Goal: Communication & Community: Share content

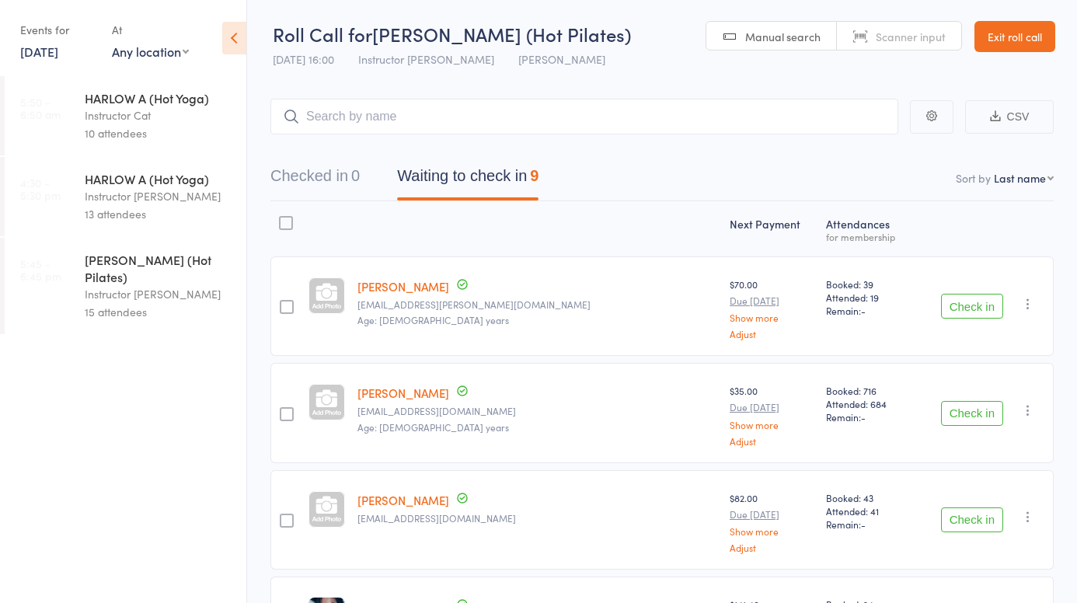
scroll to position [1, 0]
click at [1025, 35] on link "Exit roll call" at bounding box center [1014, 36] width 81 height 31
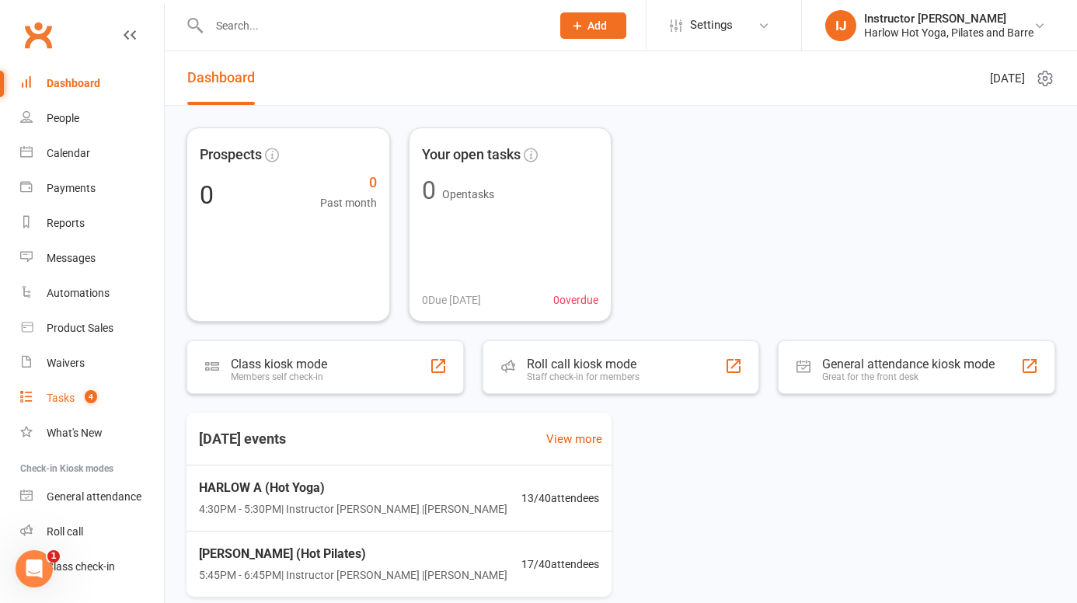
click at [69, 392] on div "Tasks" at bounding box center [61, 397] width 28 height 12
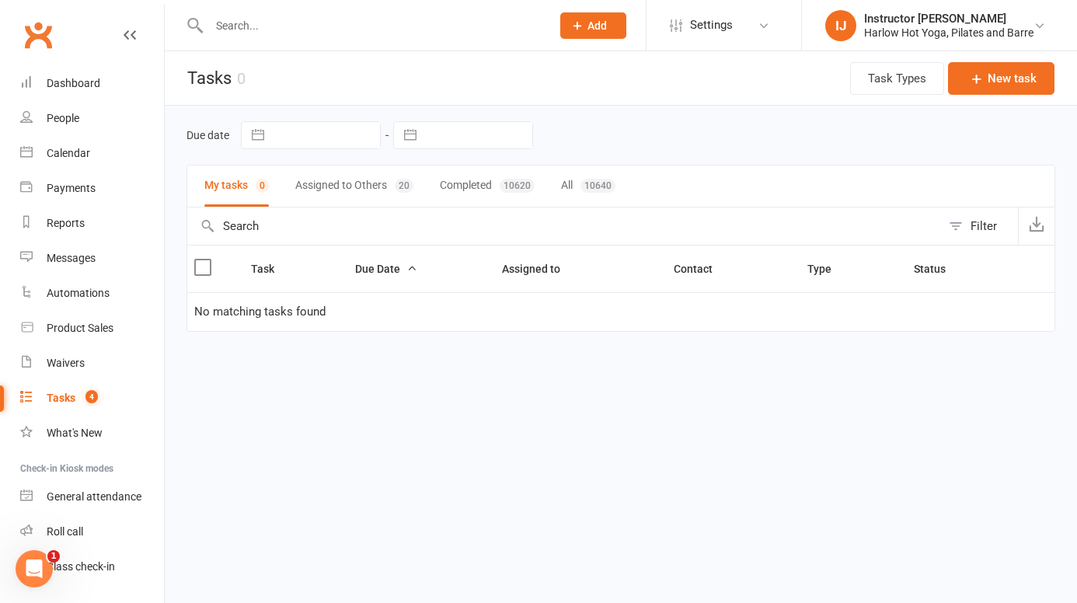
click at [329, 191] on button "Assigned to Others 20" at bounding box center [354, 185] width 118 height 41
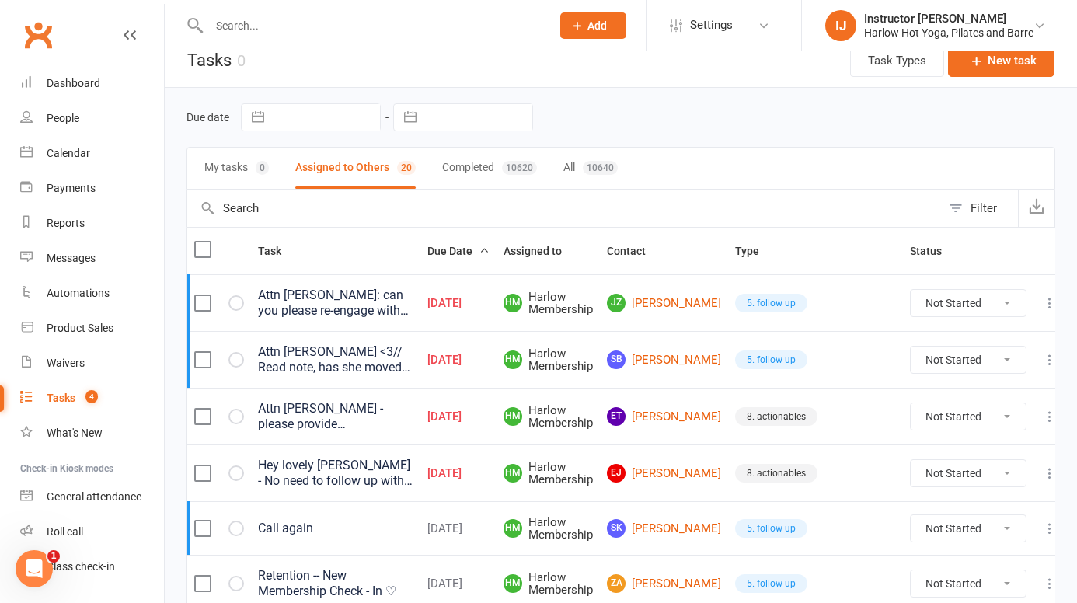
scroll to position [20, 0]
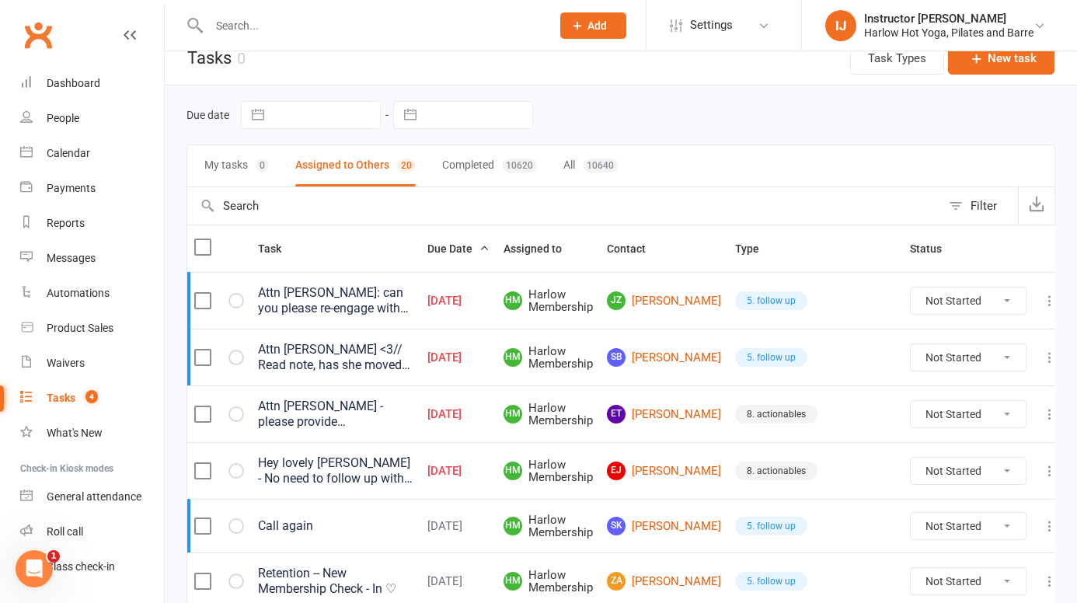
click at [413, 477] on div "Hey lovely [PERSON_NAME] - No need to follow up with current pipeline. Just clo…" at bounding box center [335, 470] width 155 height 31
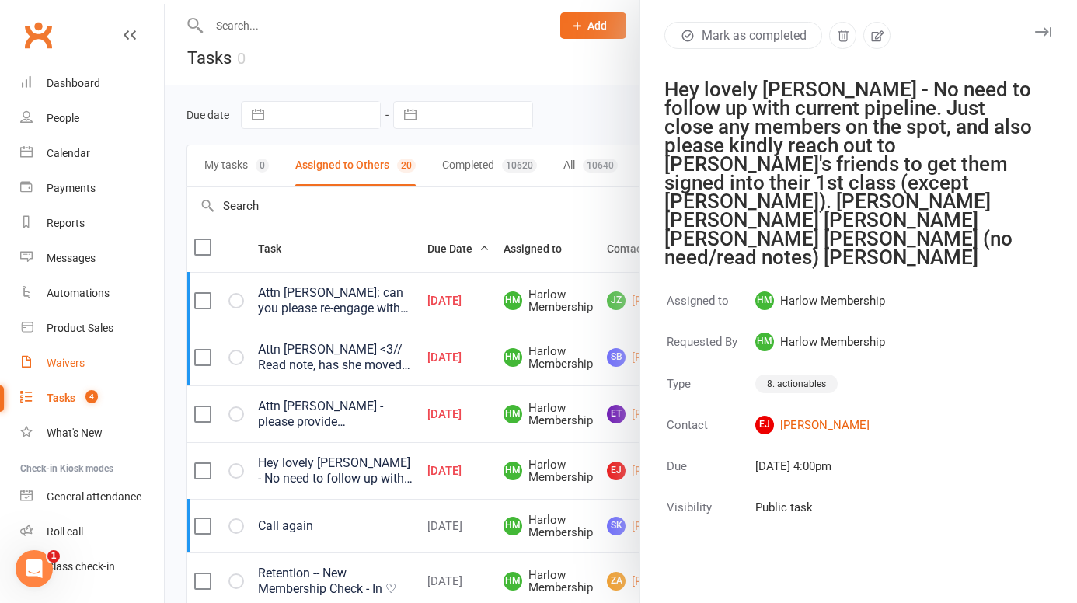
click at [76, 364] on div "Waivers" at bounding box center [66, 363] width 38 height 12
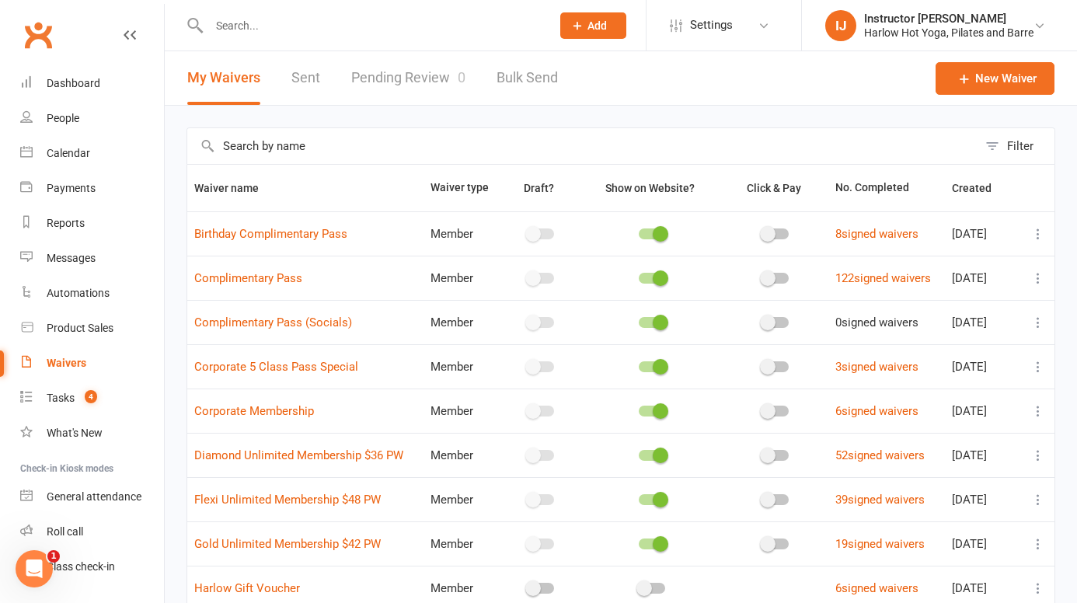
click at [437, 81] on link "Pending Review 0" at bounding box center [408, 78] width 114 height 54
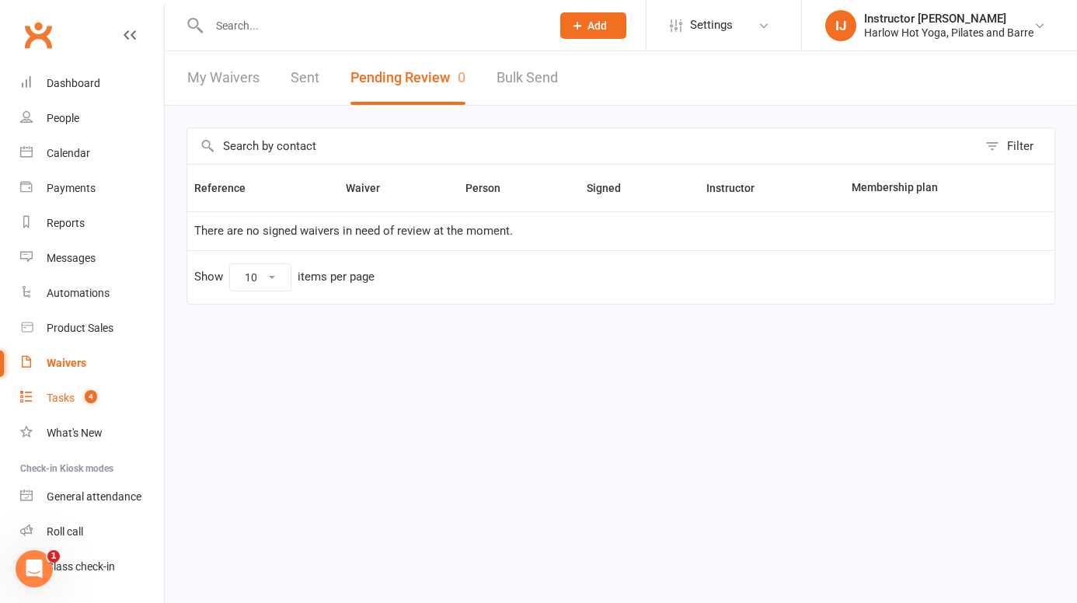
click at [67, 411] on link "Tasks 4" at bounding box center [92, 398] width 144 height 35
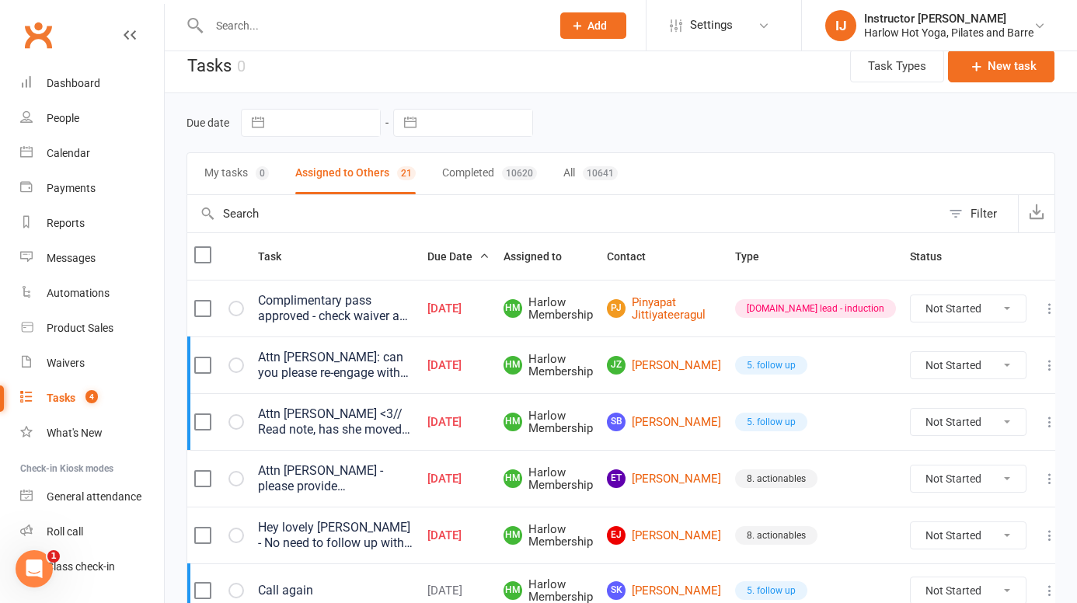
scroll to position [13, 0]
click at [413, 317] on div "Complimentary pass approved - check waiver and if they're coming with a friend" at bounding box center [335, 307] width 155 height 31
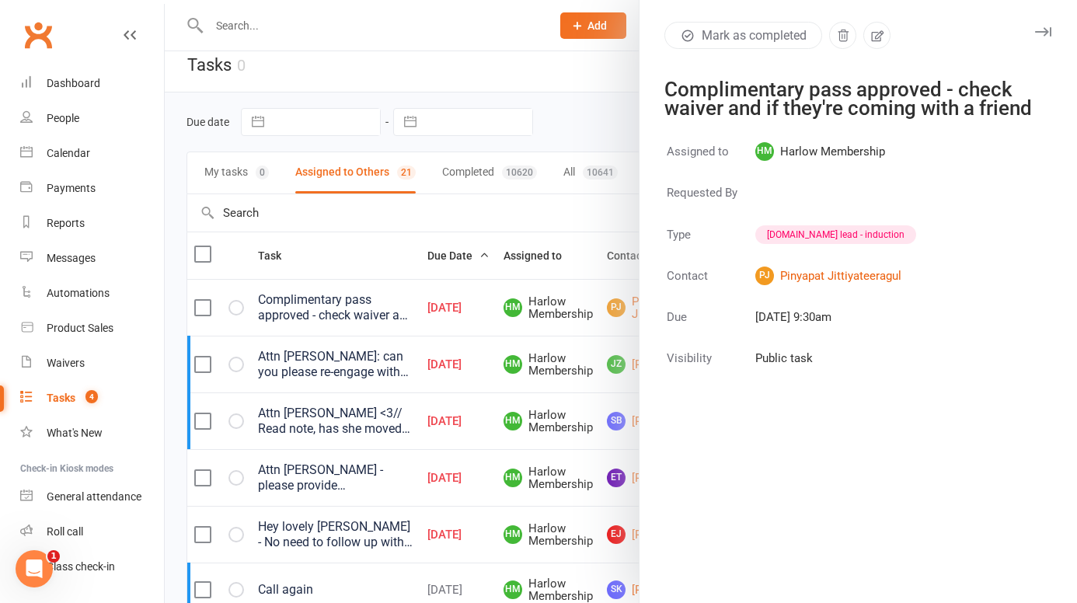
click at [1044, 32] on icon "button" at bounding box center [1043, 31] width 16 height 9
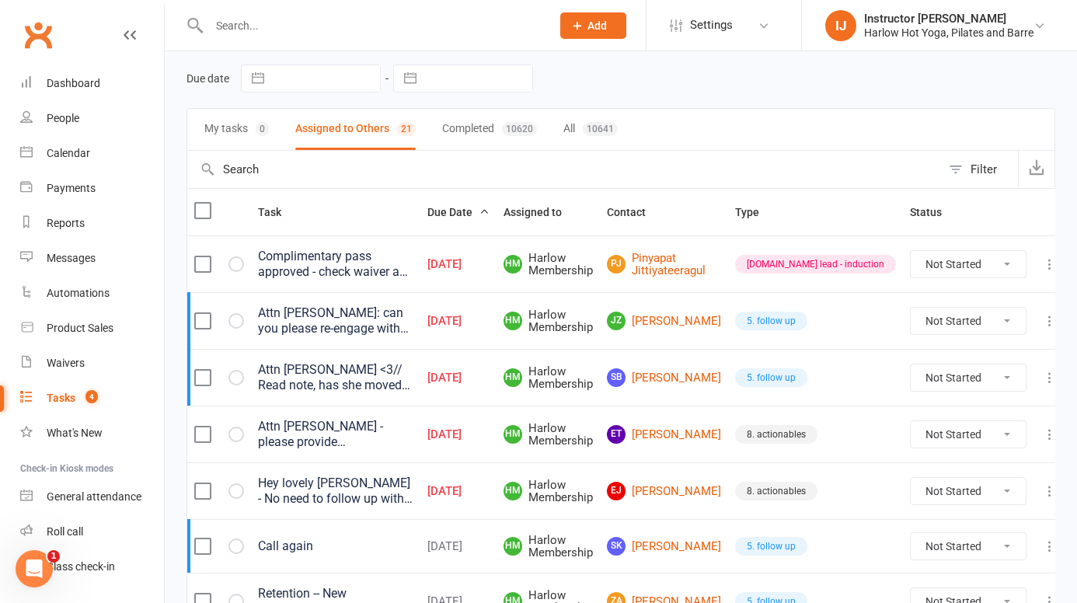
scroll to position [60, 0]
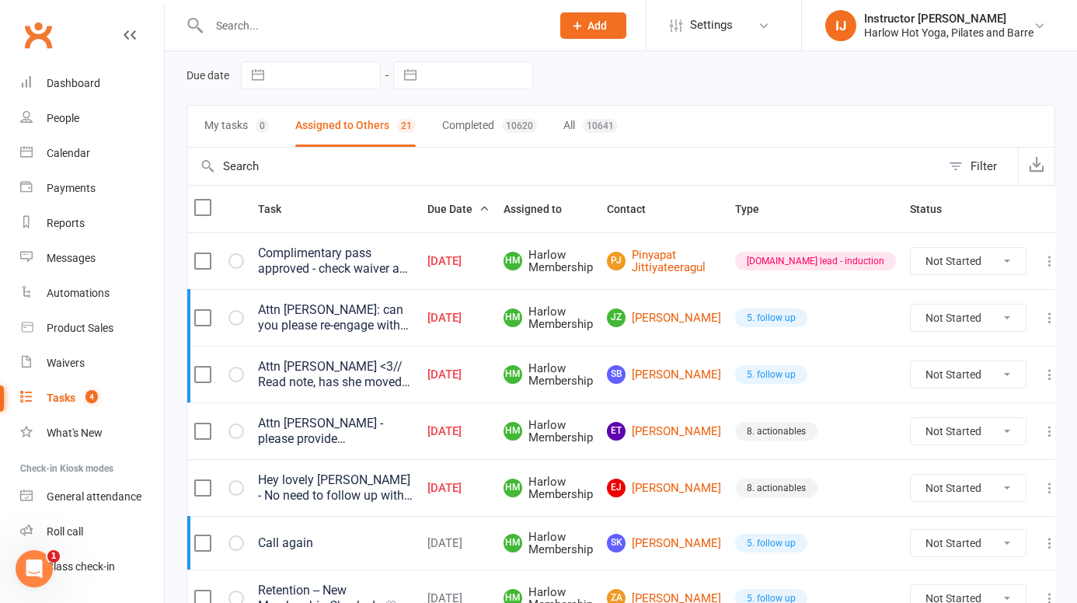
click at [247, 26] on input "text" at bounding box center [372, 26] width 336 height 22
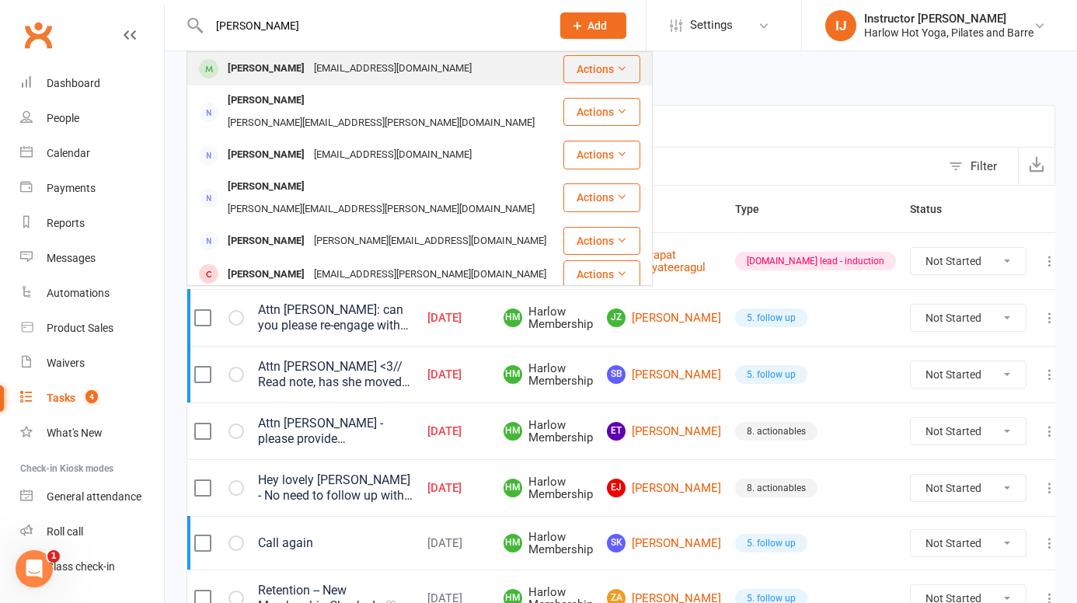
type input "darcie mcgra"
click at [262, 64] on div "Darcie McGrath" at bounding box center [266, 68] width 86 height 23
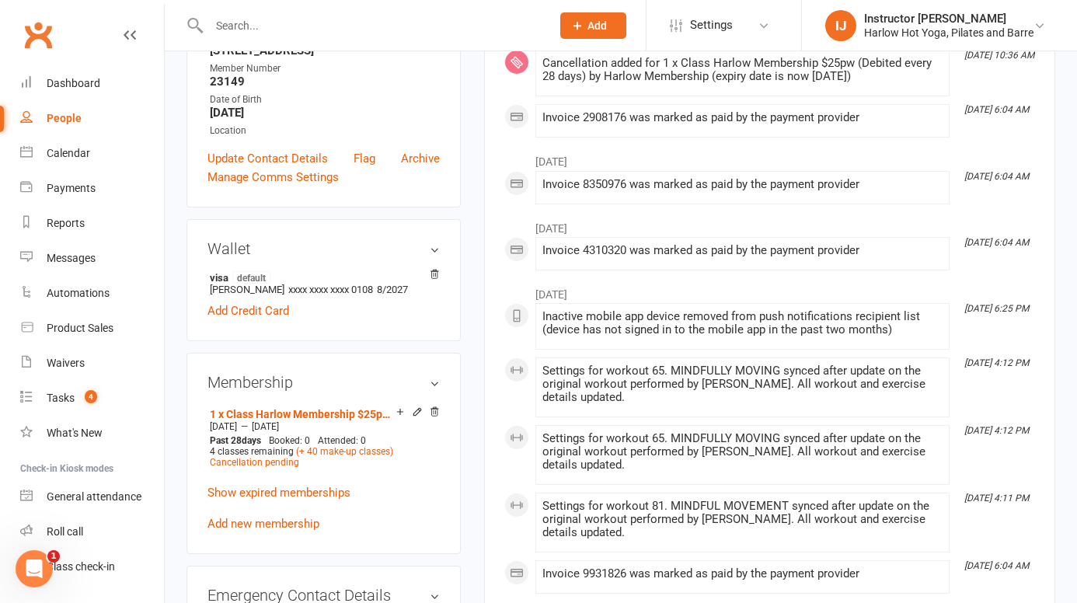
scroll to position [378, 0]
click at [248, 21] on input "text" at bounding box center [372, 26] width 336 height 22
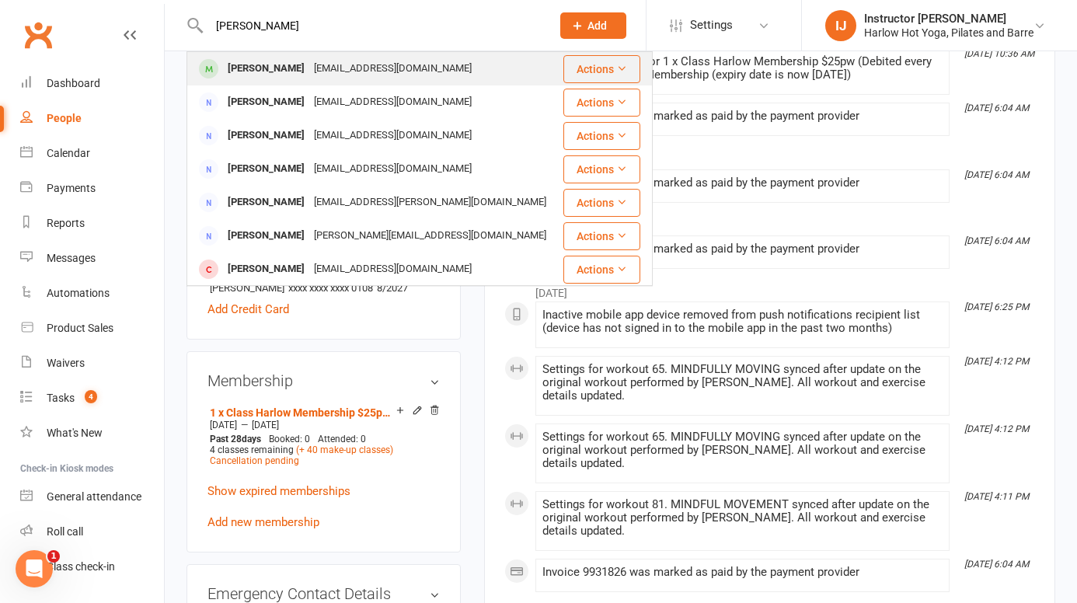
type input "emma jocum"
click at [287, 70] on div "Emma Jocumsen" at bounding box center [266, 68] width 86 height 23
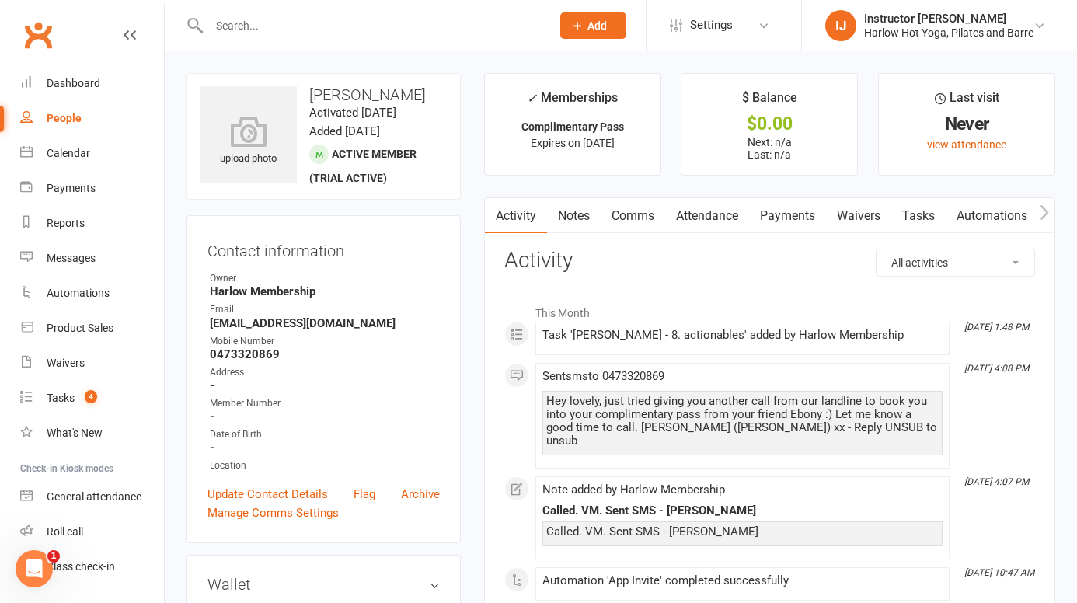
click at [941, 217] on link "Tasks" at bounding box center [918, 216] width 54 height 36
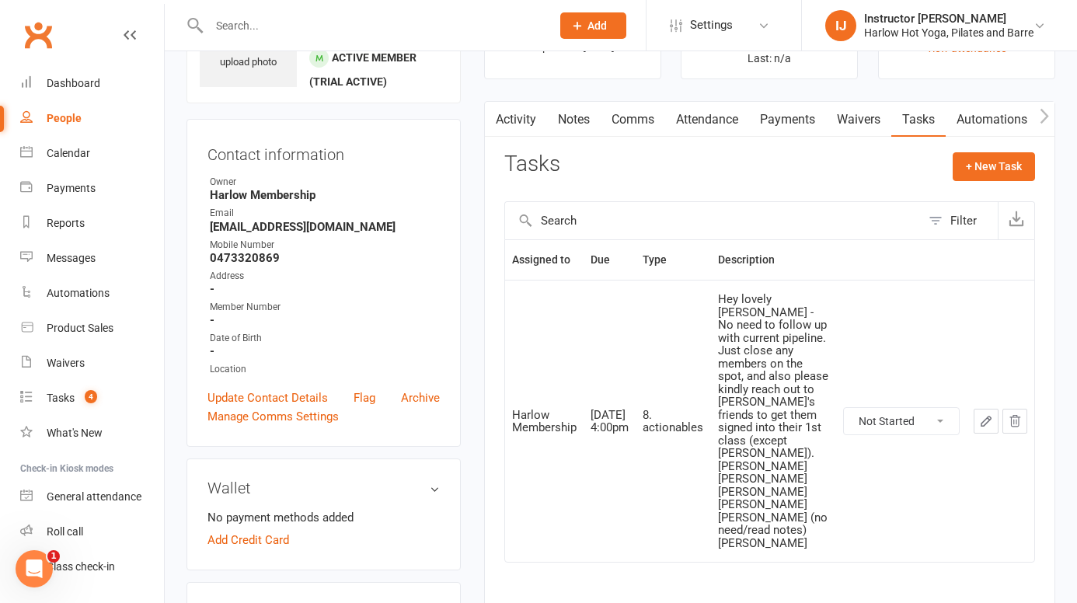
scroll to position [99, 0]
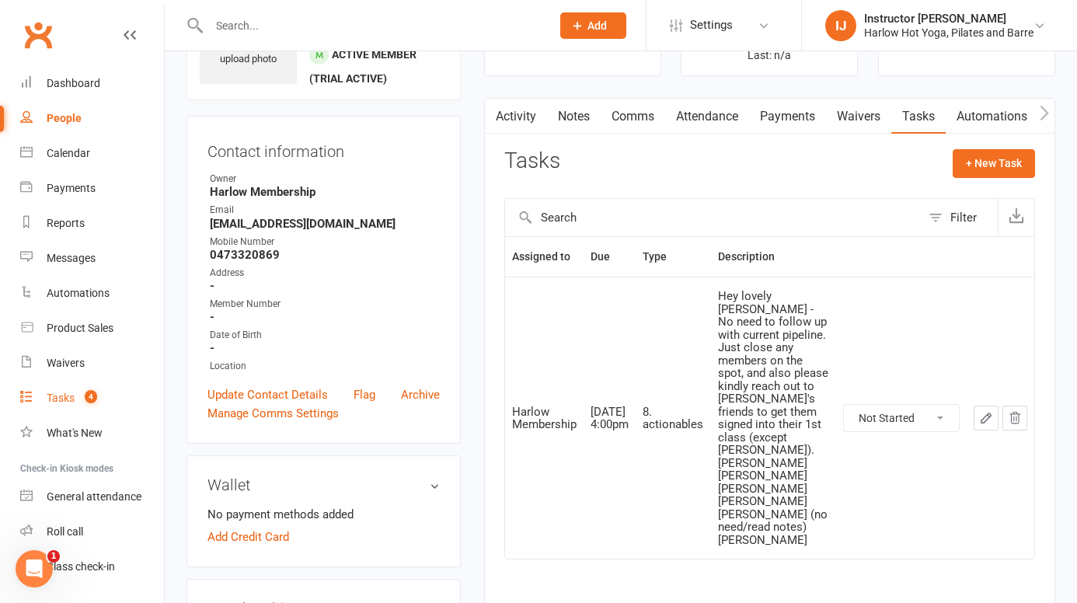
click at [68, 398] on div "Tasks" at bounding box center [61, 397] width 28 height 12
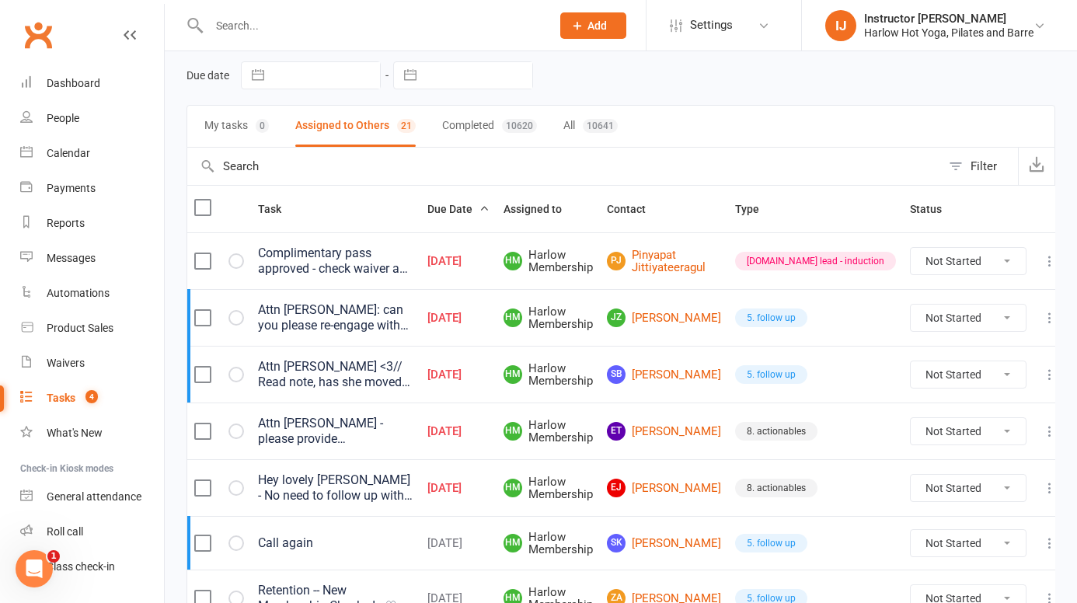
scroll to position [61, 0]
click at [413, 489] on div "Hey lovely Jess - No need to follow up with current pipeline. Just close any me…" at bounding box center [335, 486] width 155 height 31
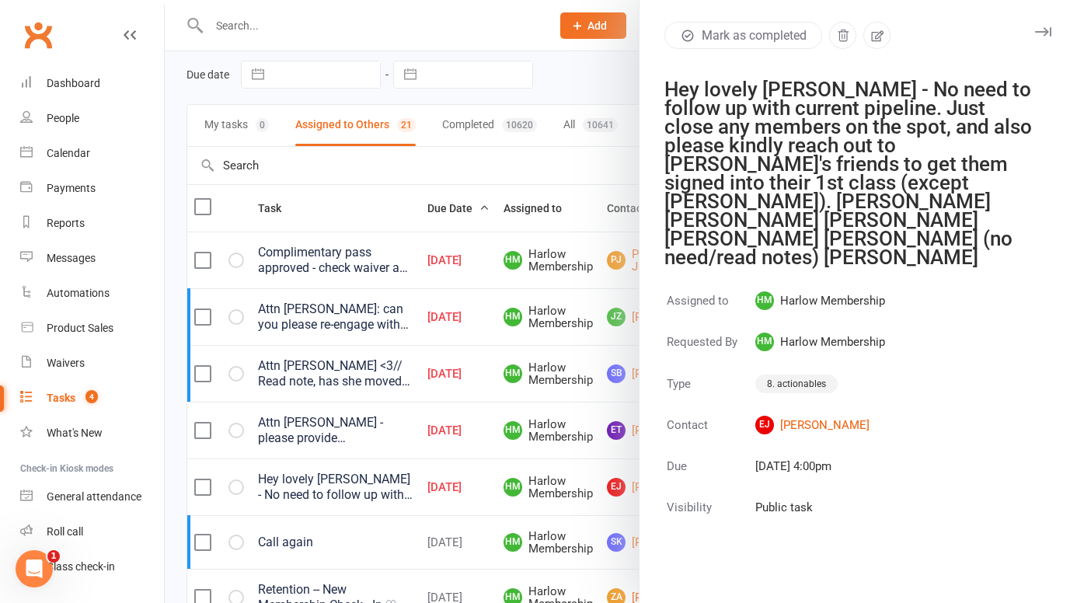
click at [1052, 25] on div "Mark as completed Hey lovely Jess - No need to follow up with current pipeline.…" at bounding box center [857, 144] width 437 height 245
click at [1051, 32] on button "button" at bounding box center [1042, 32] width 19 height 19
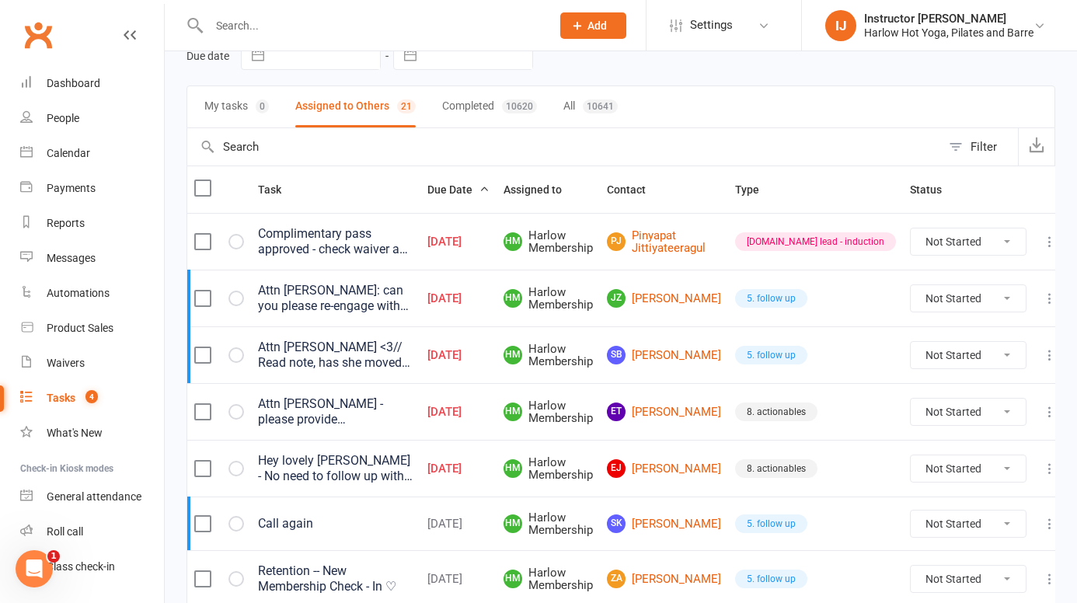
scroll to position [82, 0]
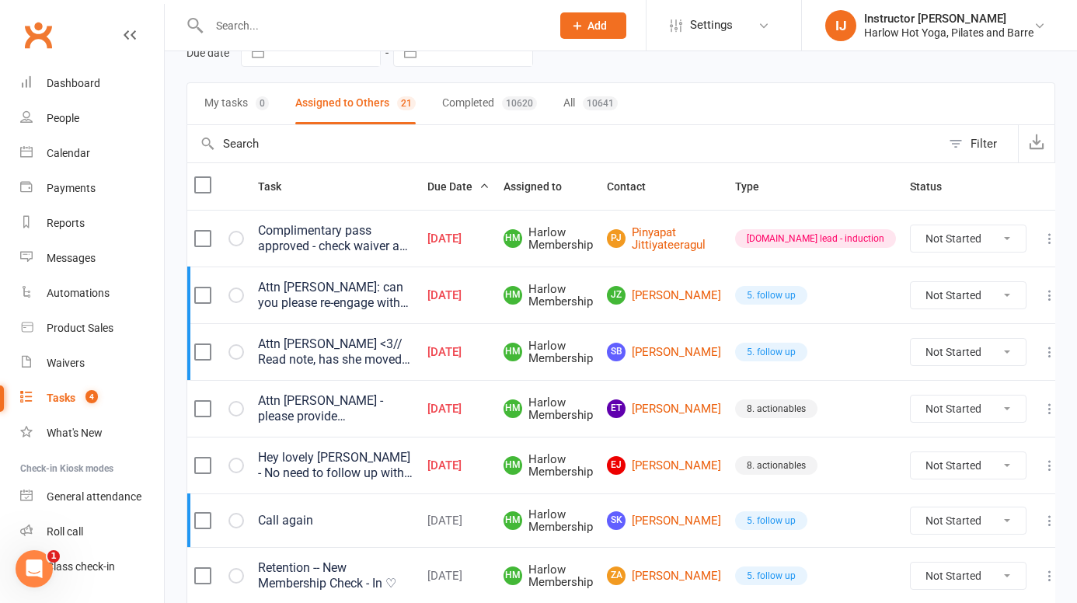
click at [413, 305] on div "Attn Jess: can you please re-engage with call. He was going OS on work trip and…" at bounding box center [335, 295] width 155 height 31
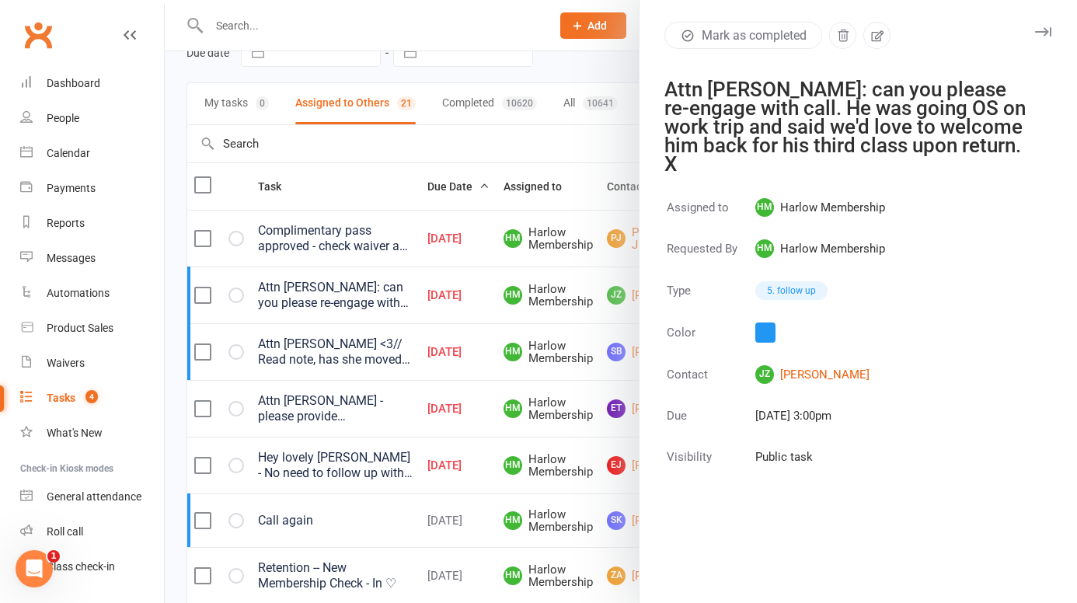
click at [1046, 32] on icon "button" at bounding box center [1043, 31] width 16 height 9
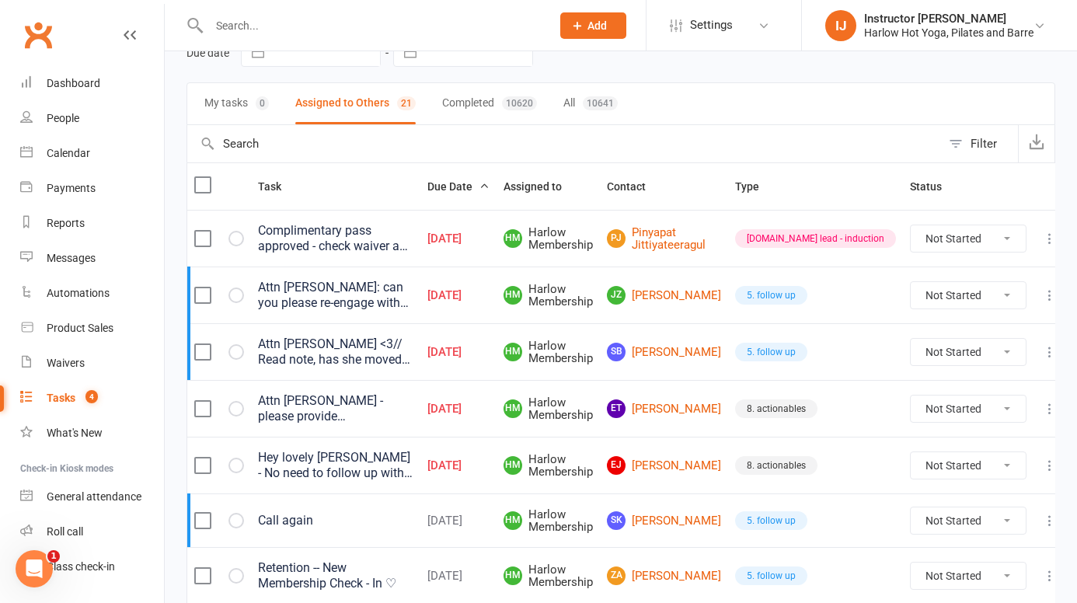
click at [396, 350] on div "Attn Jess <3// Read note, has she moved back to brisbane?" at bounding box center [335, 351] width 155 height 31
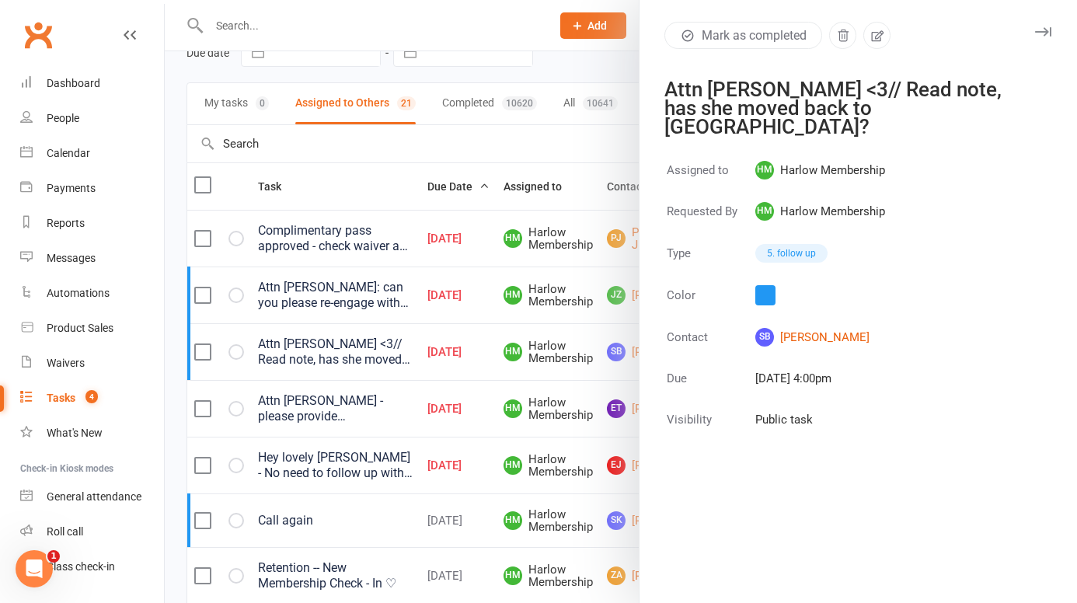
click at [1074, 45] on div "Mark as completed Attn Jess <3// Read note, has she moved back to brisbane?" at bounding box center [857, 79] width 437 height 114
click at [1044, 27] on icon "button" at bounding box center [1043, 31] width 16 height 9
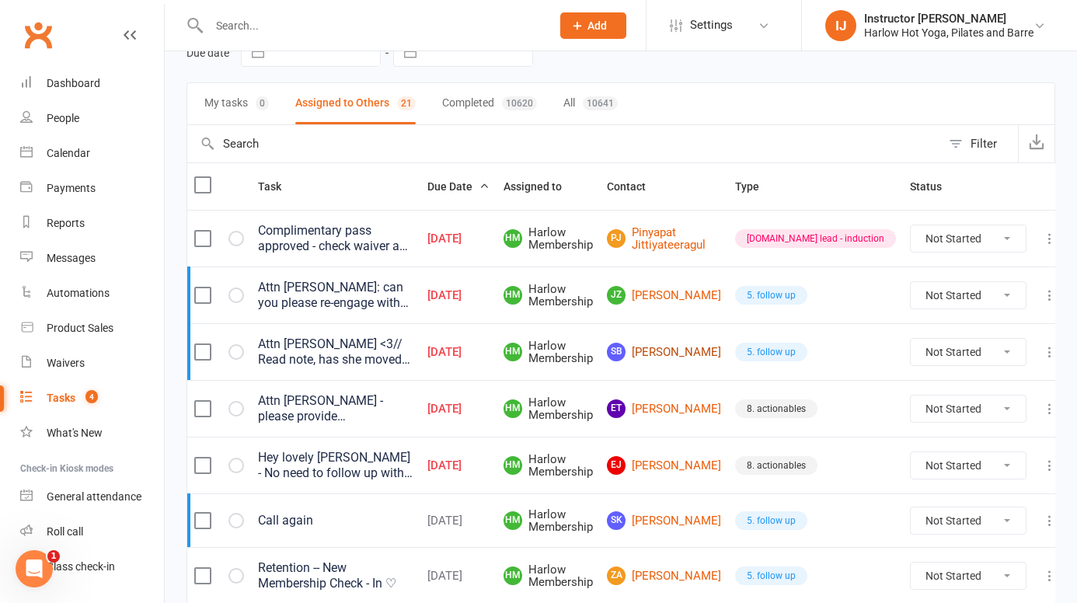
click at [701, 358] on link "SB Sarah Babington" at bounding box center [664, 352] width 114 height 19
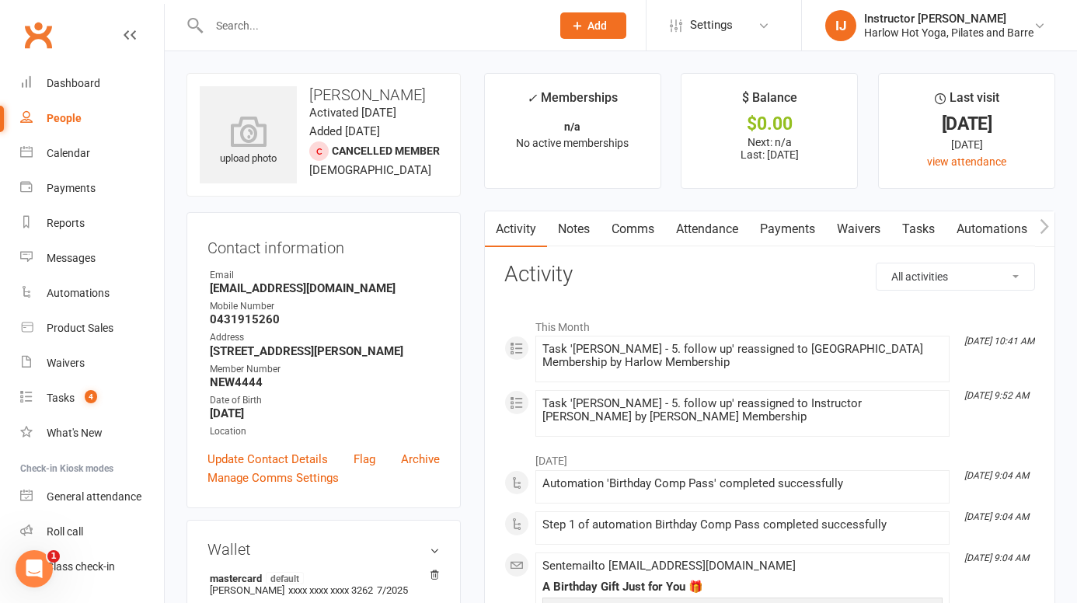
click at [932, 238] on link "Tasks" at bounding box center [918, 229] width 54 height 36
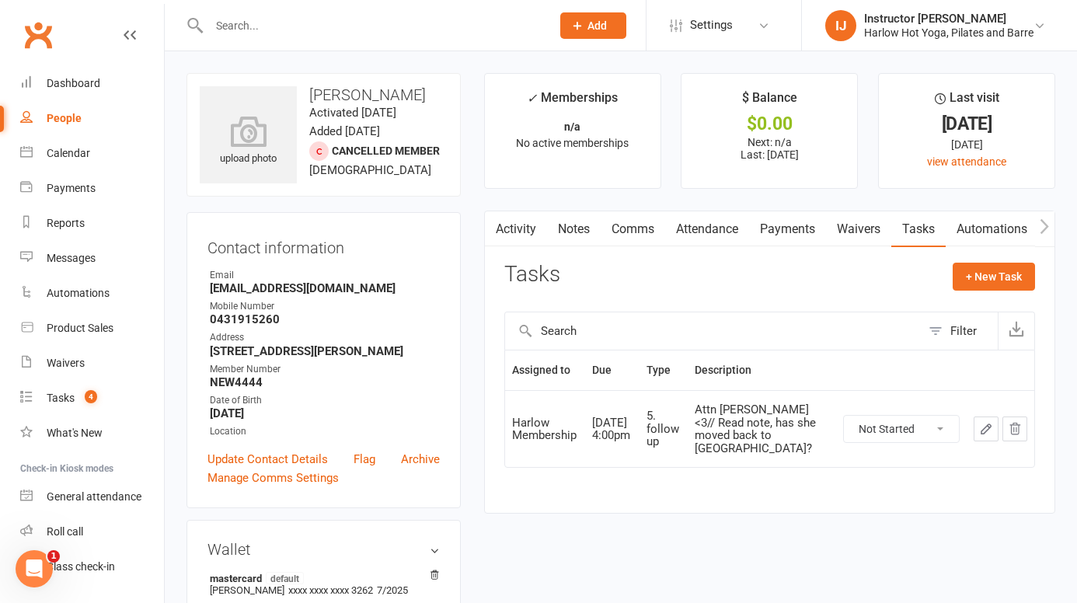
click at [568, 237] on link "Notes" at bounding box center [574, 229] width 54 height 36
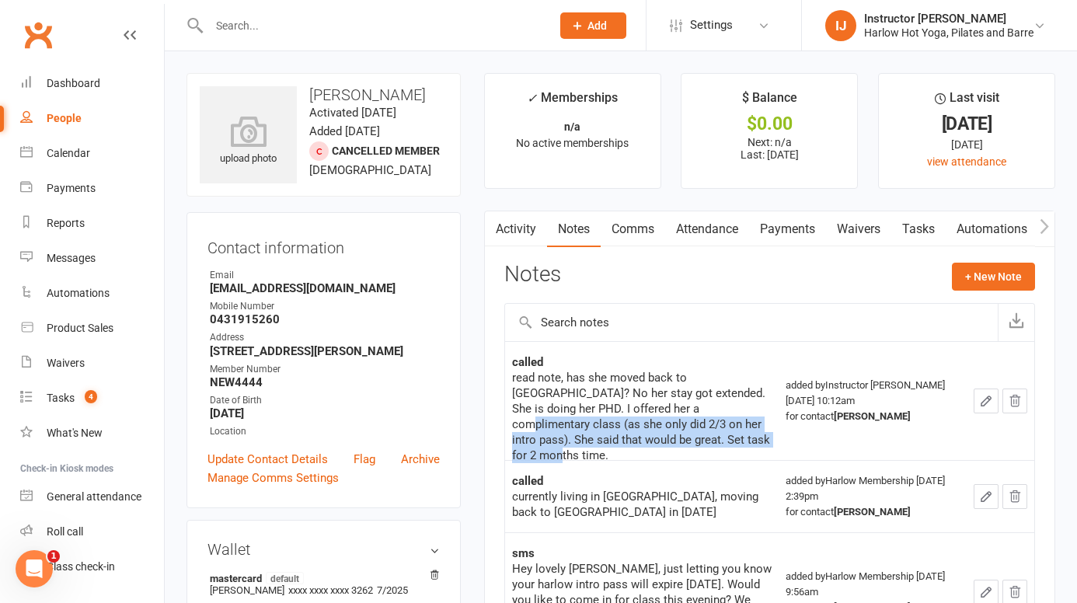
drag, startPoint x: 642, startPoint y: 445, endPoint x: 614, endPoint y: 415, distance: 41.8
click at [613, 415] on div "read note, has she moved back to brisbane? No her stay got extended. She is doi…" at bounding box center [642, 416] width 260 height 93
click at [707, 427] on div "read note, has she moved back to brisbane? No her stay got extended. She is doi…" at bounding box center [642, 416] width 260 height 93
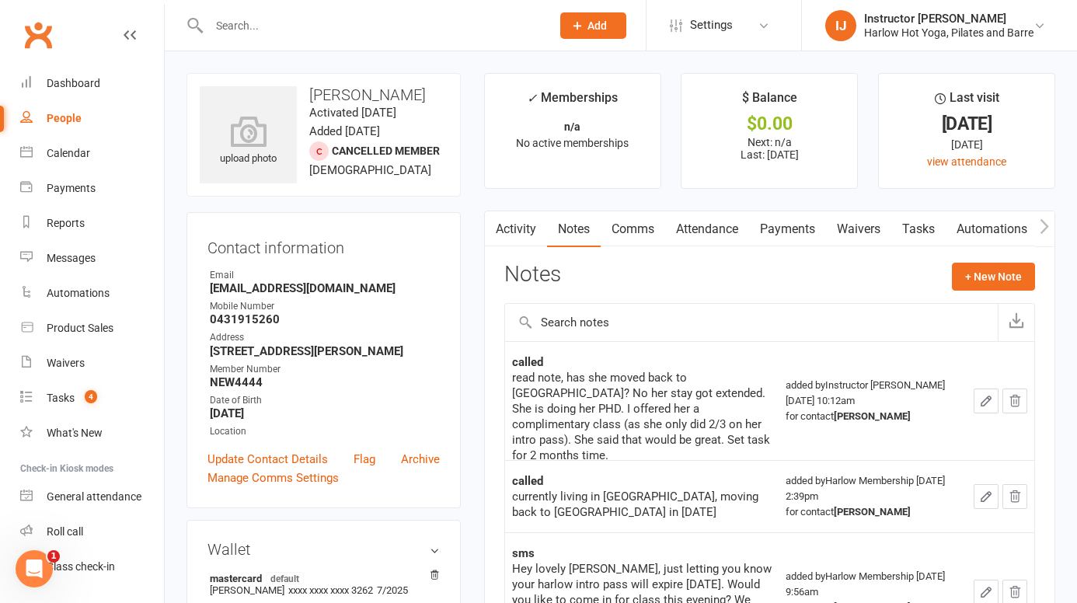
click at [628, 230] on link "Comms" at bounding box center [632, 229] width 64 height 36
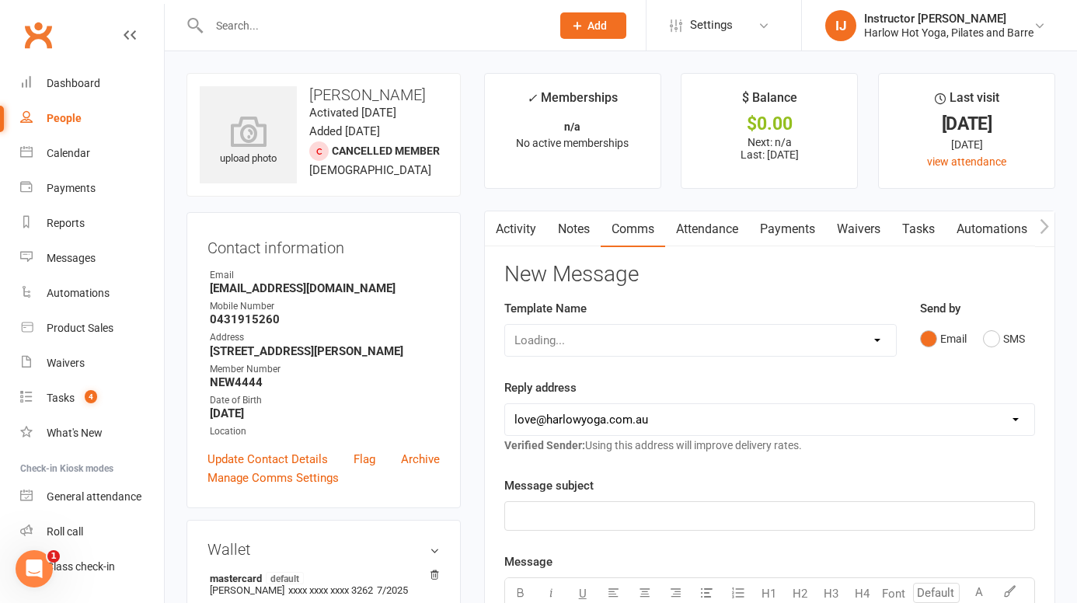
click at [572, 236] on link "Notes" at bounding box center [574, 229] width 54 height 36
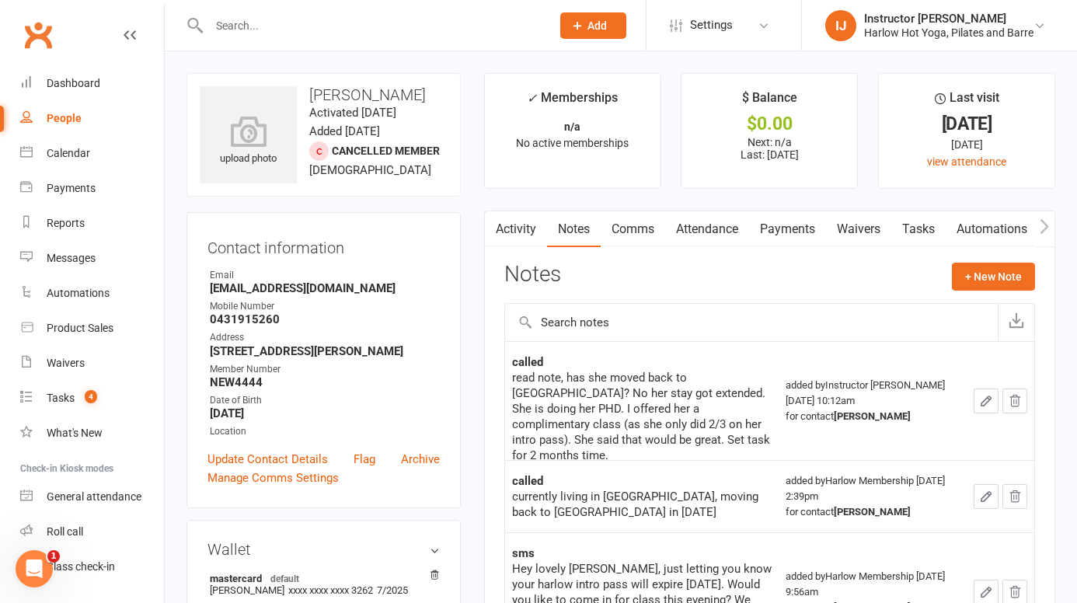
click at [913, 240] on link "Tasks" at bounding box center [918, 229] width 54 height 36
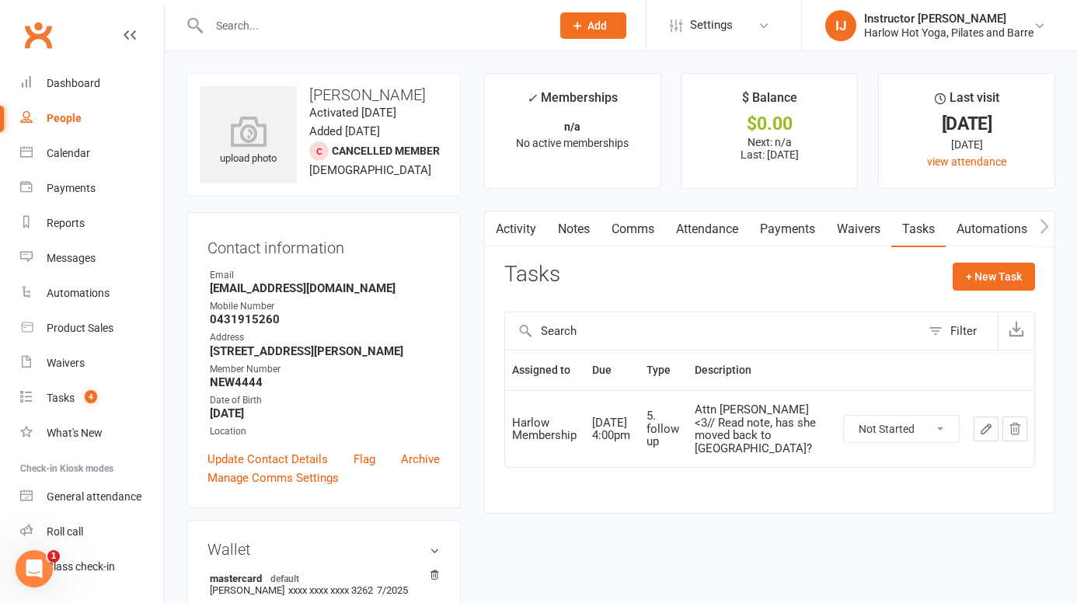
click at [579, 227] on link "Notes" at bounding box center [574, 229] width 54 height 36
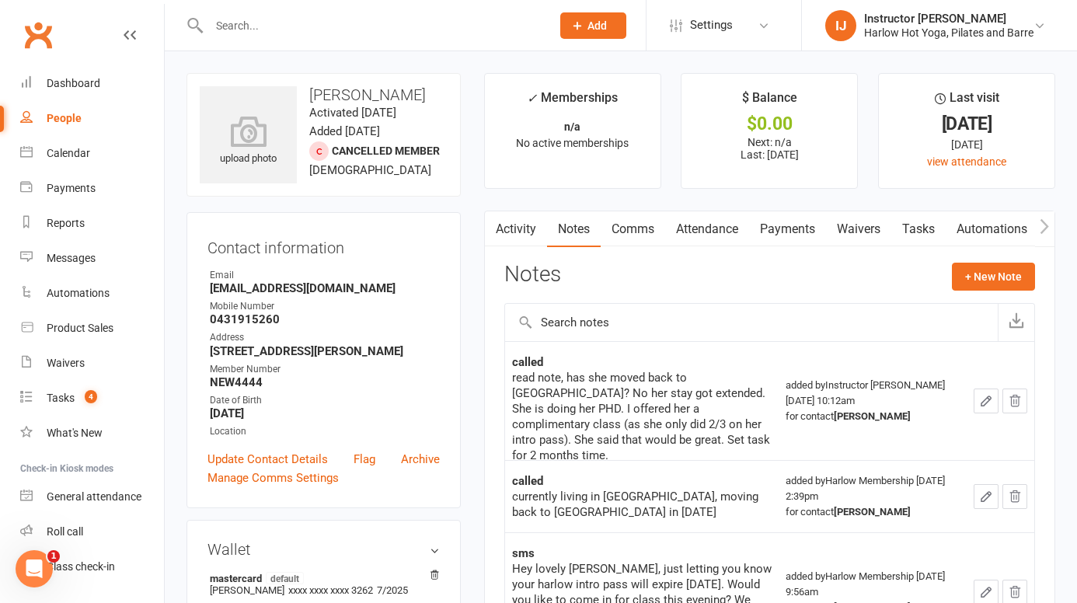
click at [631, 238] on link "Comms" at bounding box center [632, 229] width 64 height 36
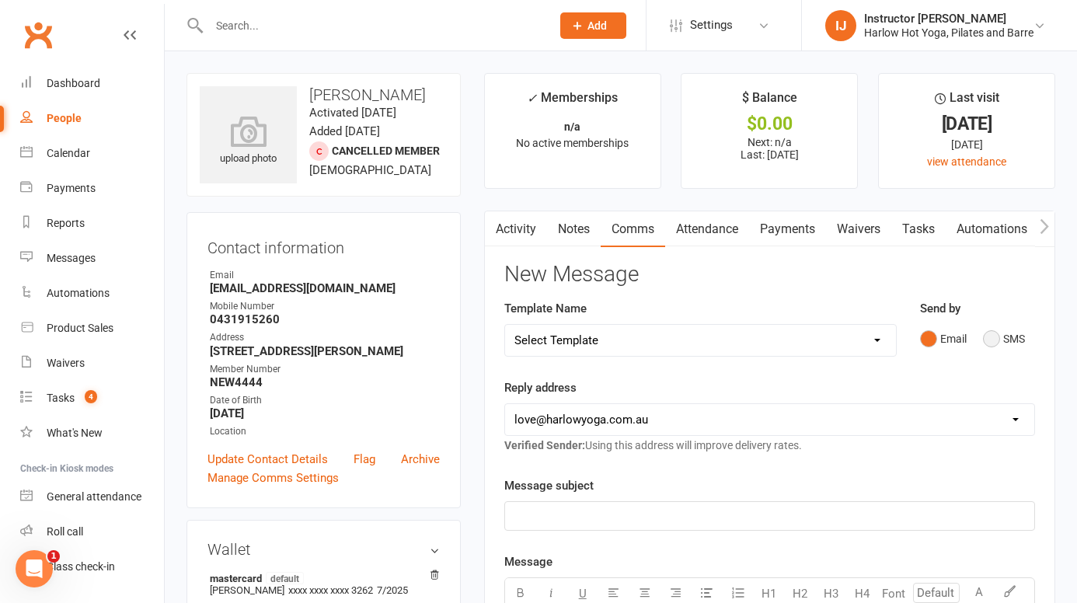
click at [991, 343] on button "SMS" at bounding box center [1004, 339] width 42 height 30
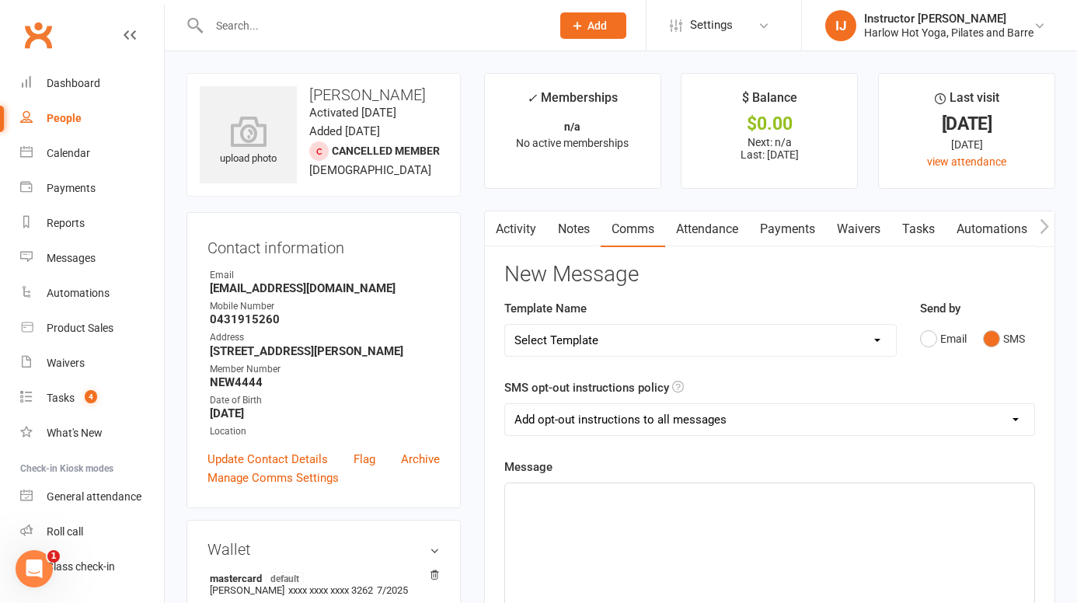
click at [636, 492] on p "﻿" at bounding box center [769, 497] width 510 height 19
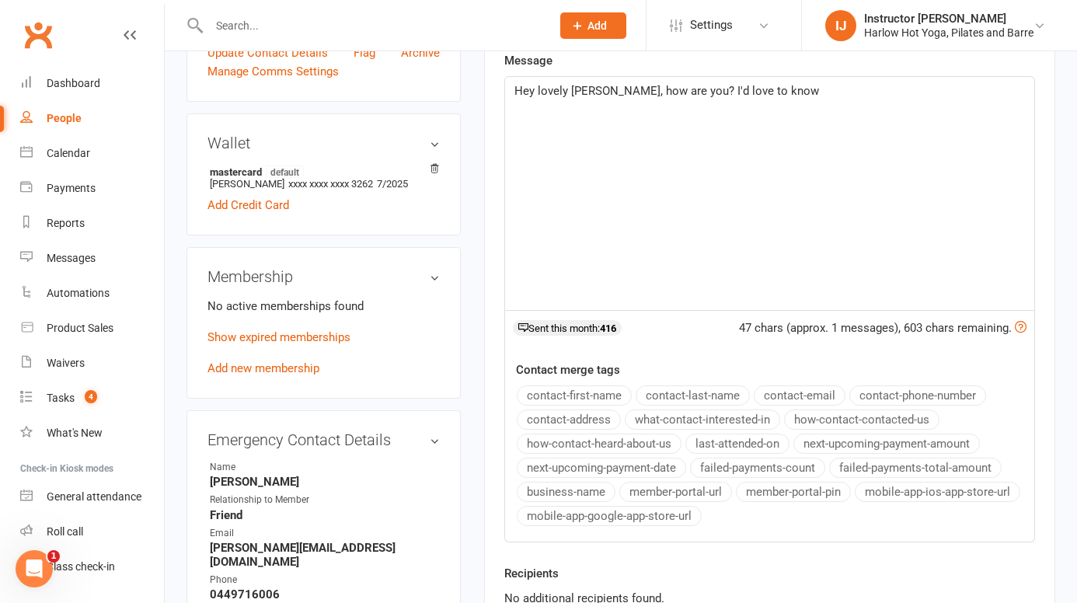
scroll to position [476, 0]
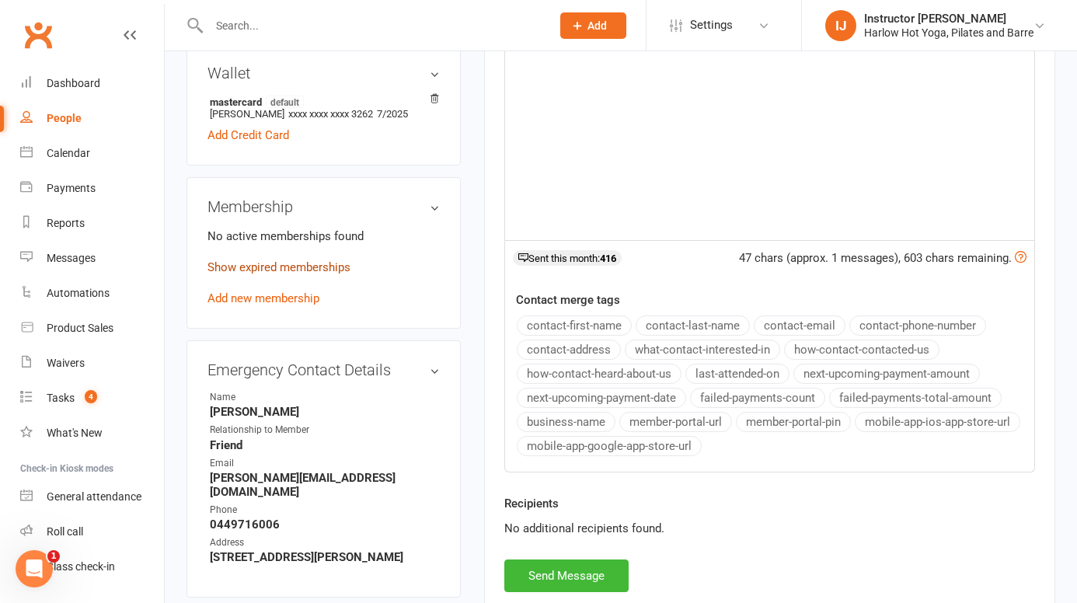
click at [301, 268] on link "Show expired memberships" at bounding box center [278, 267] width 143 height 14
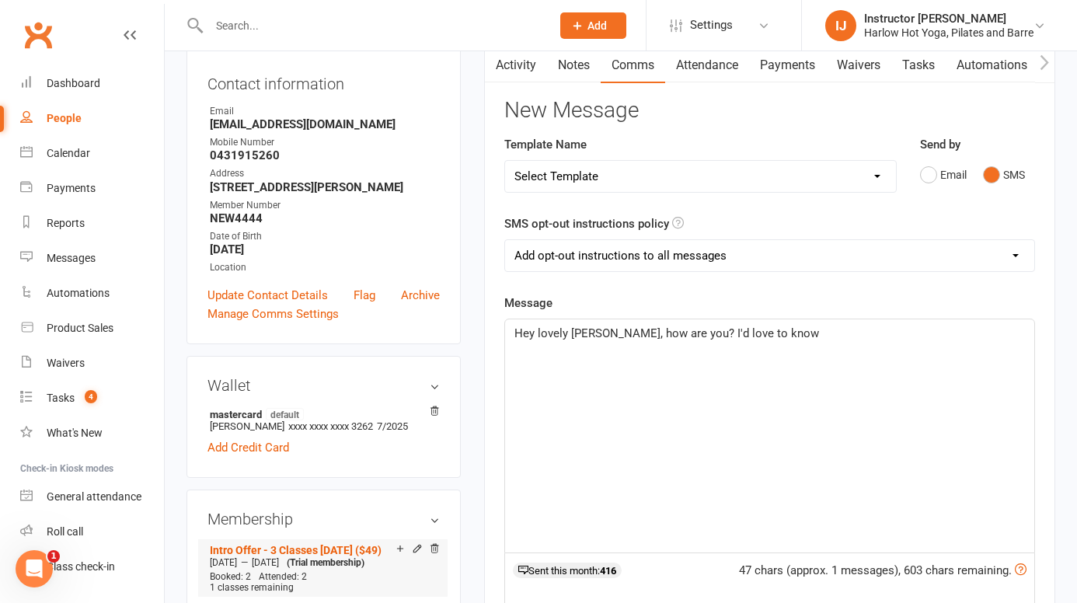
scroll to position [163, 0]
drag, startPoint x: 782, startPoint y: 332, endPoint x: 676, endPoint y: 337, distance: 106.5
click at [676, 337] on p "Hey lovely Sarah, how are you? I'd love to know" at bounding box center [769, 334] width 510 height 19
click at [772, 352] on p "Hey lovely Sarah, how are you? Are you back in Brisbane? We'd love to renew you…" at bounding box center [769, 343] width 510 height 37
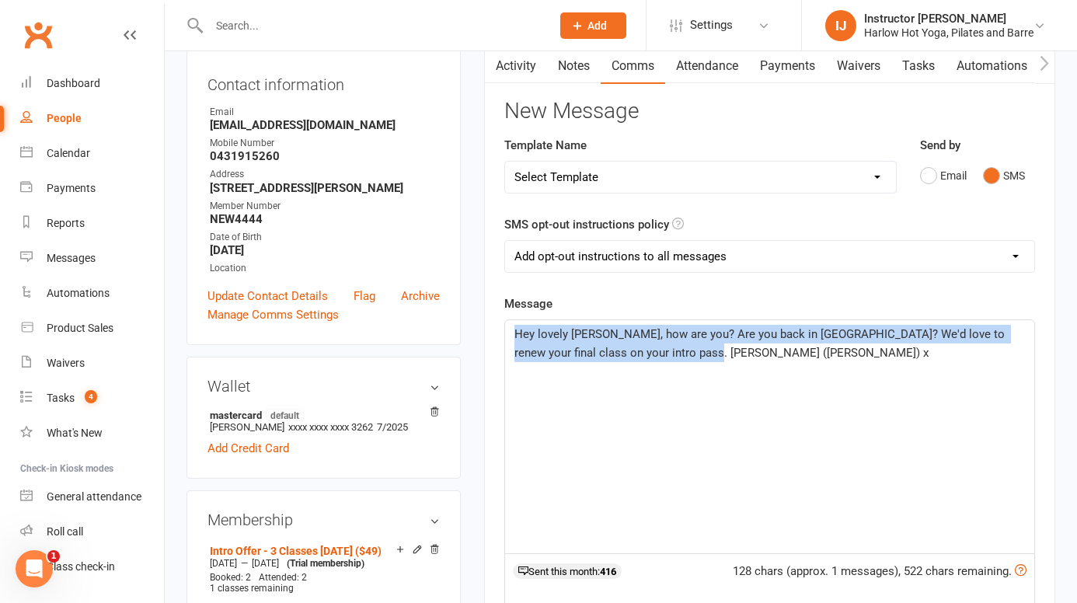
drag, startPoint x: 680, startPoint y: 355, endPoint x: 483, endPoint y: 331, distance: 198.0
click at [483, 331] on main "✓ Memberships n/a No active memberships $ Balance $0.00 Next: n/a Last: 14 Dec …" at bounding box center [769, 427] width 594 height 1035
copy span "Hey lovely Sarah, how are you? Are you back in Brisbane? We'd love to renew you…"
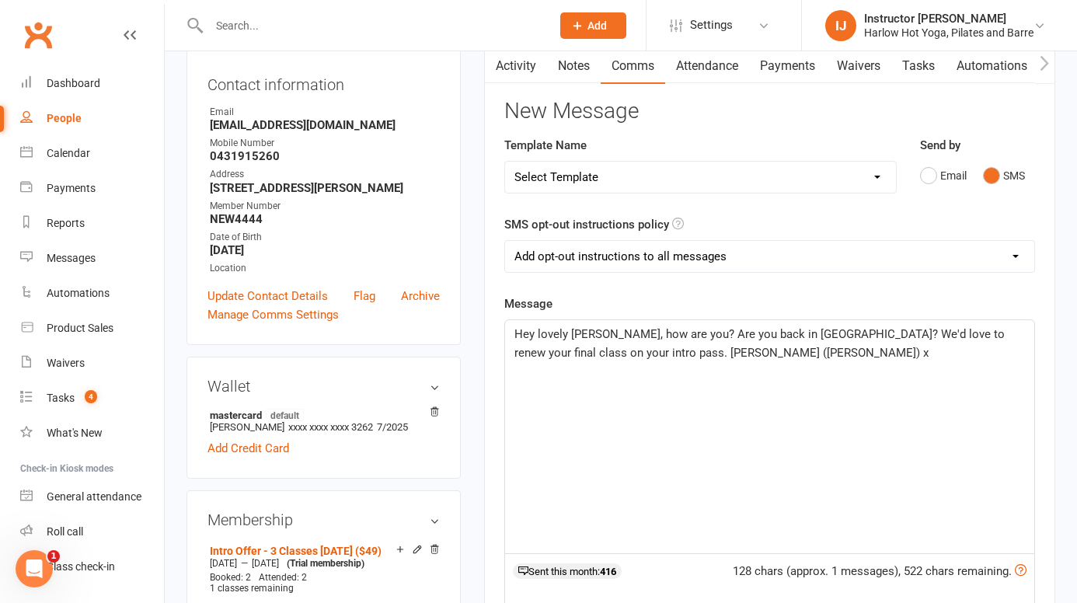
click at [771, 347] on p "Hey lovely Sarah, how are you? Are you back in Brisbane? We'd love to renew you…" at bounding box center [769, 343] width 510 height 37
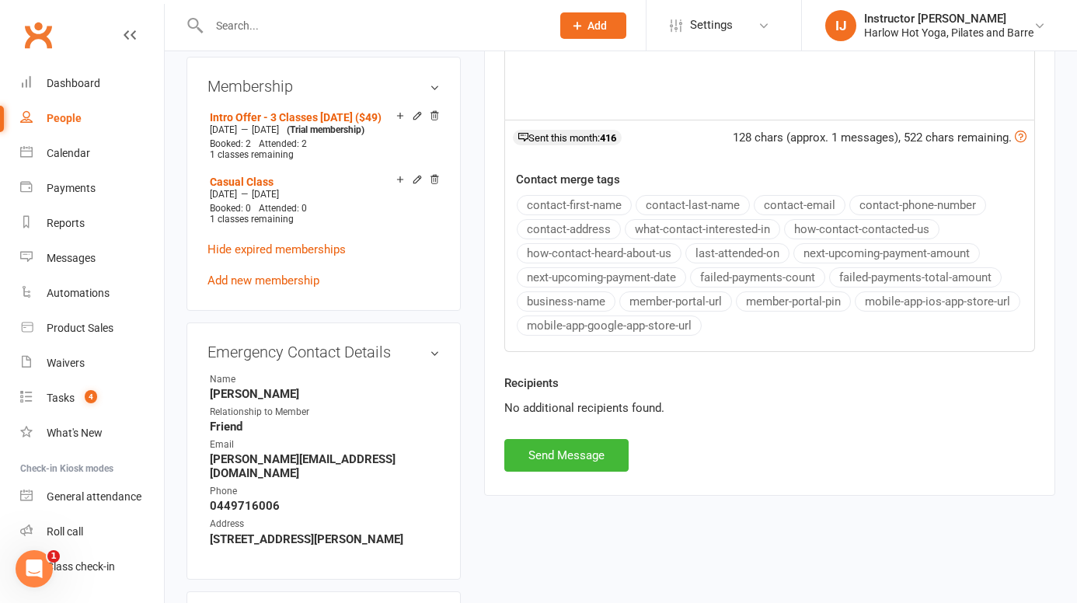
scroll to position [600, 0]
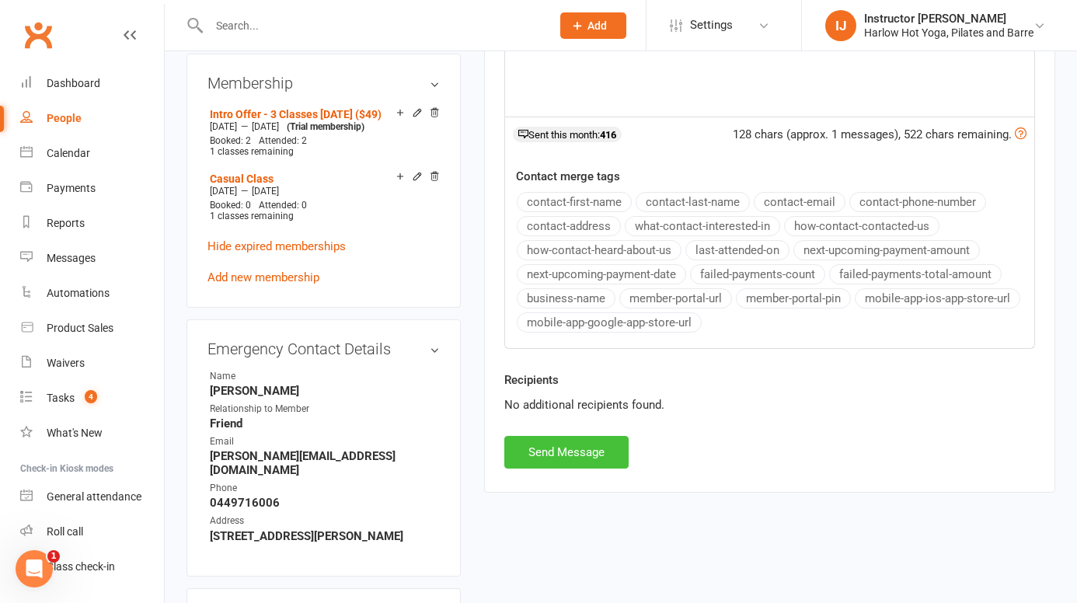
click at [569, 457] on button "Send Message" at bounding box center [566, 452] width 124 height 33
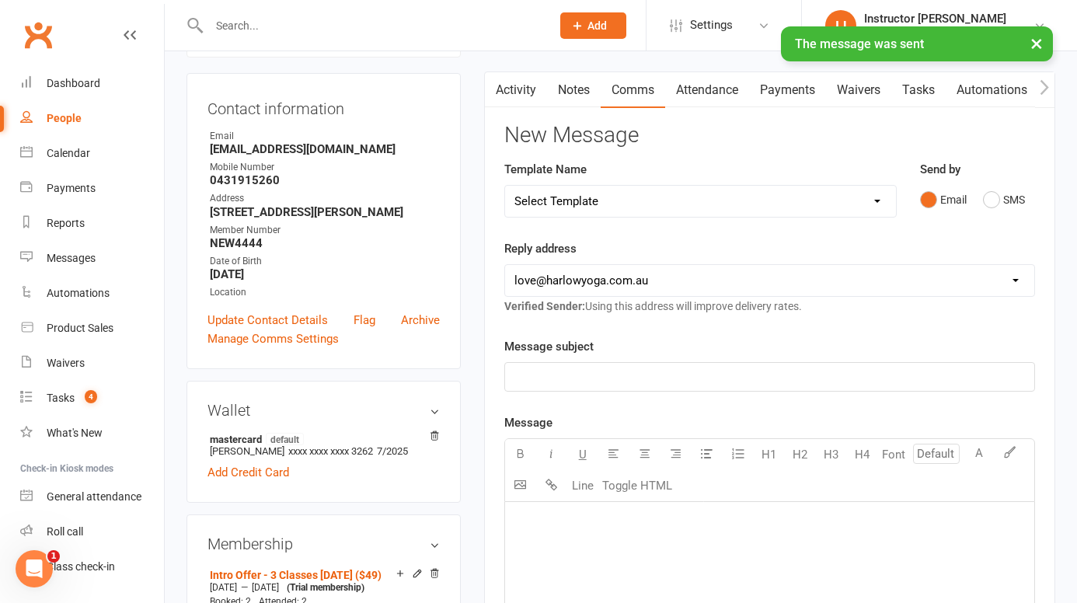
scroll to position [0, 0]
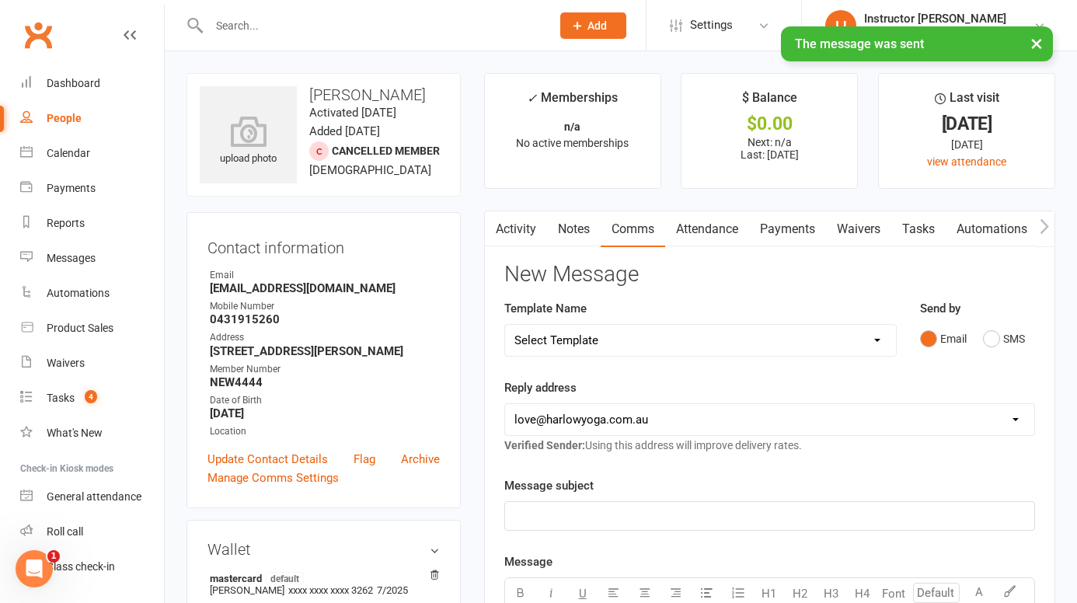
click at [578, 242] on link "Notes" at bounding box center [574, 229] width 54 height 36
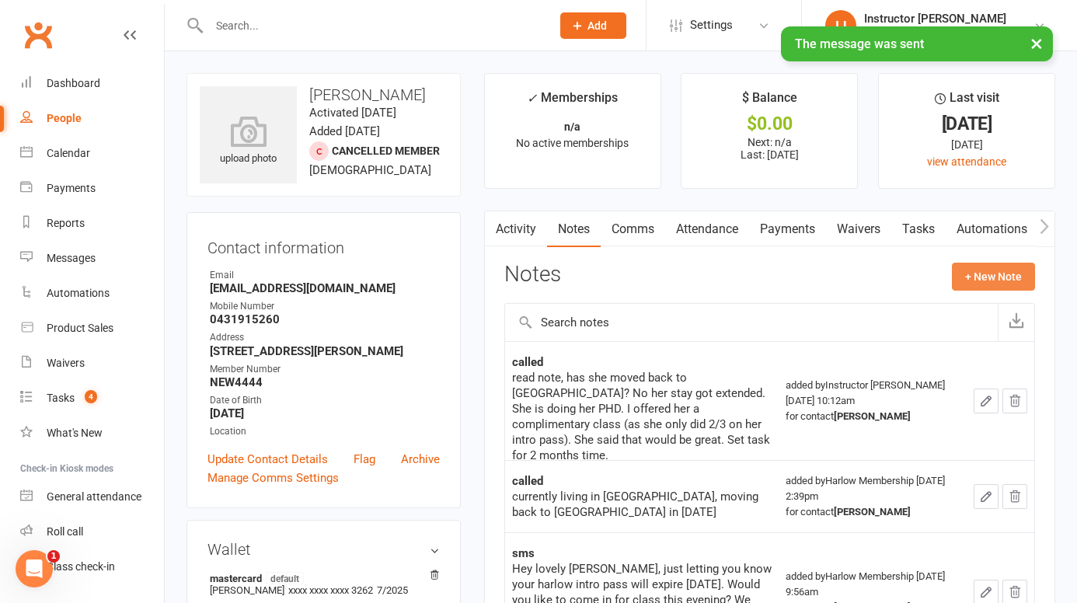
click at [1002, 277] on button "+ New Note" at bounding box center [992, 277] width 83 height 28
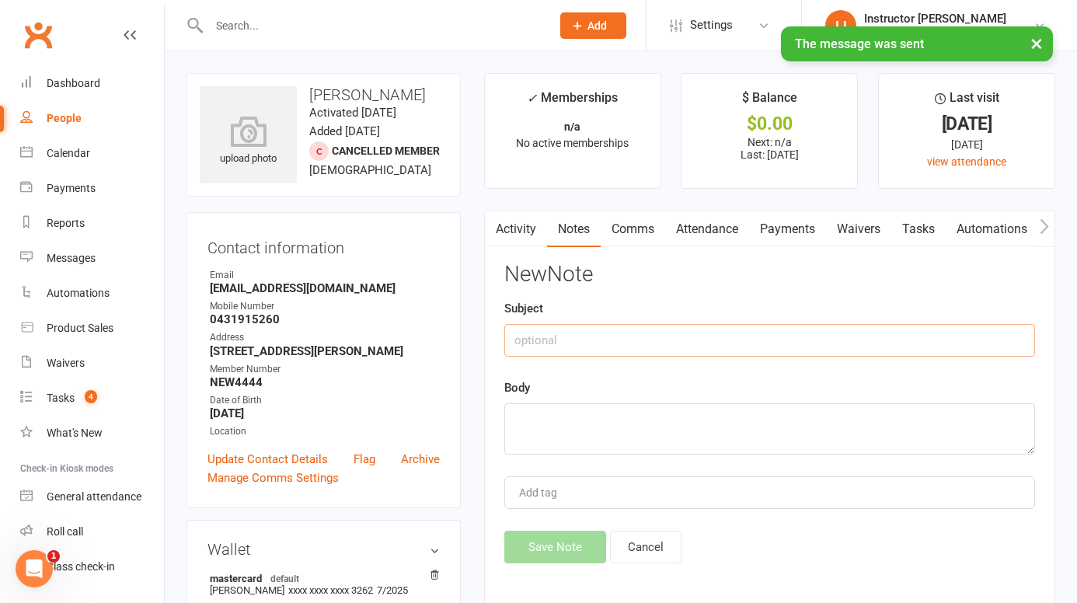
click at [798, 334] on input "text" at bounding box center [769, 340] width 531 height 33
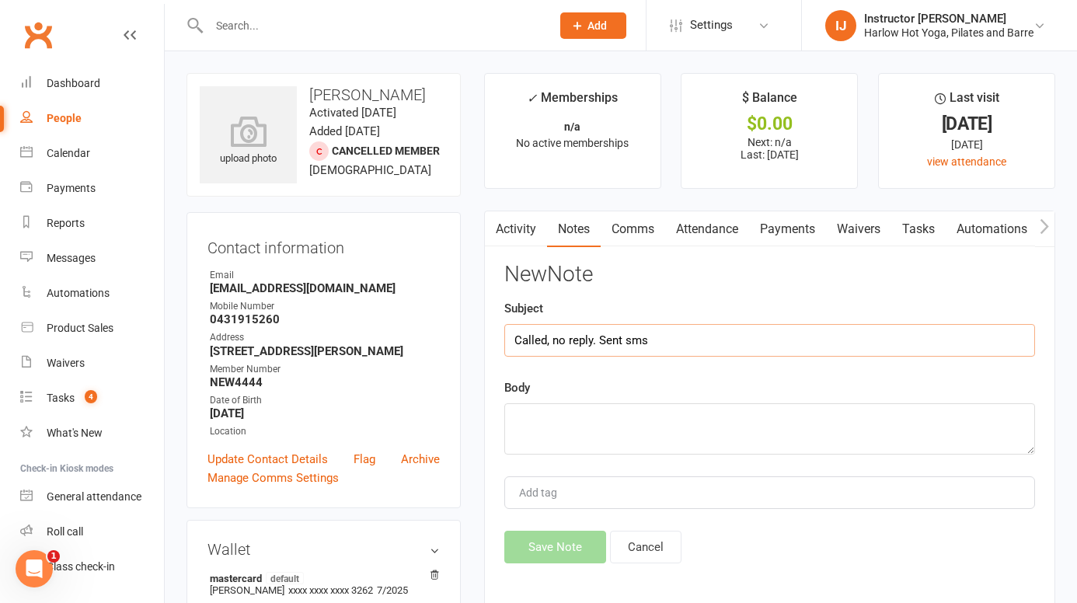
type input "Called, no reply. Sent sms"
click at [704, 412] on textarea at bounding box center [769, 428] width 531 height 51
paste textarea "Hey lovely Sarah, how are you? Are you back in Brisbane? We'd love to renew you…"
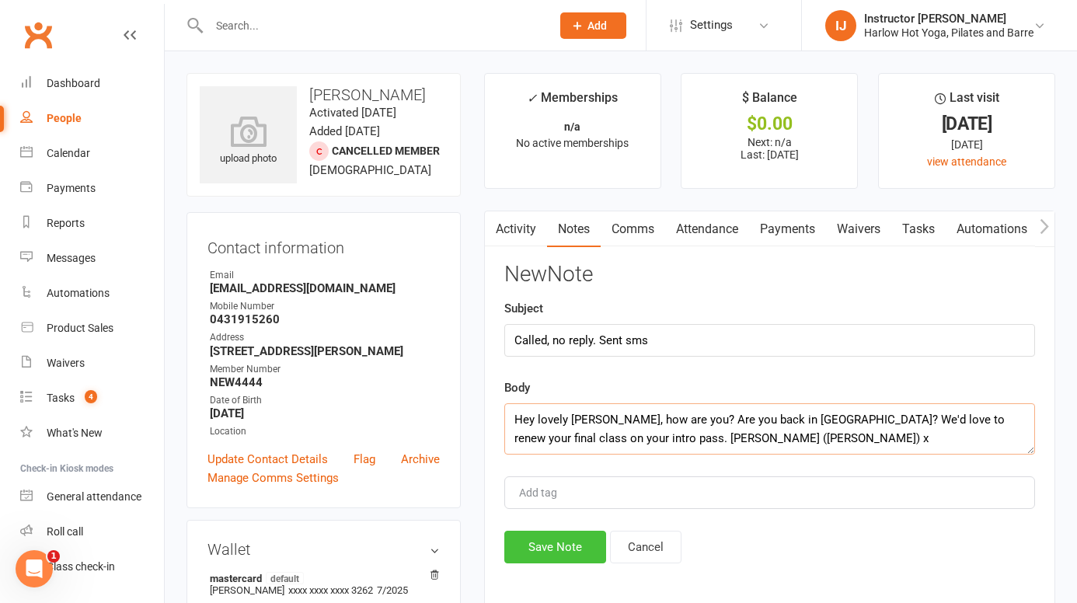
type textarea "Hey lovely Sarah, how are you? Are you back in Brisbane? We'd love to renew you…"
click at [575, 543] on button "Save Note" at bounding box center [555, 547] width 102 height 33
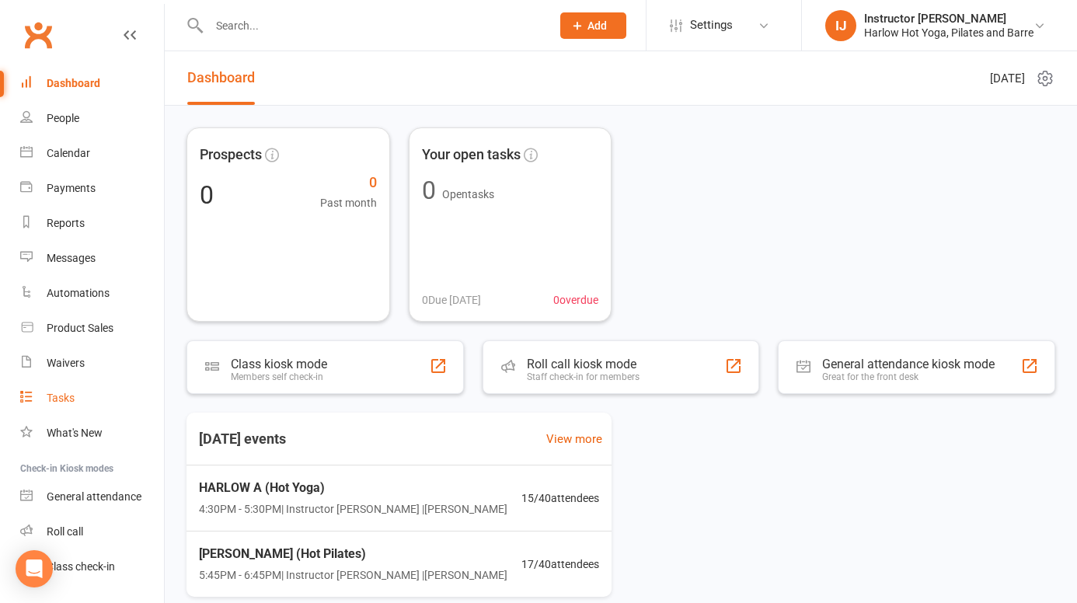
click at [67, 398] on div "Tasks" at bounding box center [61, 397] width 28 height 12
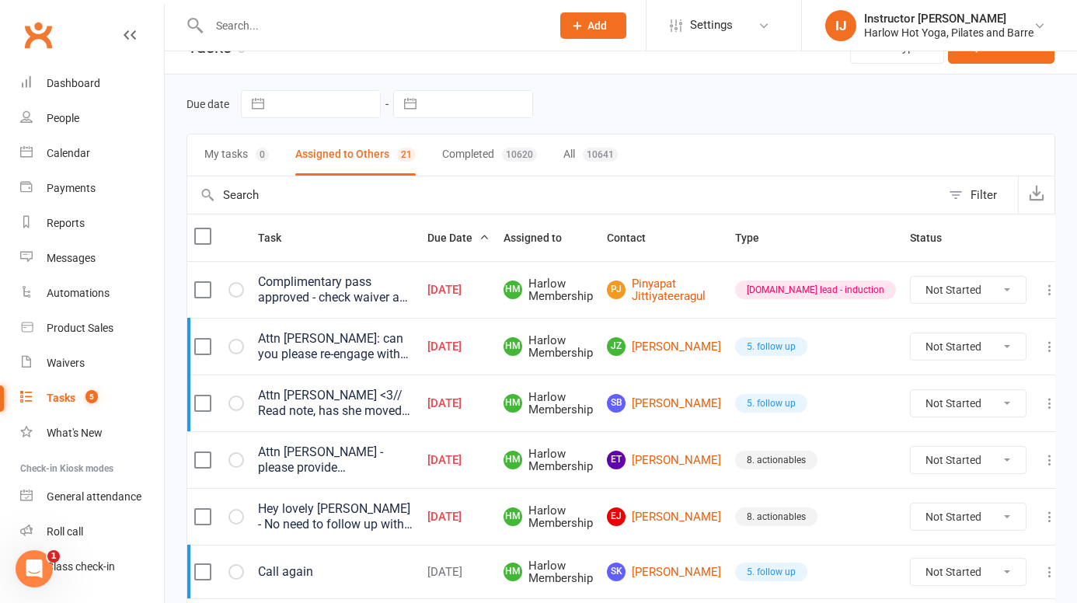
scroll to position [34, 0]
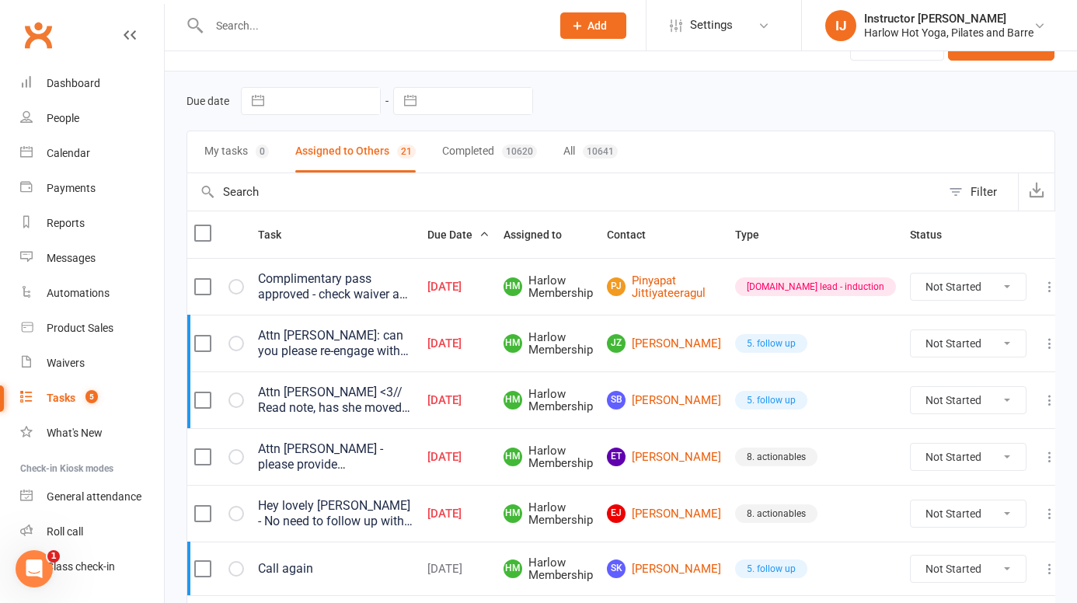
click at [391, 343] on div "Attn Jess: can you please re-engage with call. He was going OS on work trip and…" at bounding box center [335, 343] width 155 height 31
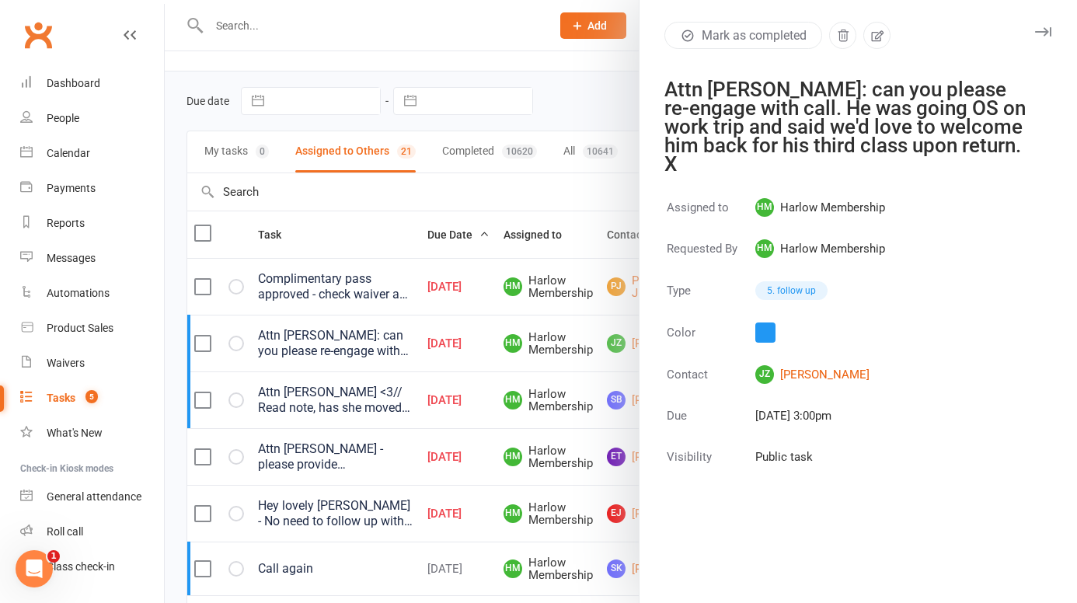
click at [1035, 29] on icon "button" at bounding box center [1043, 31] width 16 height 9
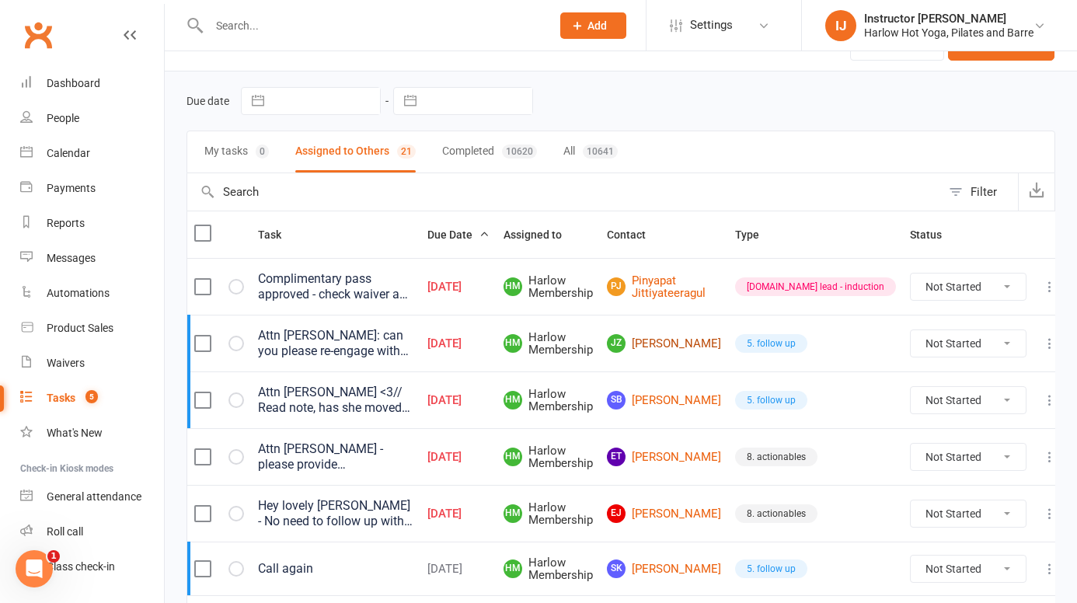
click at [701, 341] on link "JZ Jonah Zankl" at bounding box center [664, 343] width 114 height 19
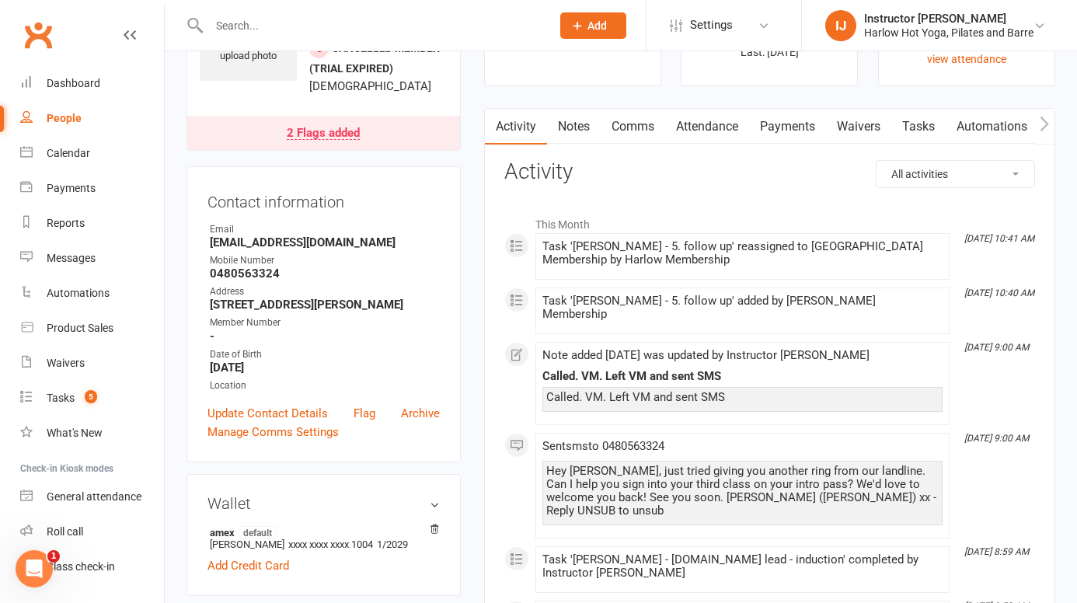
scroll to position [98, 0]
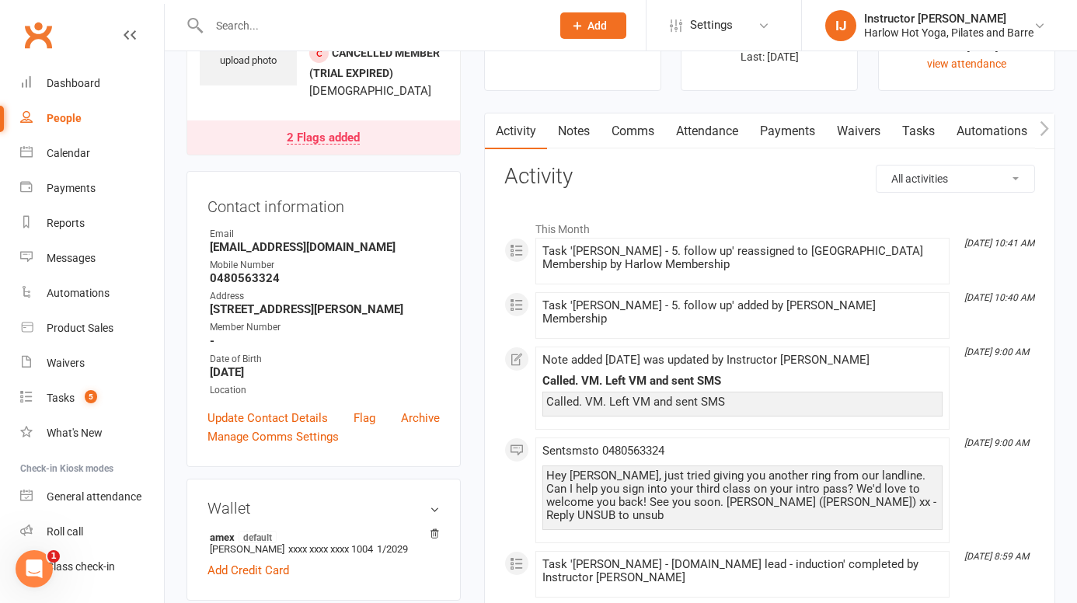
click at [918, 125] on link "Tasks" at bounding box center [918, 131] width 54 height 36
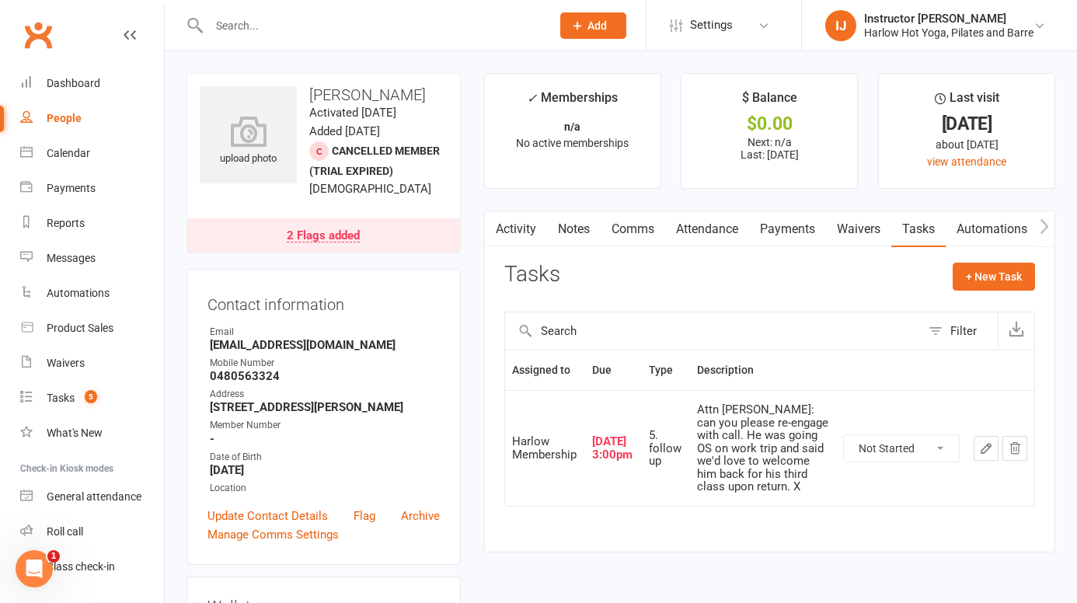
click at [621, 231] on link "Comms" at bounding box center [632, 229] width 64 height 36
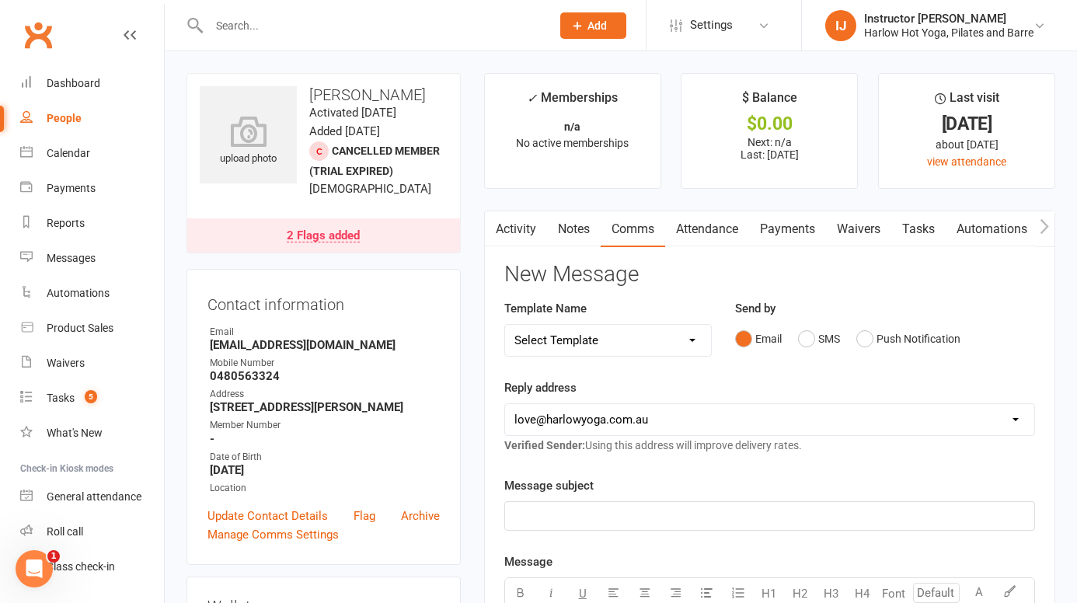
click at [988, 336] on div "Email SMS Push Notification" at bounding box center [885, 339] width 300 height 30
click at [801, 336] on button "SMS" at bounding box center [819, 339] width 42 height 30
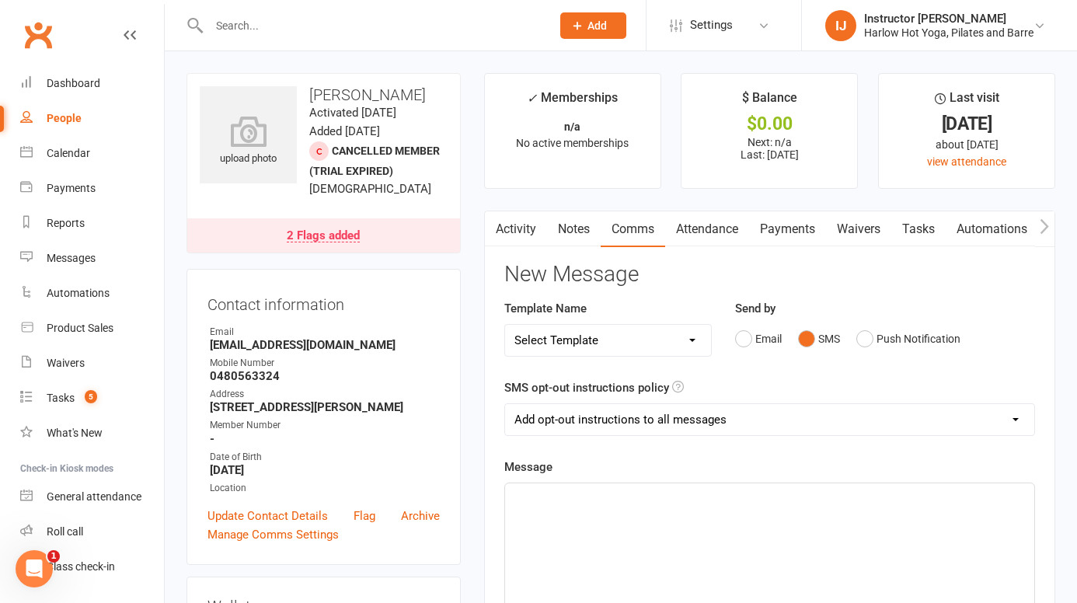
click at [708, 505] on p "﻿" at bounding box center [769, 497] width 510 height 19
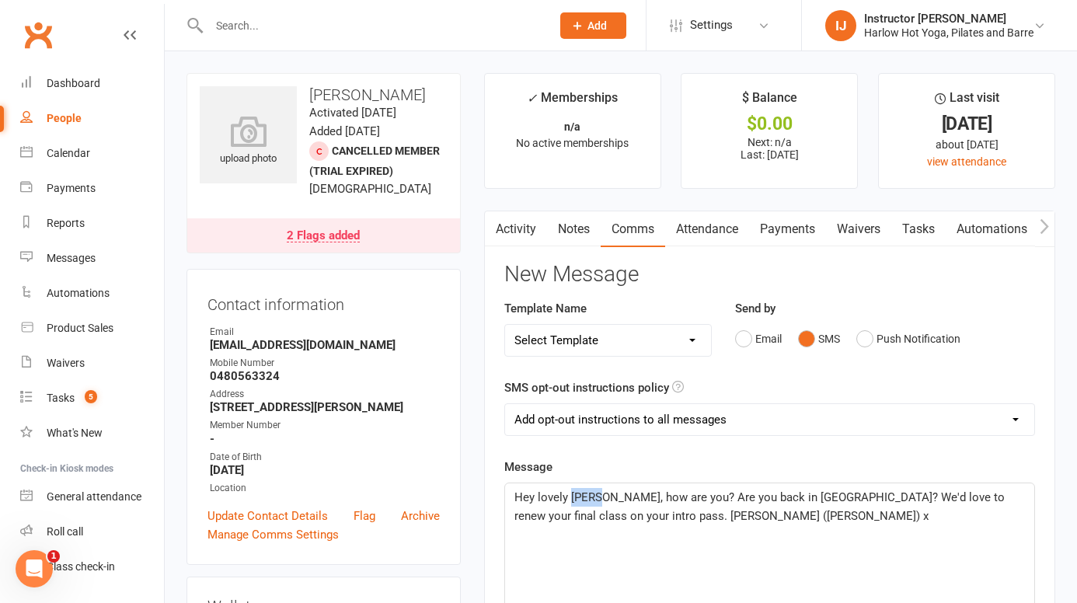
drag, startPoint x: 597, startPoint y: 497, endPoint x: 571, endPoint y: 497, distance: 25.6
click at [571, 497] on span "Hey lovely Sarah, how are you? Are you back in Brisbane? We'd love to renew you…" at bounding box center [760, 506] width 493 height 33
click at [743, 515] on p "Hey lovely Jonah, how are you? Are you back in Brisbane? We'd love to renew you…" at bounding box center [769, 506] width 510 height 37
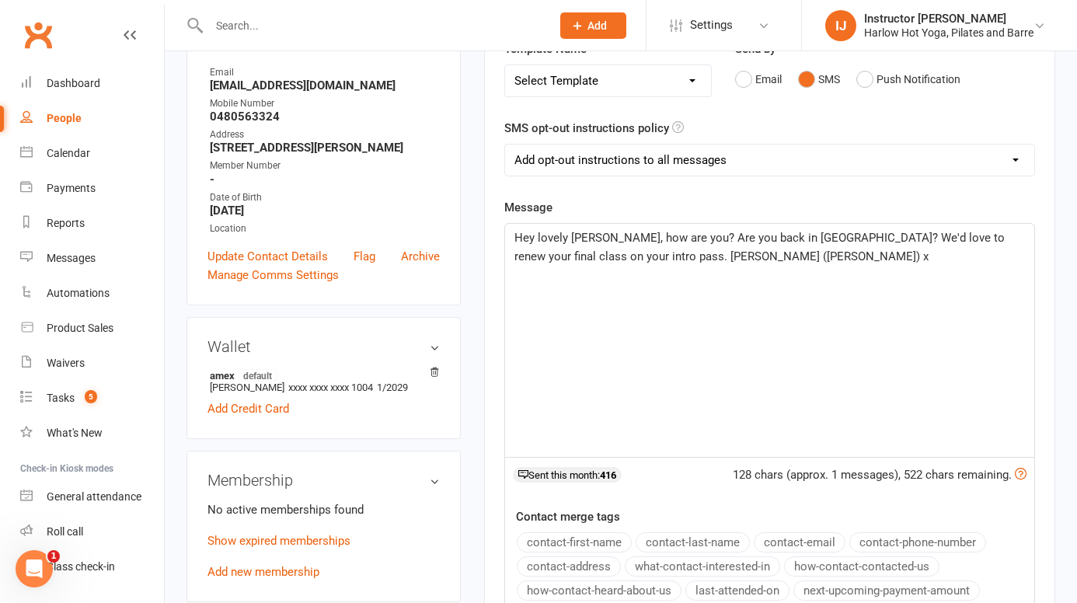
scroll to position [365, 0]
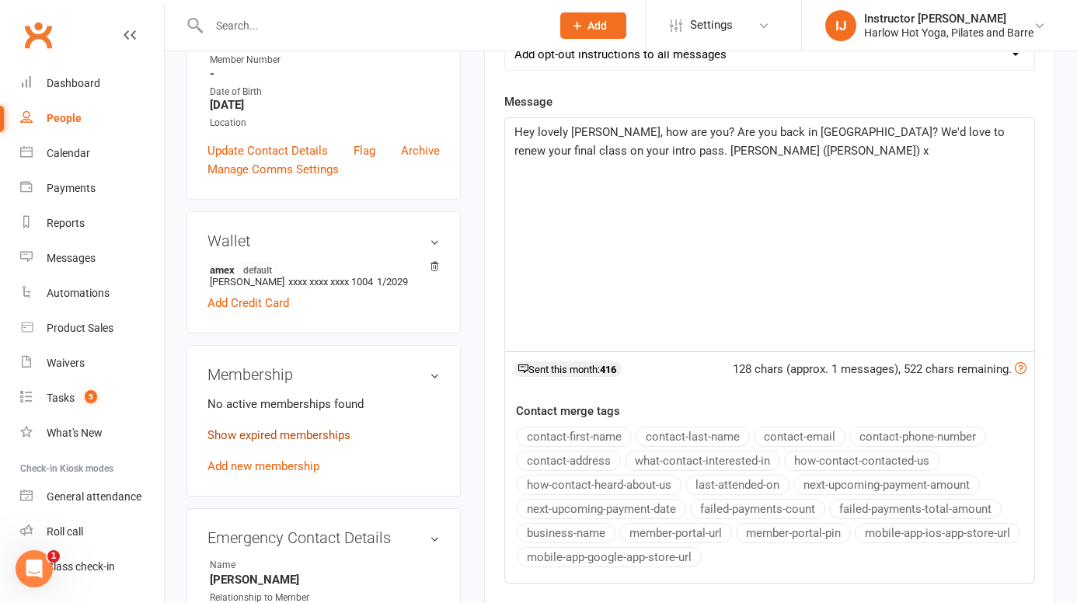
click at [269, 436] on link "Show expired memberships" at bounding box center [278, 435] width 143 height 14
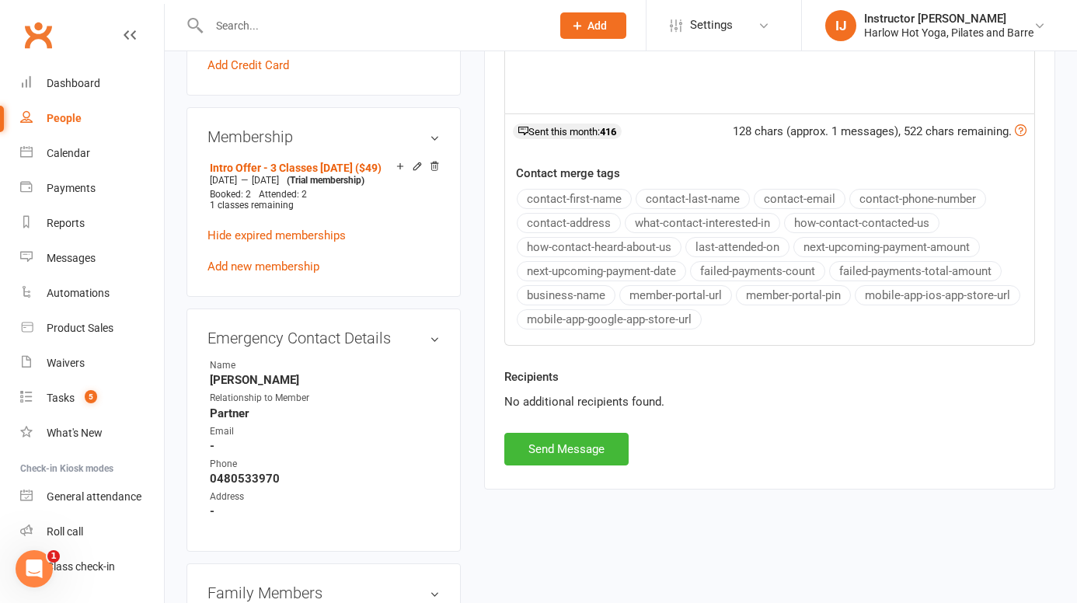
scroll to position [784, 0]
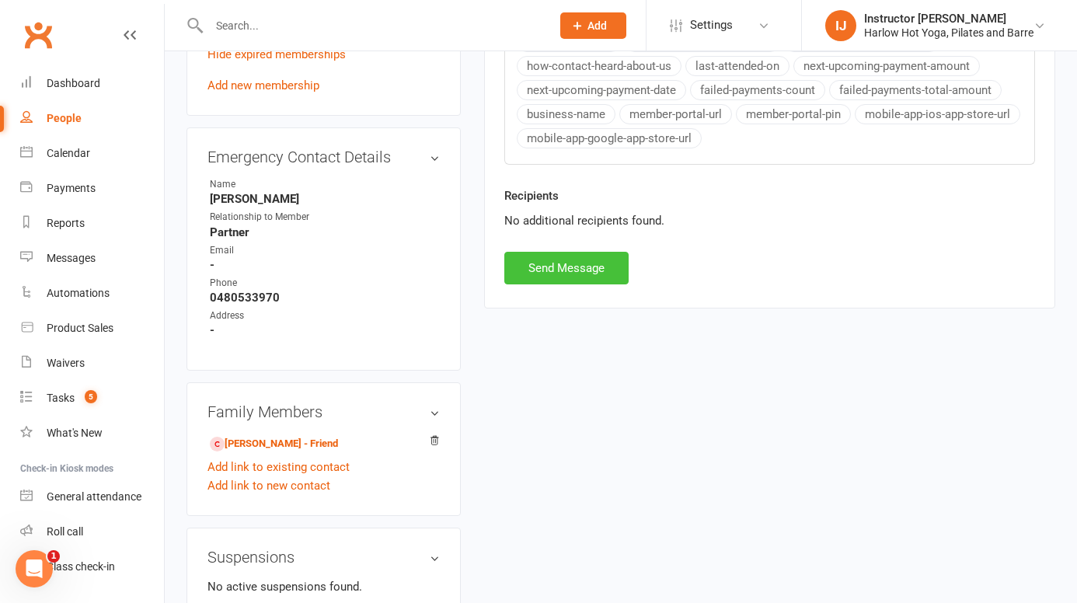
click at [606, 266] on button "Send Message" at bounding box center [566, 268] width 124 height 33
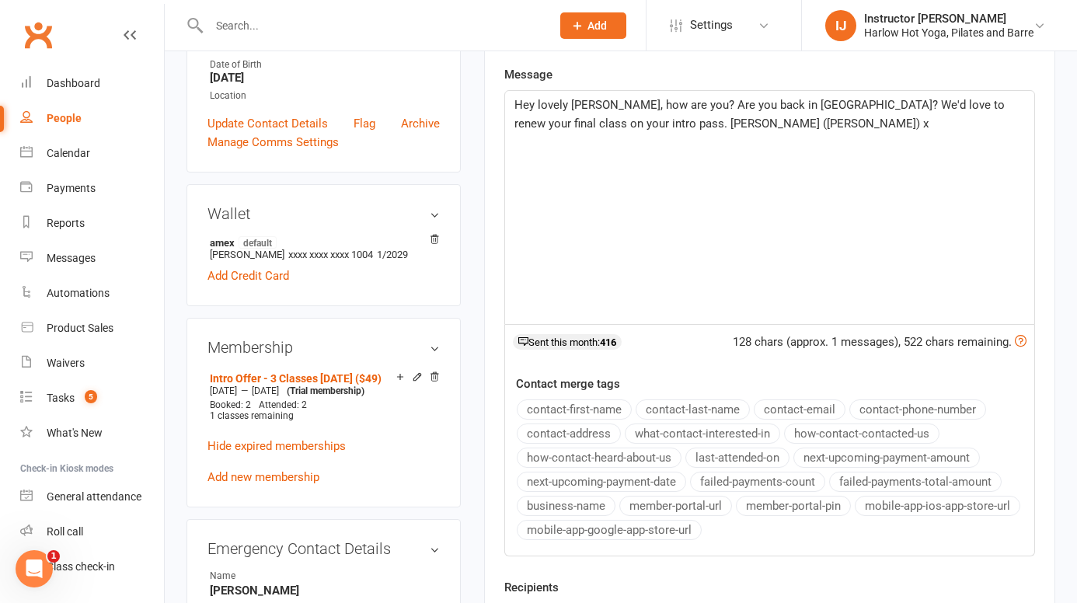
scroll to position [0, 0]
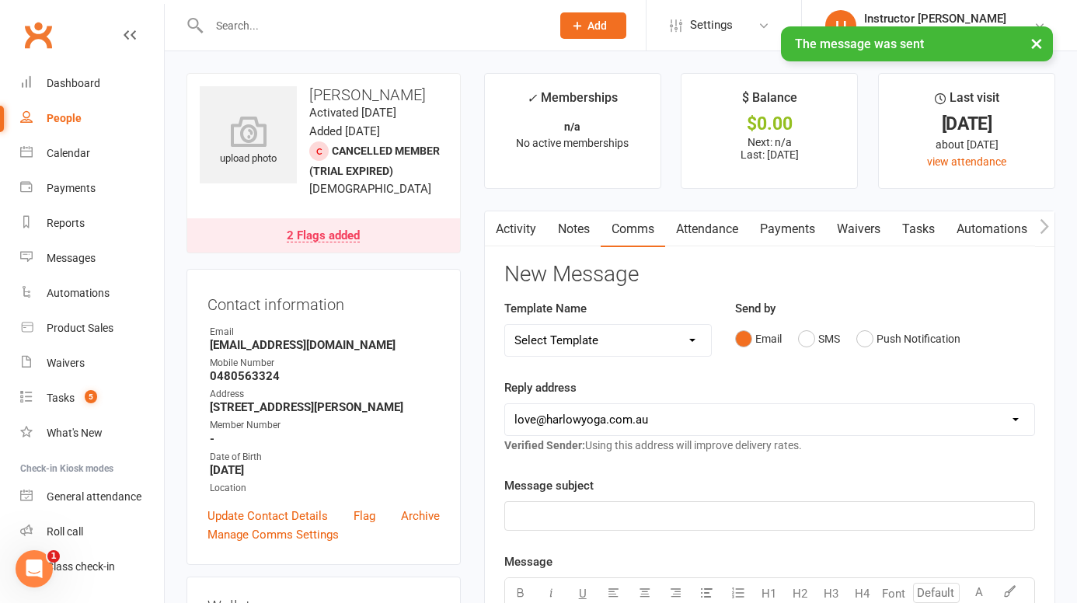
click at [557, 235] on link "Notes" at bounding box center [574, 229] width 54 height 36
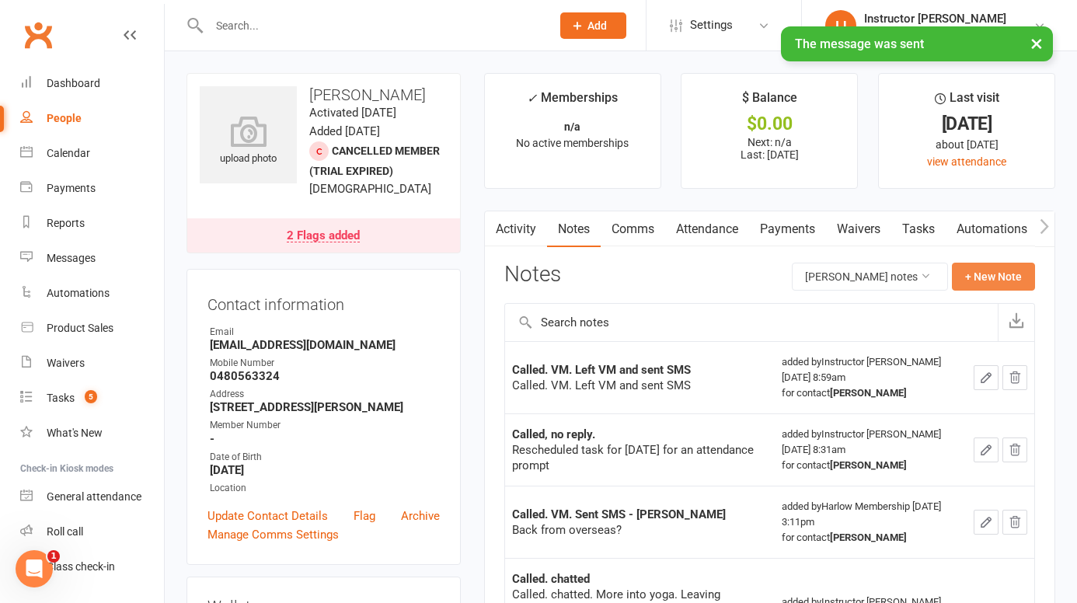
click at [1008, 279] on button "+ New Note" at bounding box center [992, 277] width 83 height 28
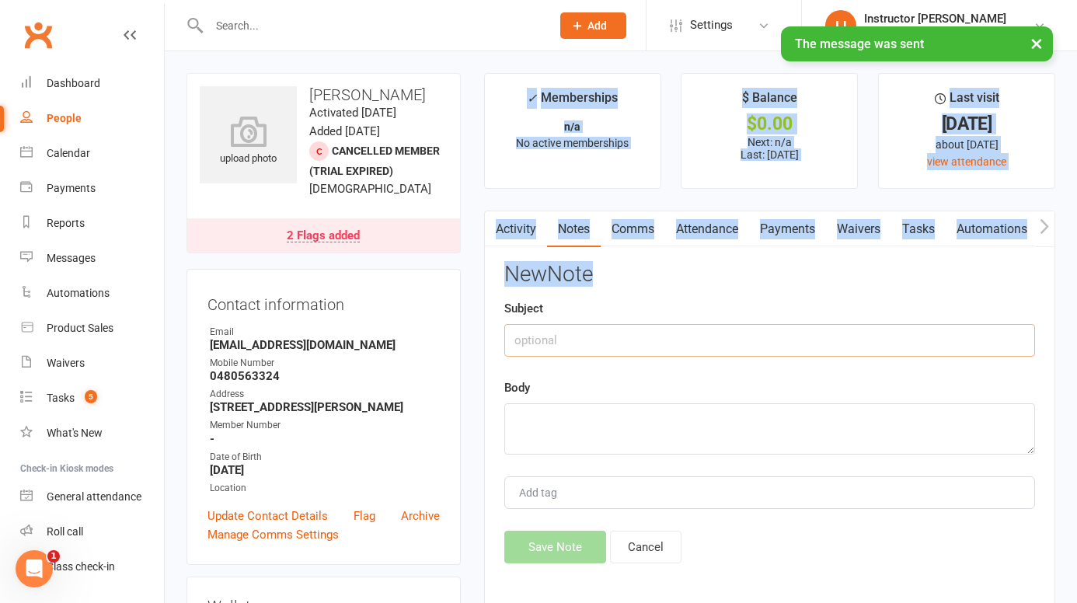
click at [823, 351] on input "text" at bounding box center [769, 340] width 531 height 33
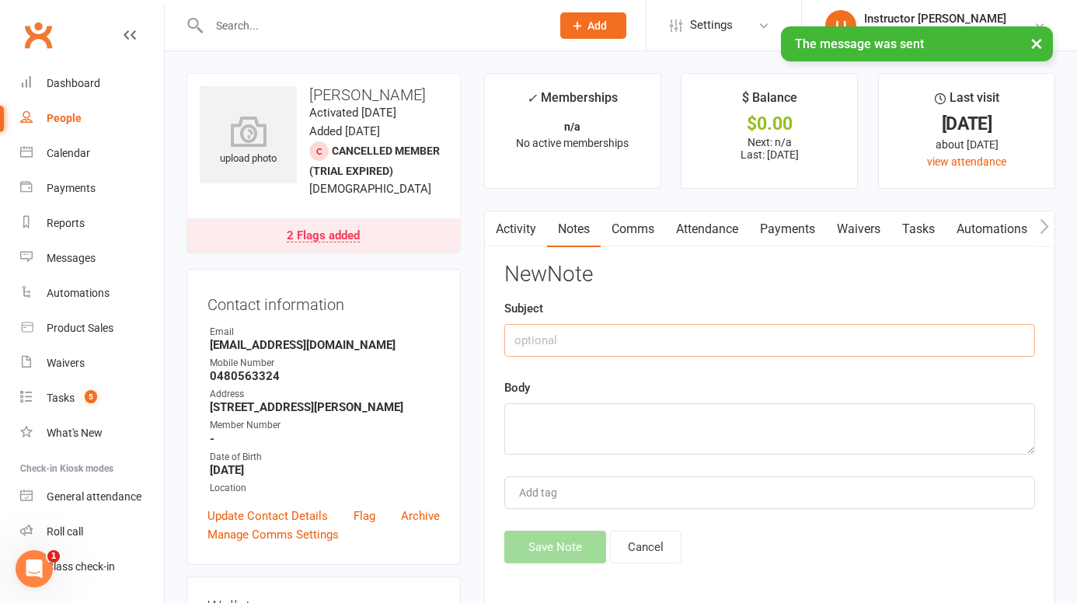
click at [823, 351] on input "text" at bounding box center [769, 340] width 531 height 33
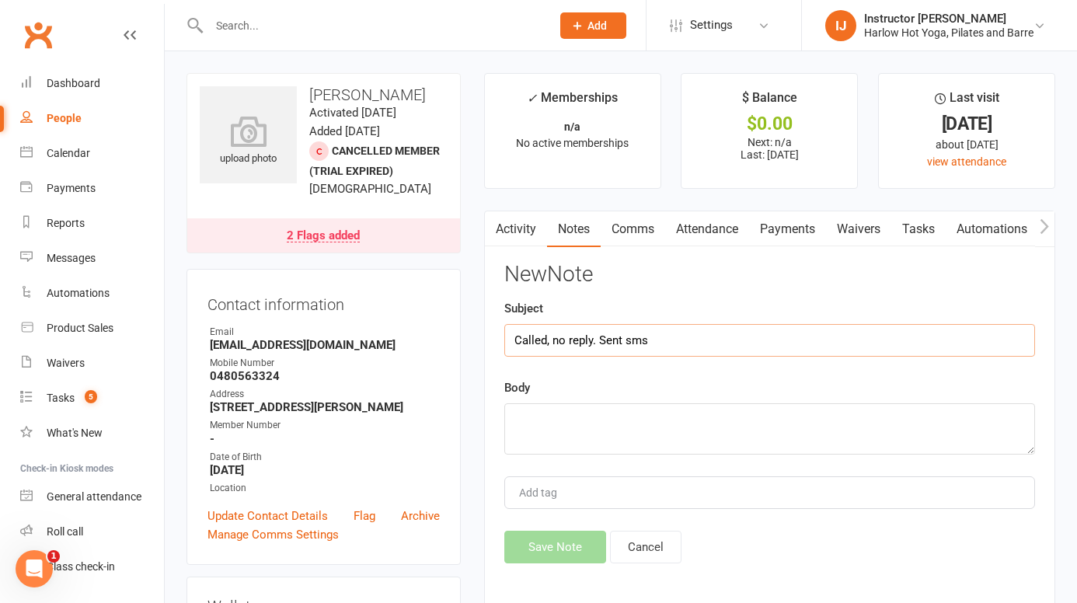
type input "Called, no reply. Sent sms"
click at [734, 423] on textarea at bounding box center [769, 428] width 531 height 51
paste textarea "Hey lovely Sarah, how are you? Are you back in Brisbane? We'd love to renew you…"
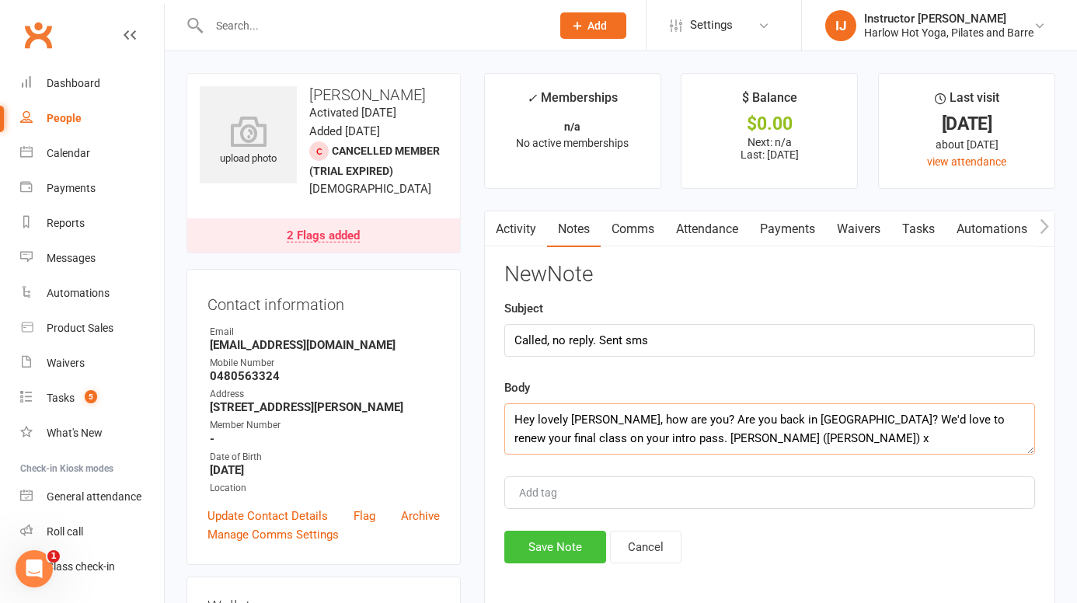
type textarea "Hey lovely Sarah, how are you? Are you back in Brisbane? We'd love to renew you…"
click at [565, 548] on button "Save Note" at bounding box center [555, 547] width 102 height 33
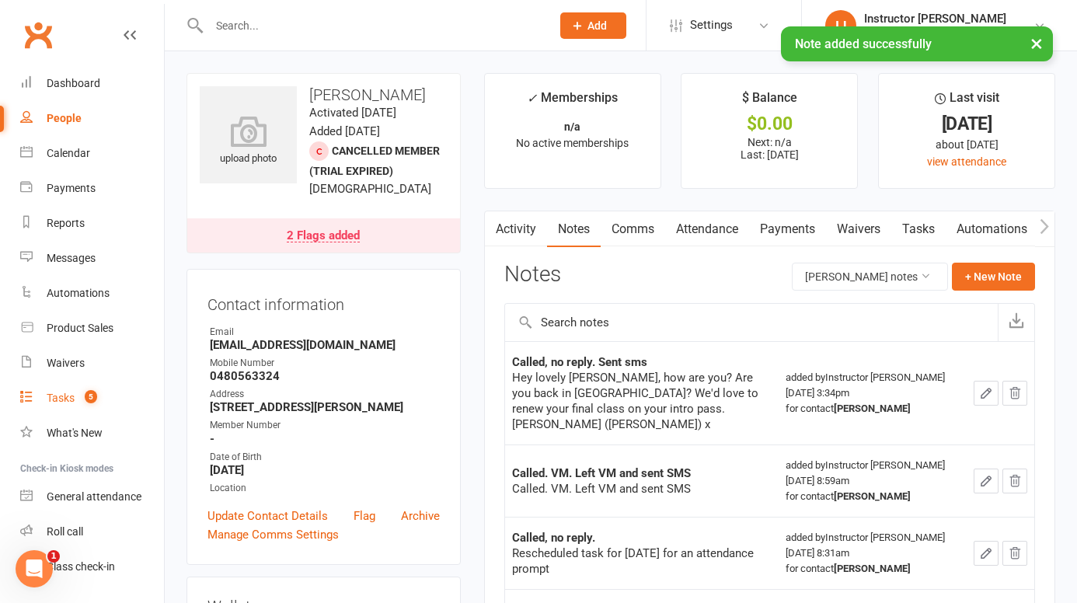
click at [59, 394] on div "Tasks" at bounding box center [61, 397] width 28 height 12
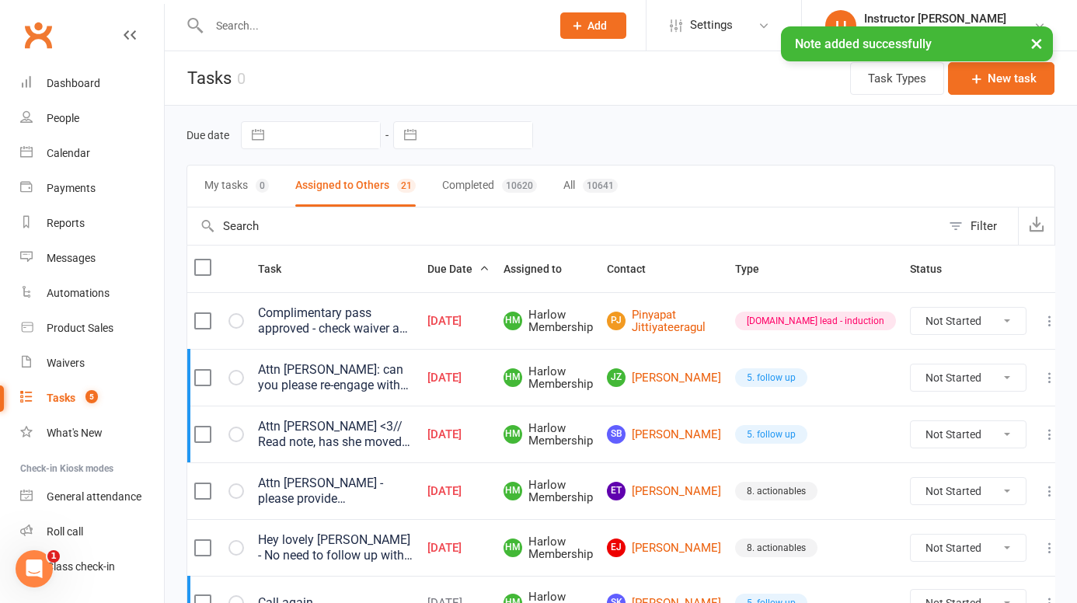
scroll to position [28, 0]
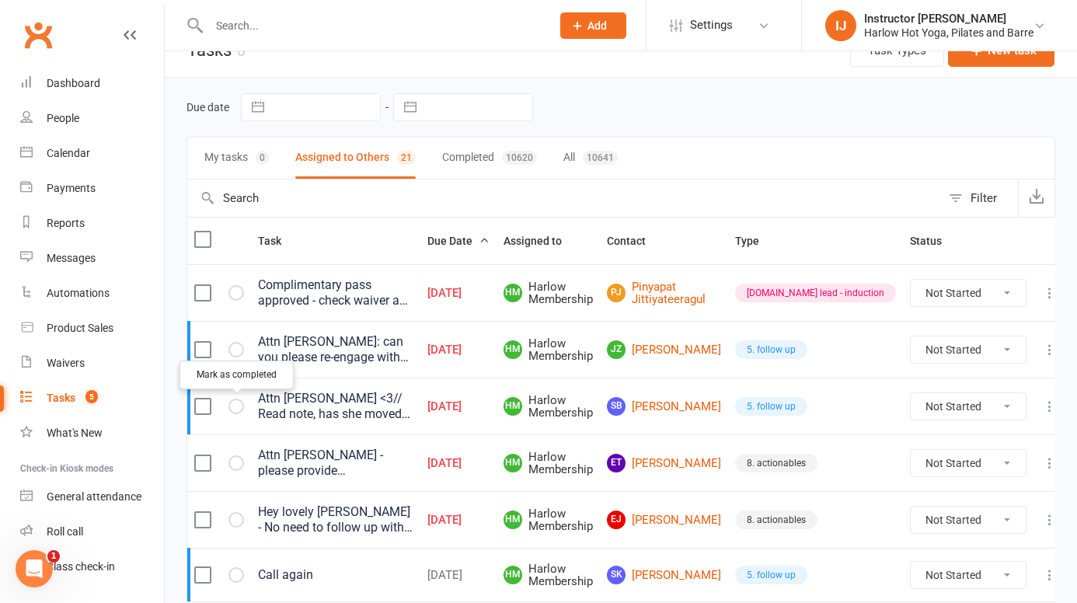
click at [0, 0] on icon "button" at bounding box center [0, 0] width 0 height 0
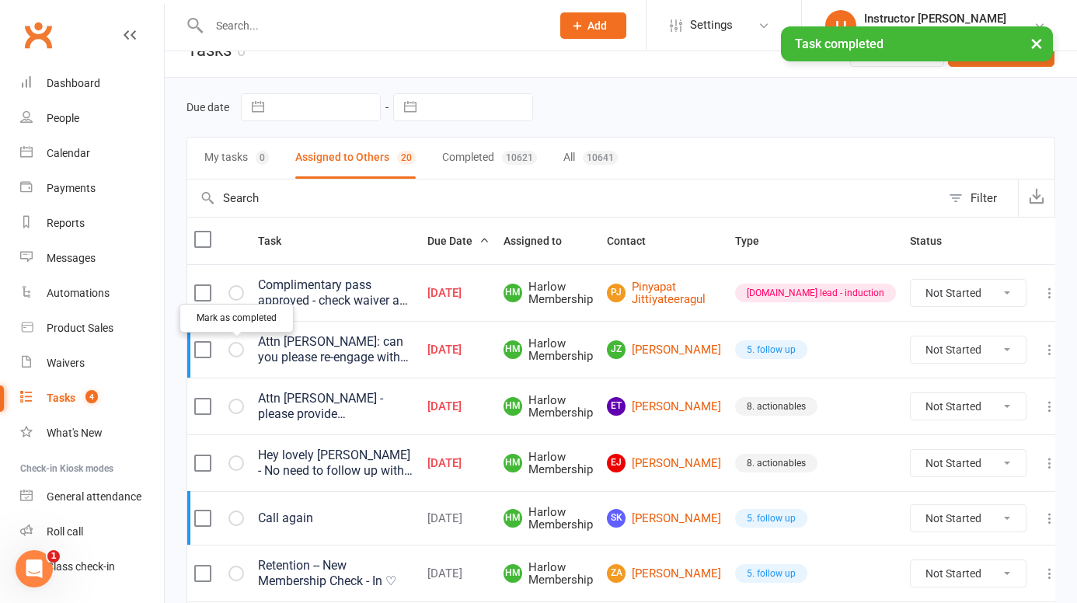
click at [0, 0] on icon "button" at bounding box center [0, 0] width 0 height 0
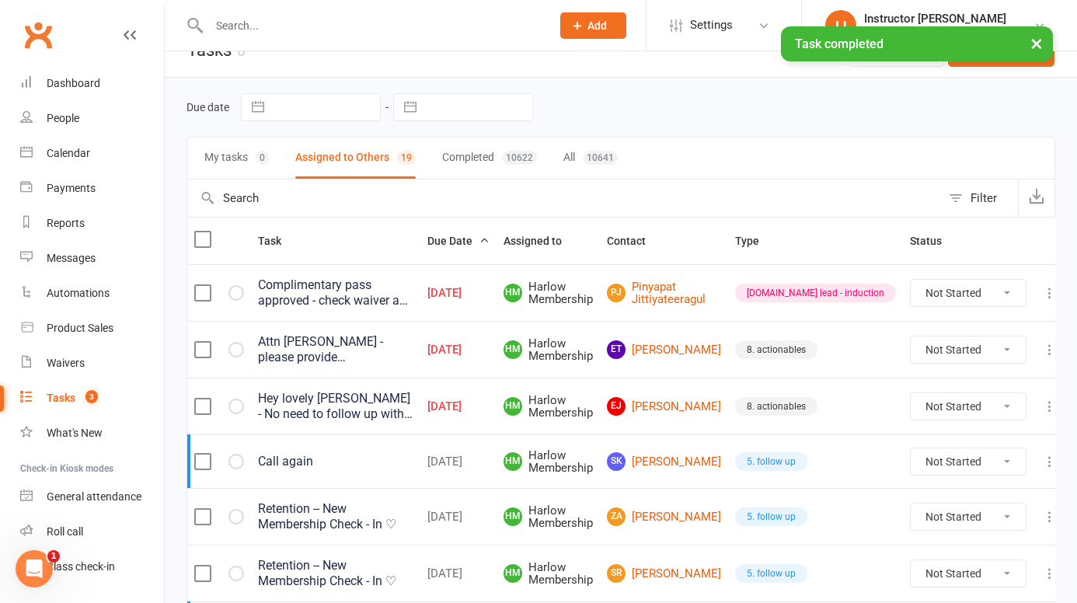
click at [305, 408] on div "Hey lovely Jess - No need to follow up with current pipeline. Just close any me…" at bounding box center [335, 406] width 155 height 31
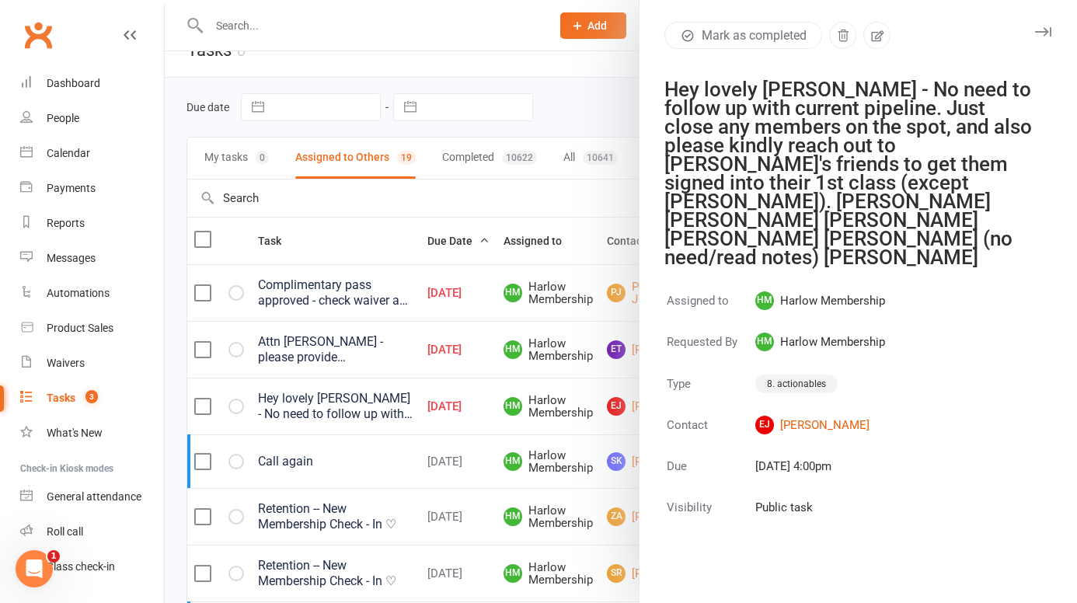
click at [876, 196] on div "Hey lovely Jess - No need to follow up with current pipeline. Just close any me…" at bounding box center [848, 173] width 368 height 186
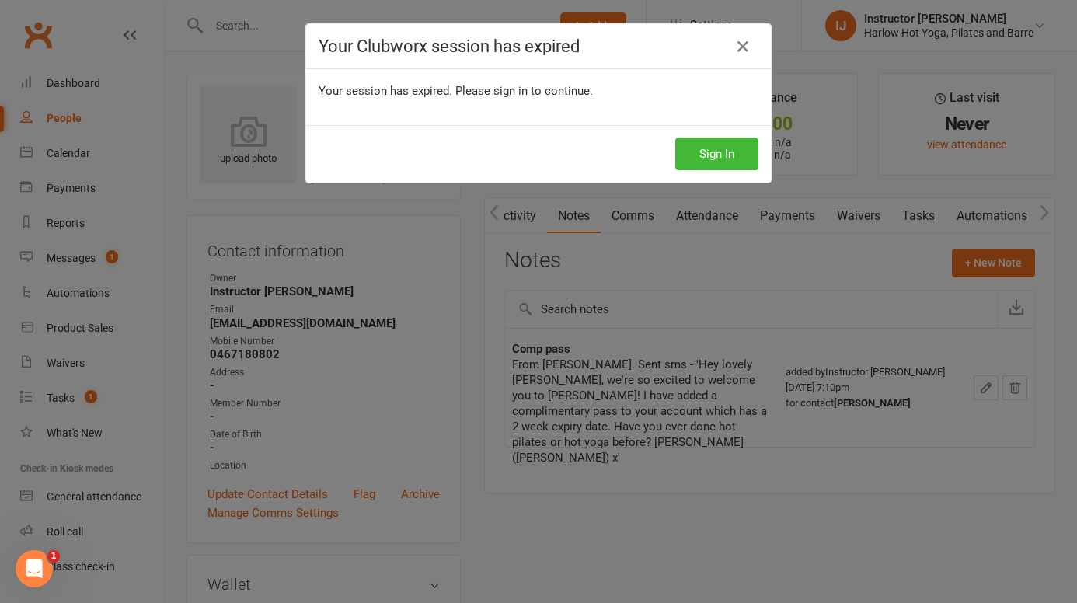
scroll to position [0, 1]
click at [747, 50] on icon at bounding box center [742, 46] width 19 height 19
click at [733, 156] on button "Sign In" at bounding box center [716, 153] width 83 height 33
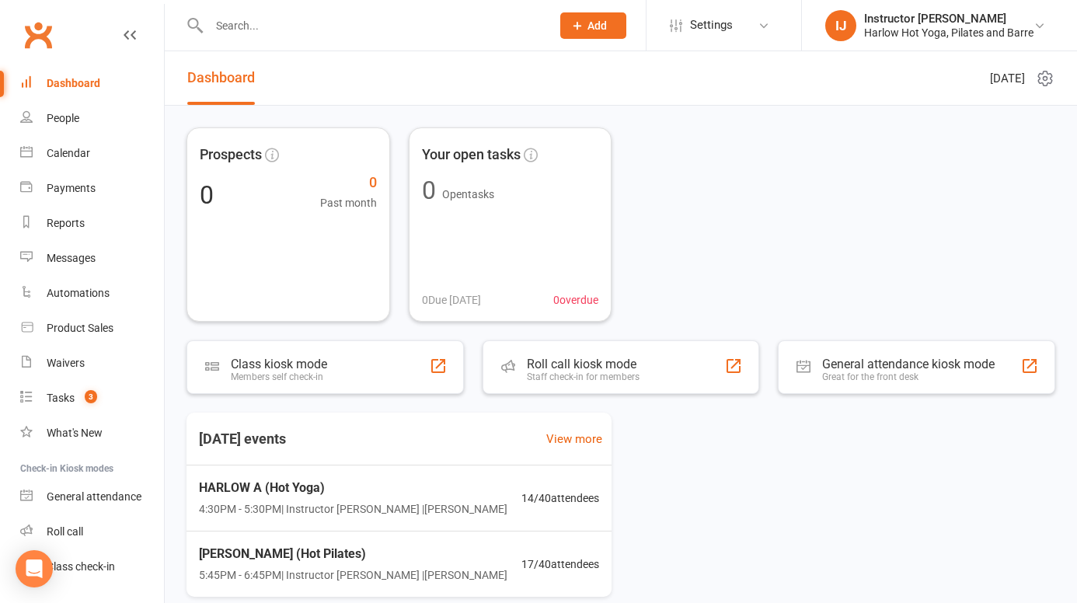
click at [293, 35] on input "text" at bounding box center [372, 26] width 336 height 22
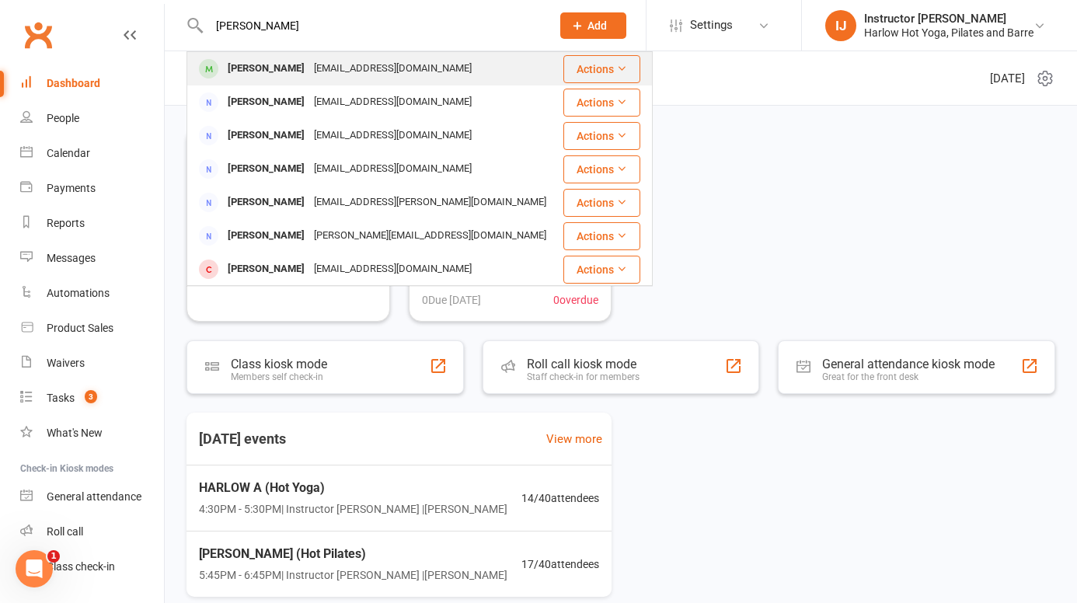
type input "[PERSON_NAME]"
click at [290, 68] on div "Emma Jocumsen" at bounding box center [266, 68] width 86 height 23
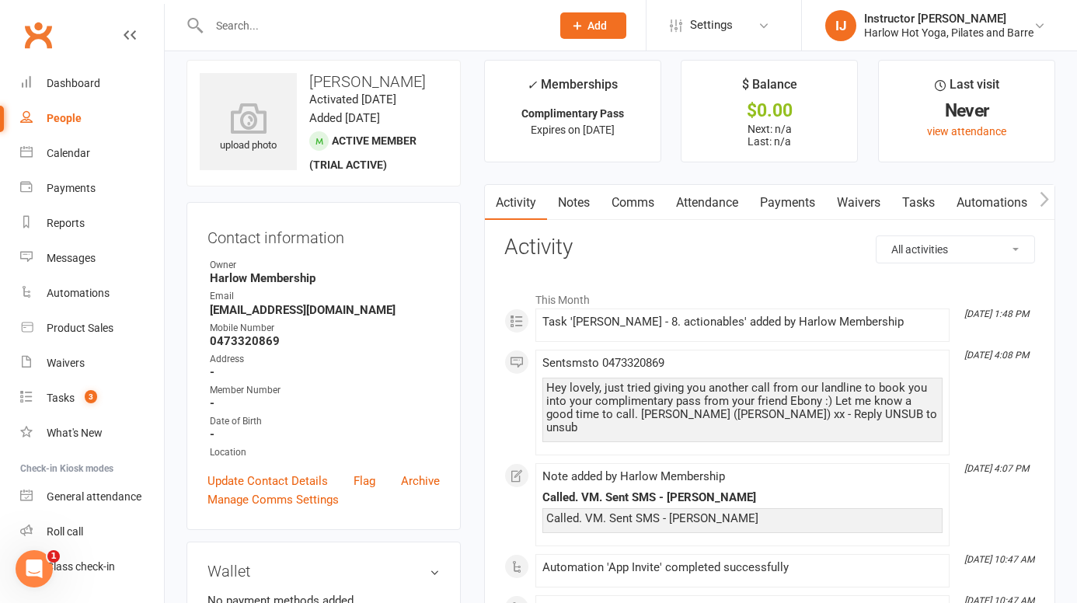
scroll to position [15, 0]
drag, startPoint x: 623, startPoint y: 110, endPoint x: 512, endPoint y: 106, distance: 111.1
click at [512, 107] on p "Complimentary Pass" at bounding box center [573, 112] width 148 height 12
click at [574, 204] on link "Notes" at bounding box center [574, 201] width 54 height 36
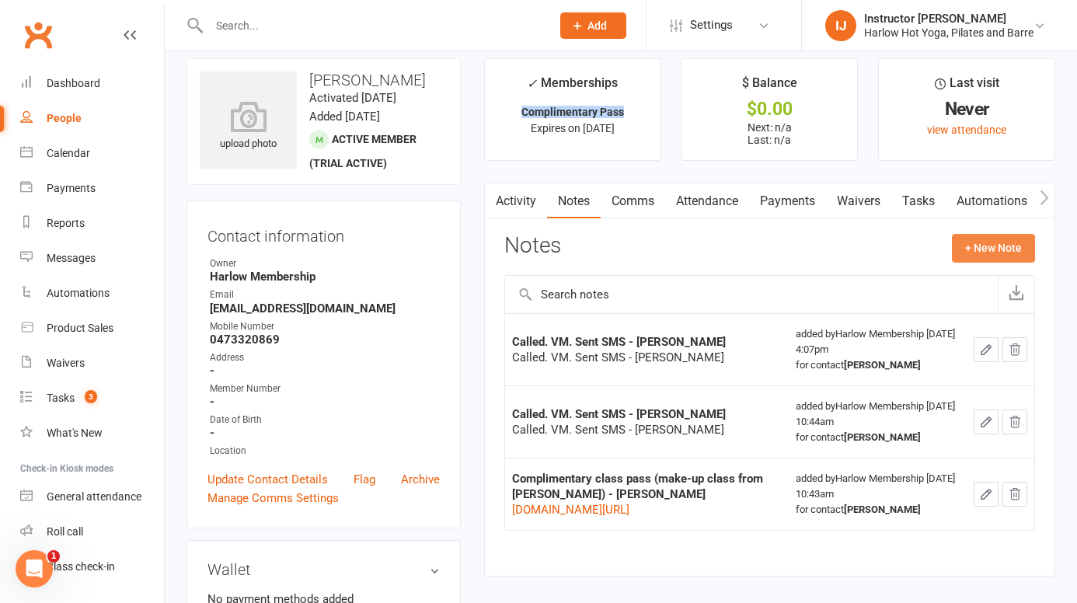
click at [970, 246] on button "+ New Note" at bounding box center [992, 248] width 83 height 28
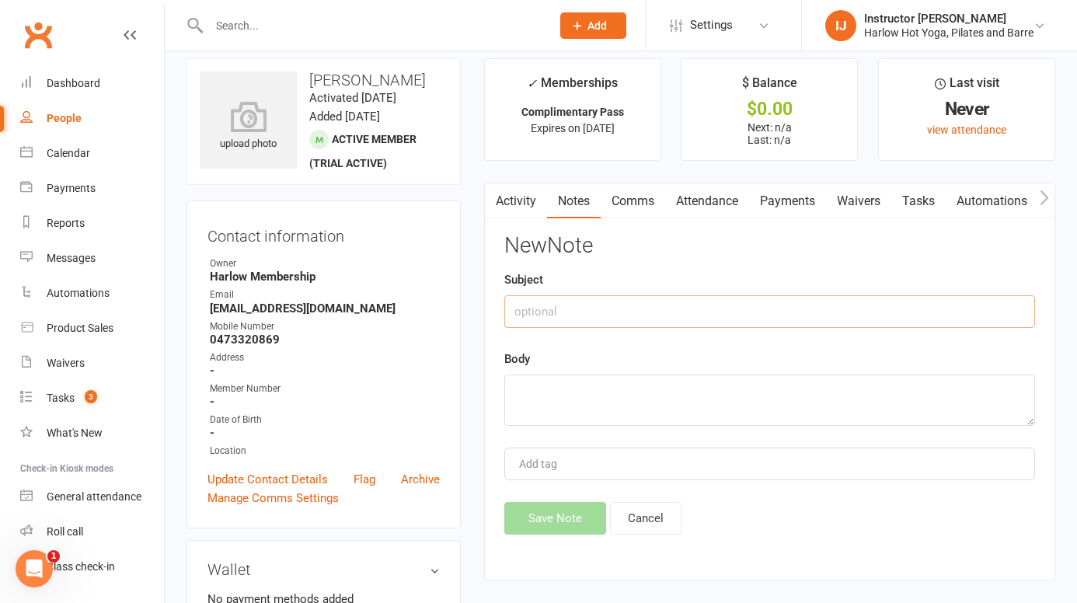
click at [632, 304] on input "text" at bounding box center [769, 311] width 531 height 33
type input "Ca"
click at [659, 525] on button "Cancel" at bounding box center [645, 518] width 71 height 33
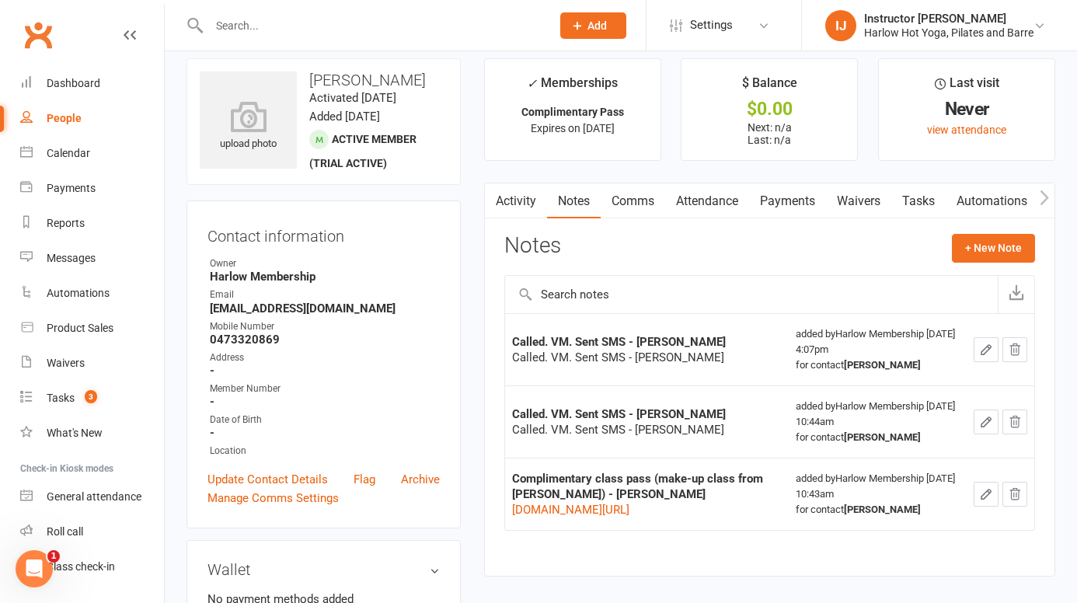
click at [646, 206] on link "Comms" at bounding box center [632, 201] width 64 height 36
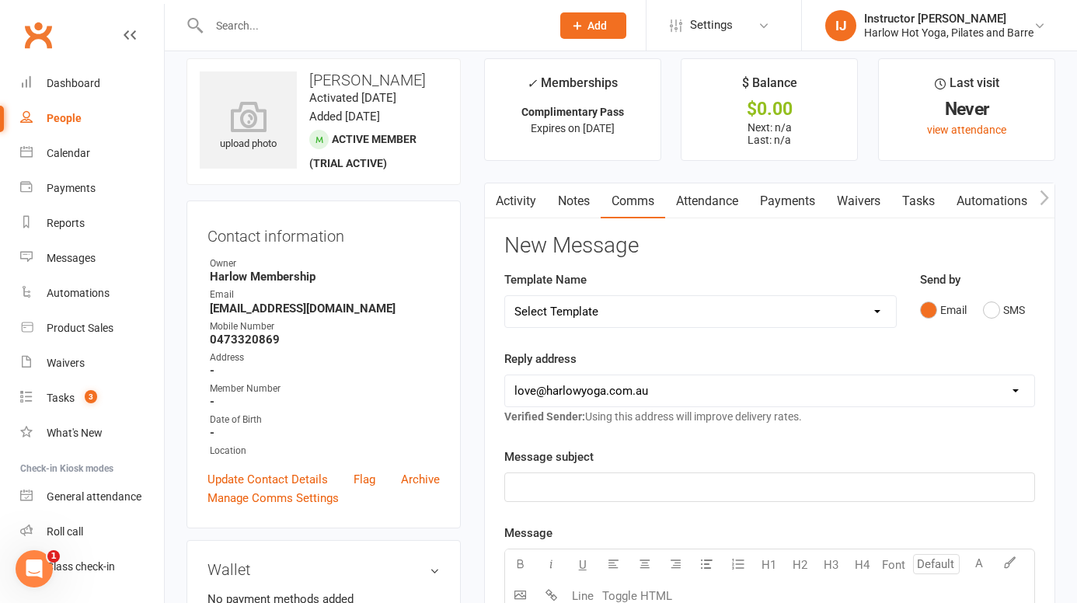
click at [528, 200] on link "Activity" at bounding box center [516, 201] width 62 height 36
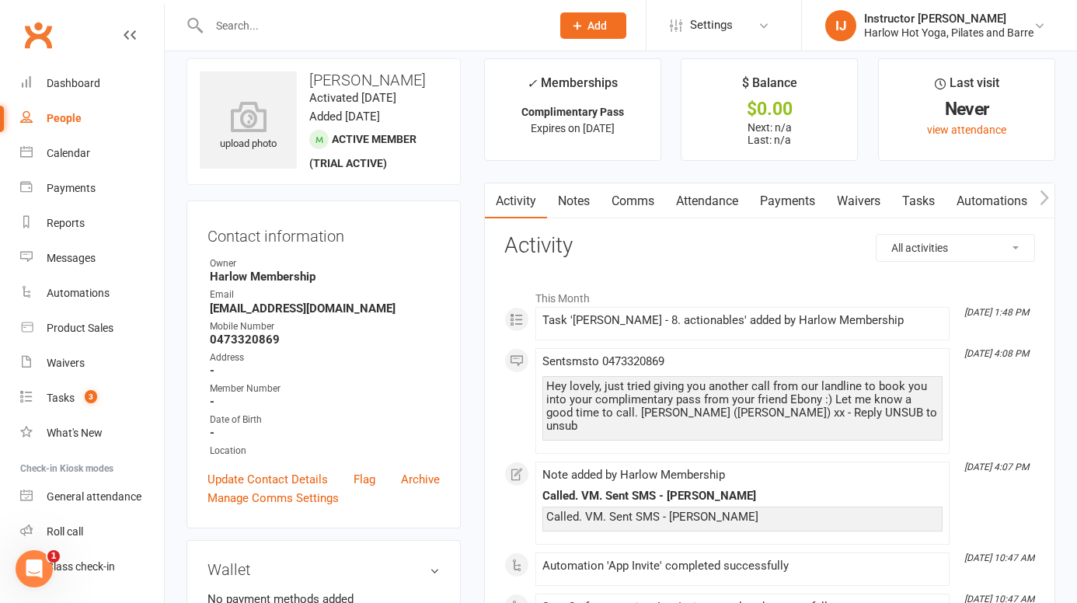
click at [572, 196] on link "Notes" at bounding box center [574, 201] width 54 height 36
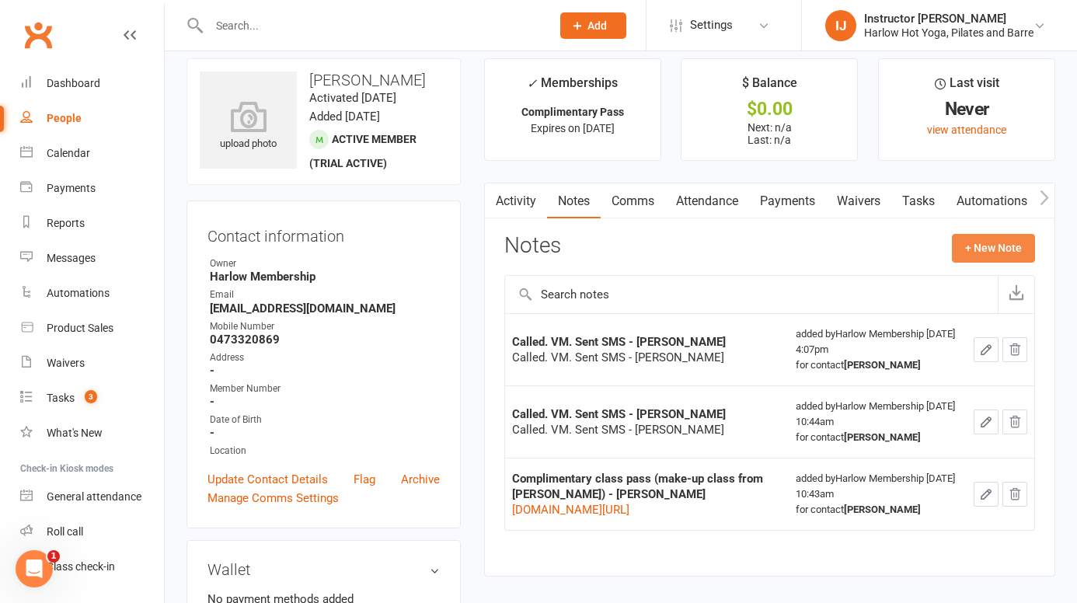
click at [983, 249] on button "+ New Note" at bounding box center [992, 248] width 83 height 28
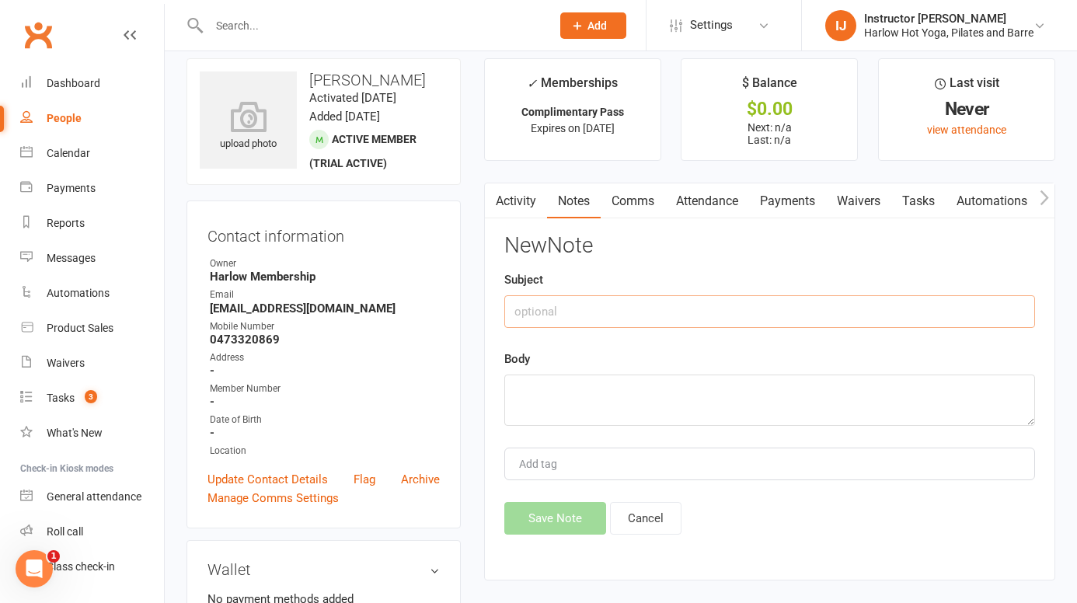
click at [681, 298] on input "text" at bounding box center [769, 311] width 531 height 33
click at [681, 298] on input "Cell" at bounding box center [769, 311] width 531 height 33
click at [638, 322] on input "Cell" at bounding box center [769, 311] width 531 height 33
click at [569, 397] on textarea at bounding box center [769, 399] width 531 height 51
click at [548, 305] on input "Call" at bounding box center [769, 311] width 531 height 33
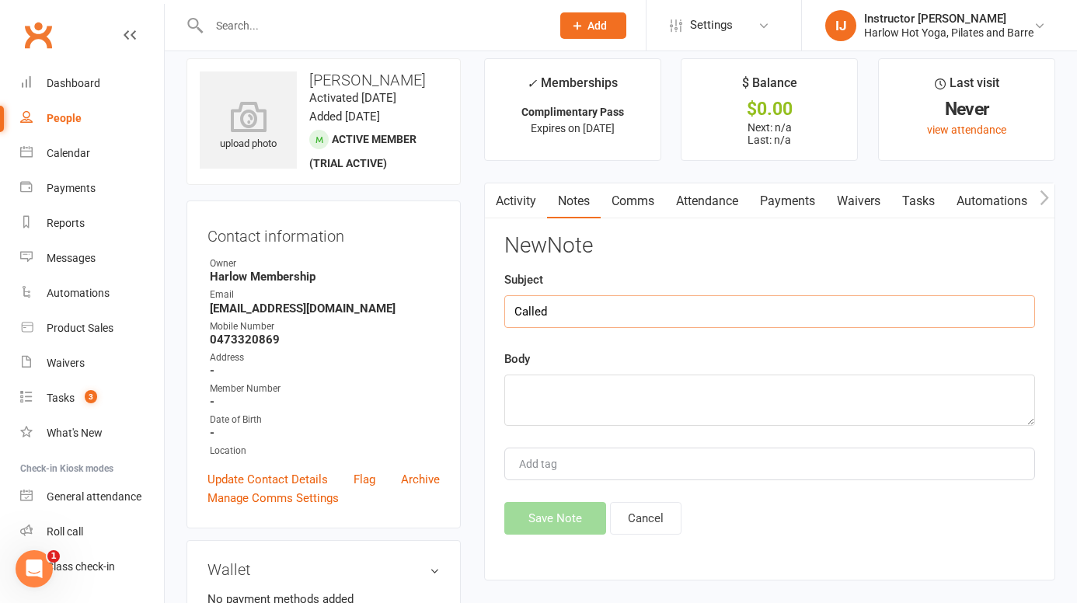
type input "Called"
click at [550, 386] on textarea at bounding box center [769, 399] width 531 height 51
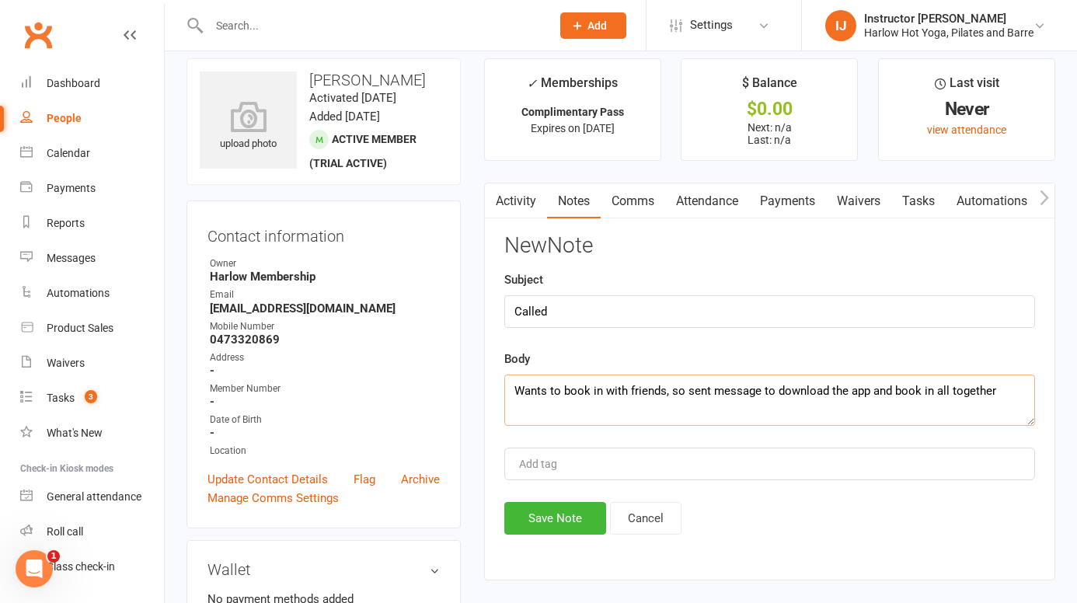
drag, startPoint x: 892, startPoint y: 390, endPoint x: 869, endPoint y: 390, distance: 22.5
click at [869, 390] on textarea "Wants to book in with friends, so sent message to download the app and book in …" at bounding box center [769, 399] width 531 height 51
click at [637, 404] on textarea "Wants to book in with friends, so sent message to download the app so they can …" at bounding box center [769, 399] width 531 height 51
type textarea "Wants to book in with friends, so sent message to download the app so they can …"
click at [573, 518] on button "Save Note" at bounding box center [555, 518] width 102 height 33
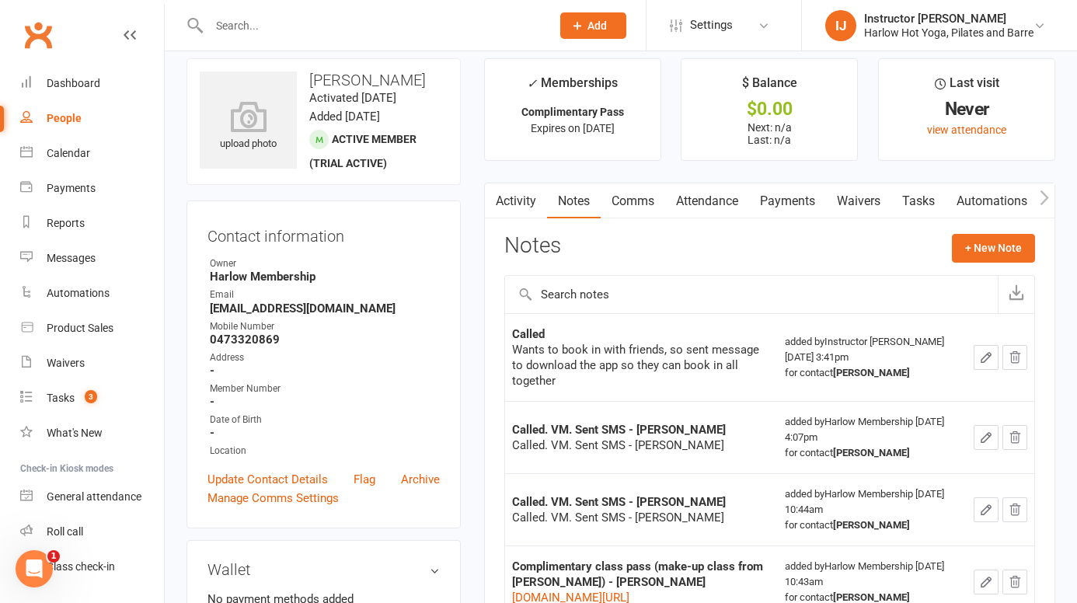
click at [1038, 206] on button "button" at bounding box center [1044, 200] width 19 height 35
click at [993, 209] on link "Mobile App" at bounding box center [963, 201] width 84 height 36
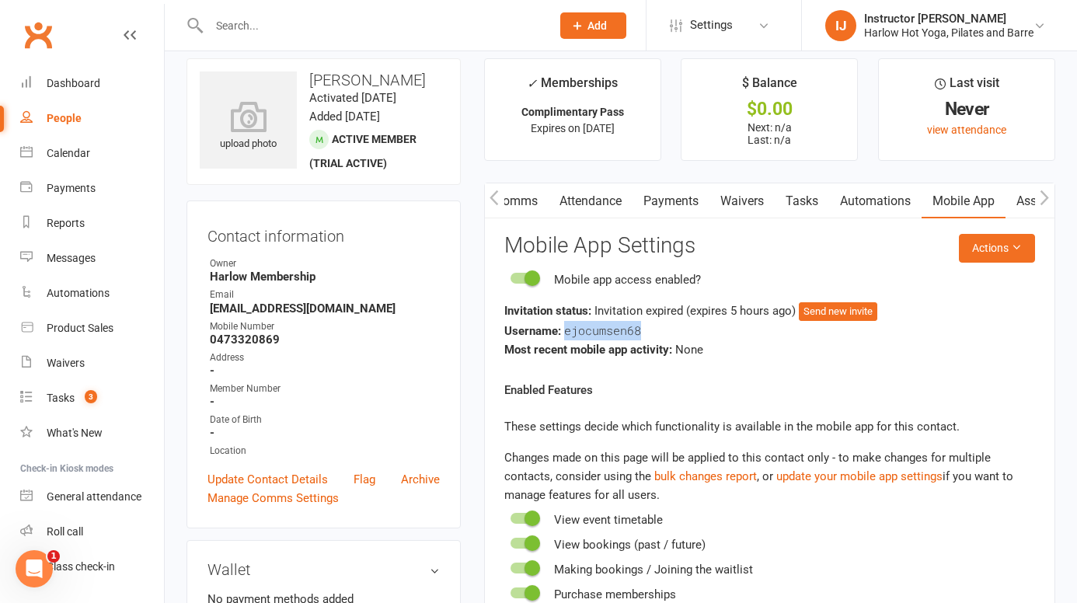
drag, startPoint x: 638, startPoint y: 332, endPoint x: 565, endPoint y: 332, distance: 73.8
click at [565, 332] on span "ejocumsen68" at bounding box center [602, 330] width 77 height 16
copy span "ejocumsen68"
click at [854, 315] on button "Send new invite" at bounding box center [837, 311] width 78 height 19
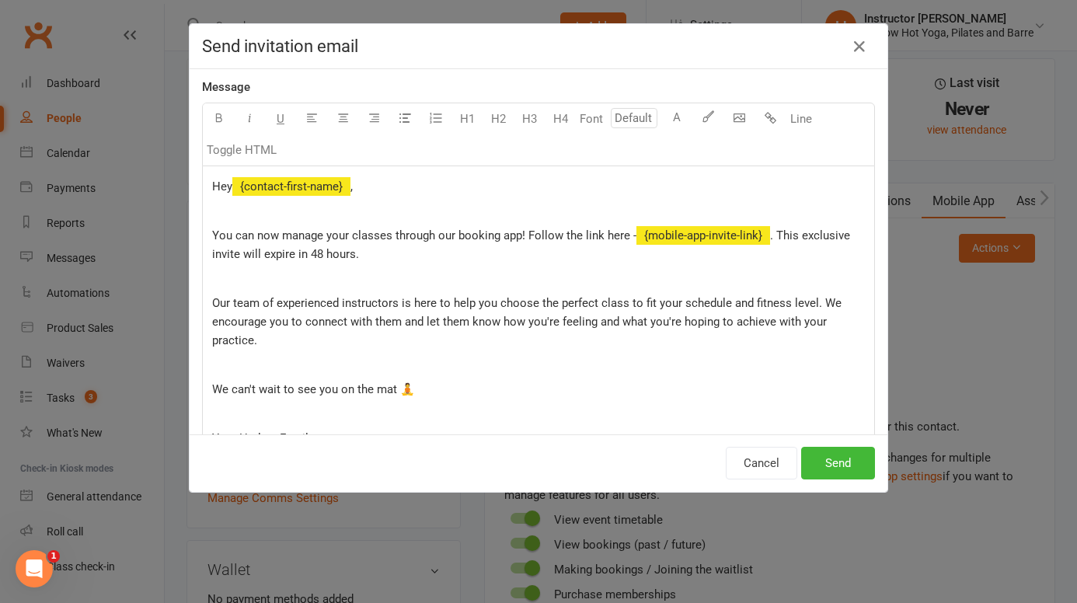
scroll to position [96, 0]
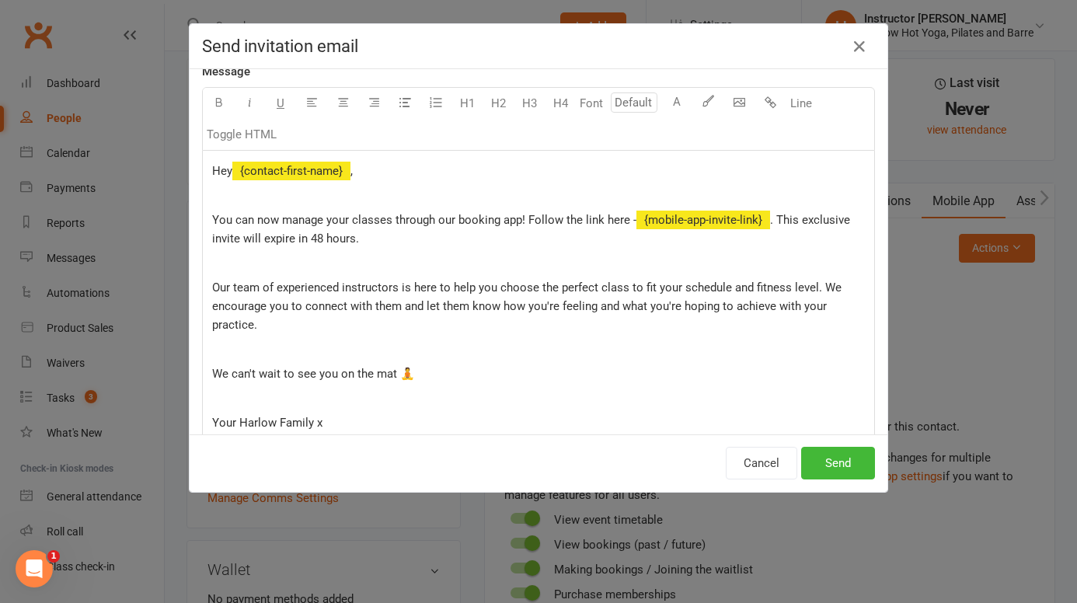
click at [304, 256] on p at bounding box center [538, 262] width 652 height 19
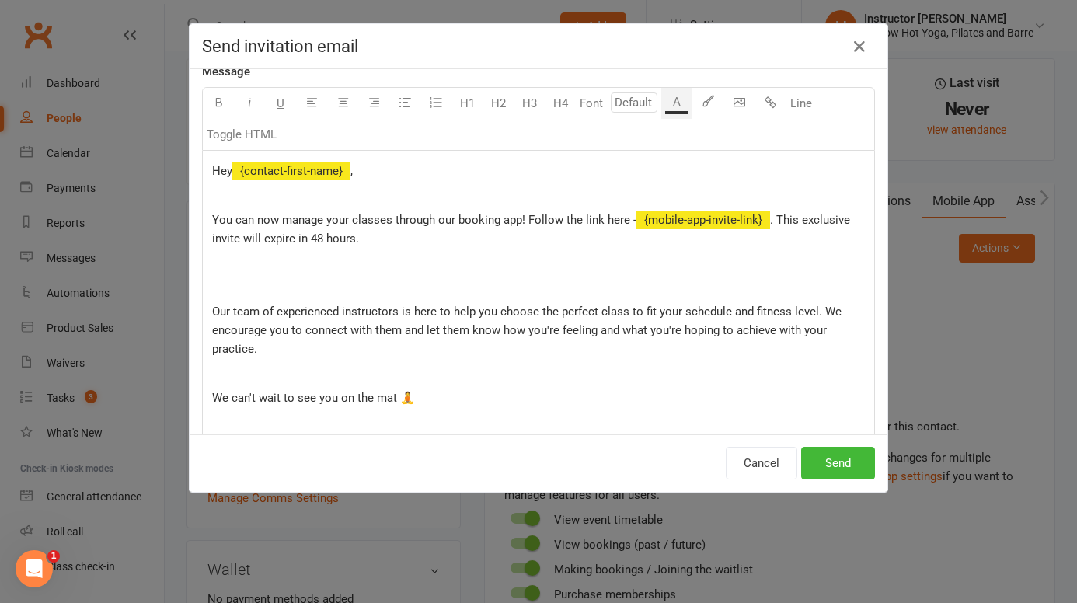
click at [219, 266] on p at bounding box center [538, 262] width 652 height 19
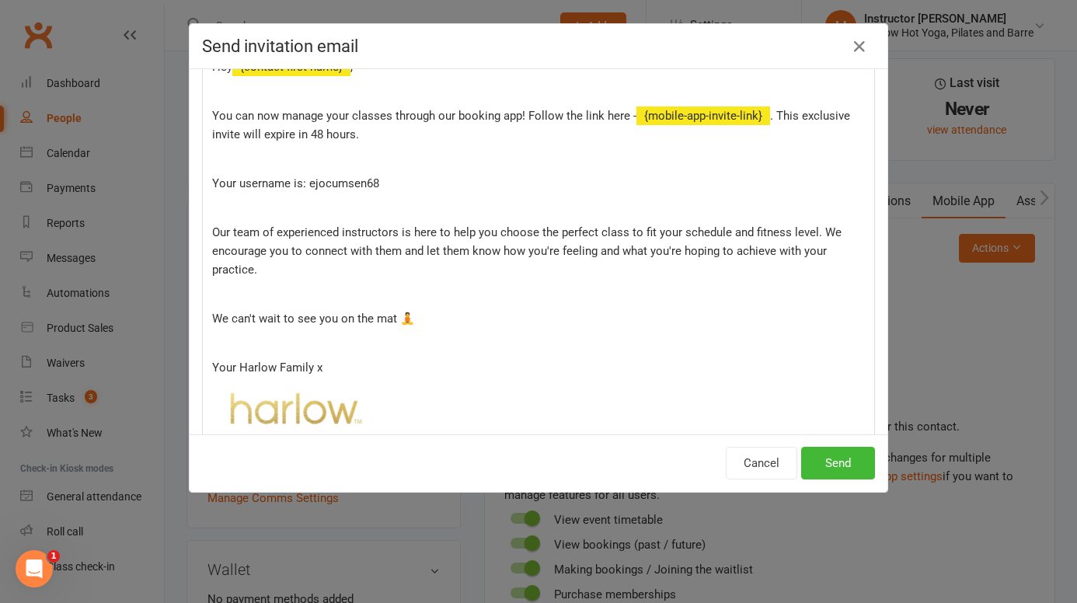
scroll to position [203, 0]
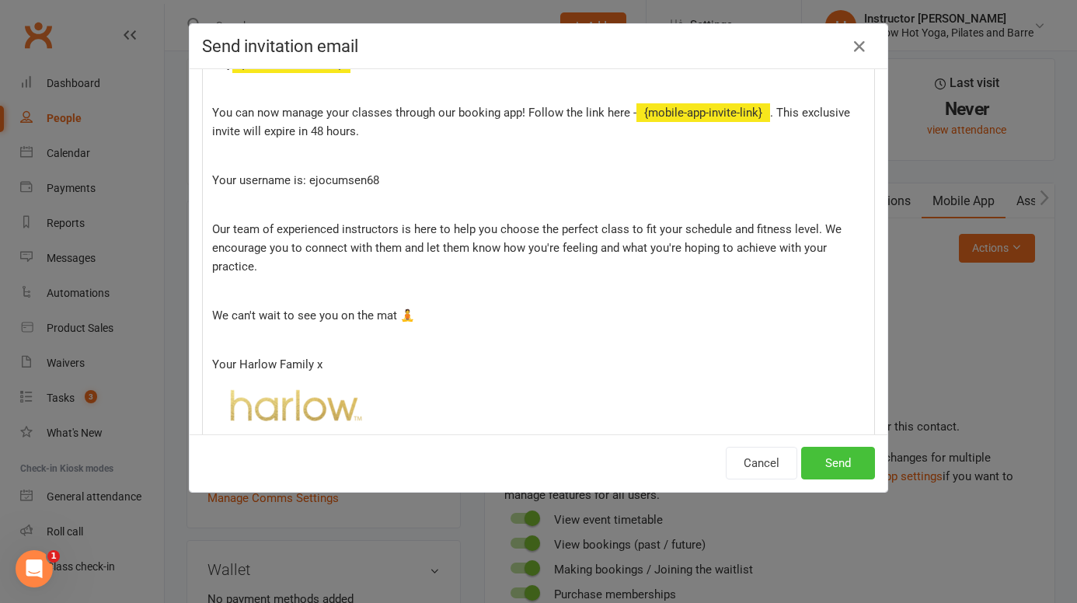
click at [840, 462] on button "Send" at bounding box center [838, 463] width 74 height 33
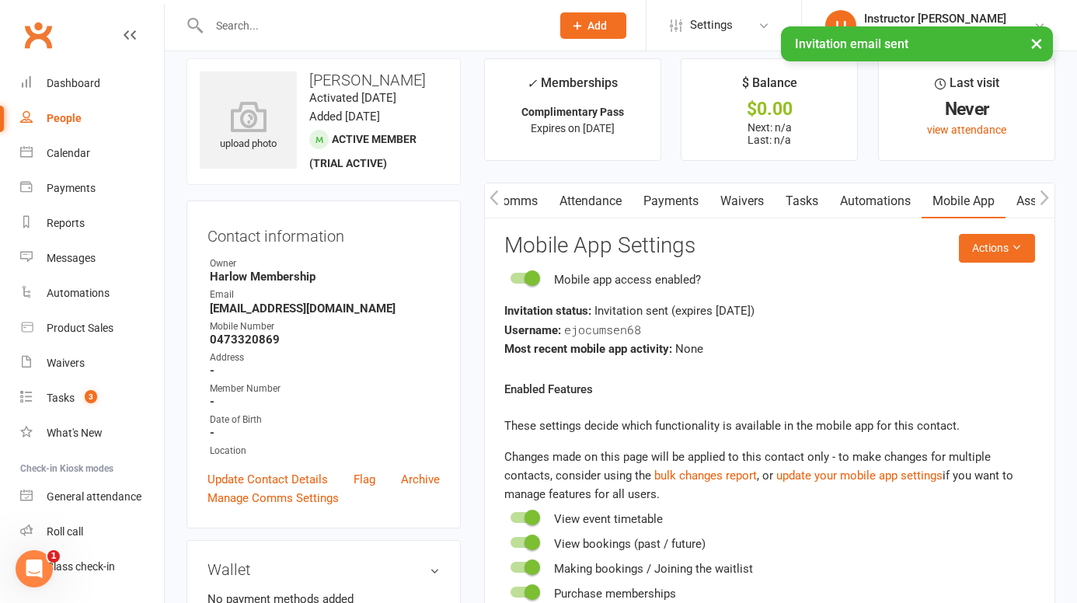
click at [1037, 43] on button "×" at bounding box center [1036, 42] width 28 height 33
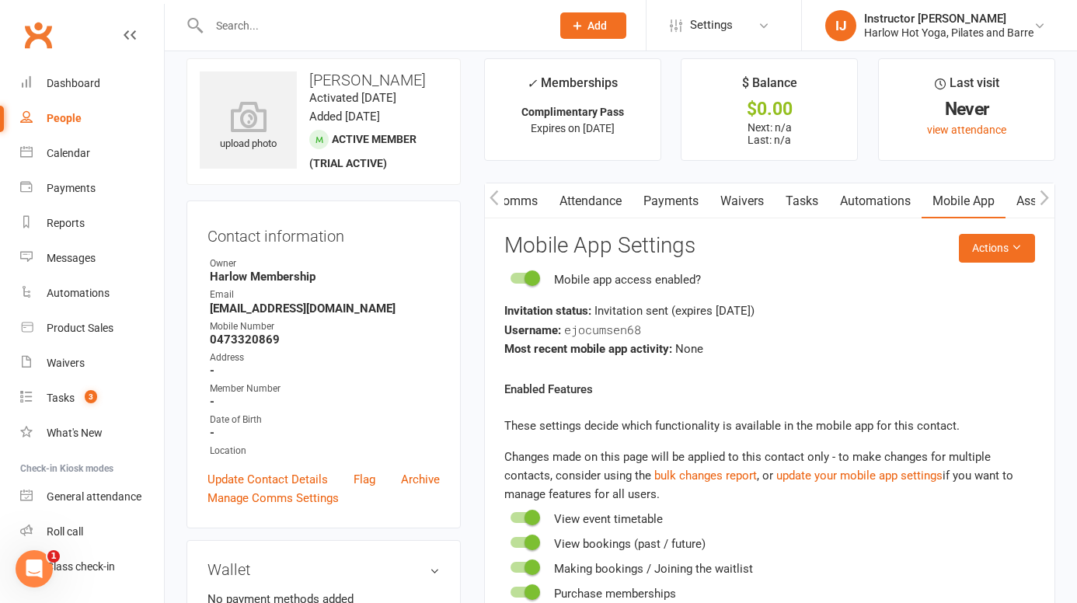
click at [384, 26] on input "text" at bounding box center [372, 26] width 336 height 22
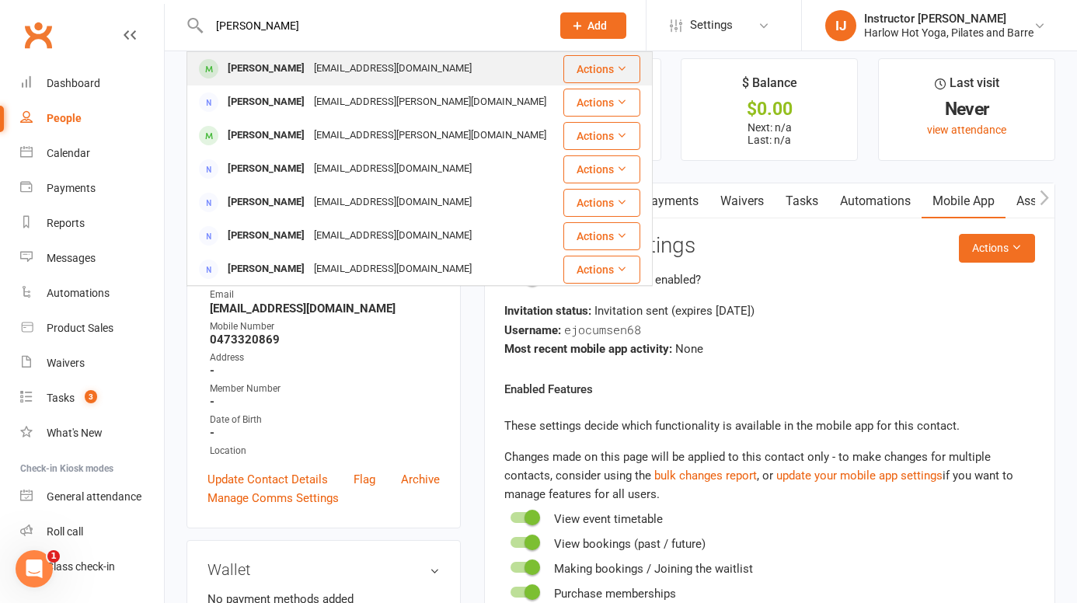
type input "majella murph"
click at [264, 68] on div "Majella Murphy" at bounding box center [266, 68] width 86 height 23
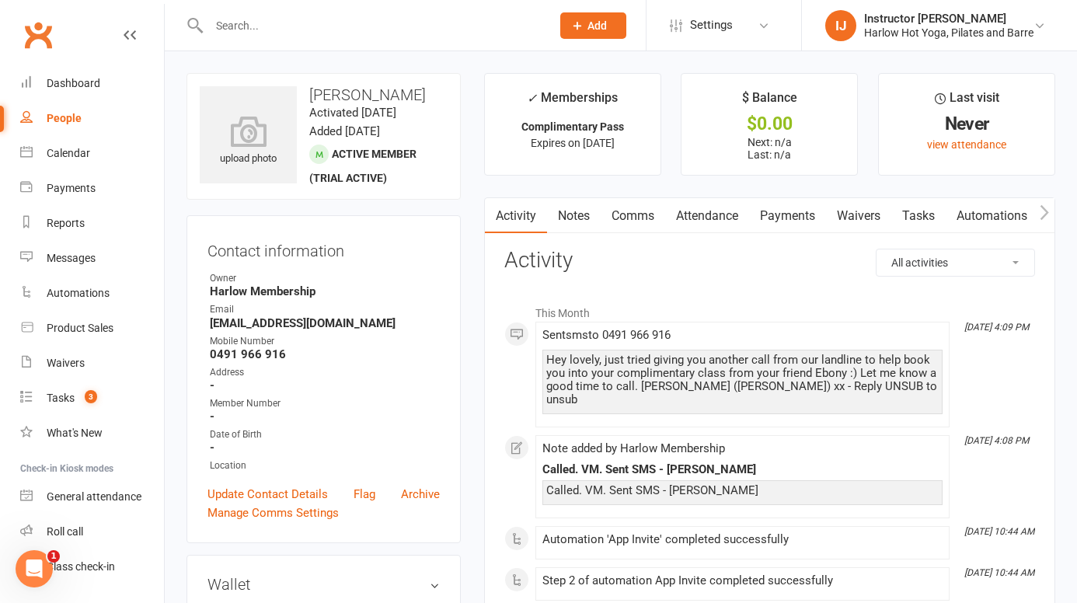
click at [914, 217] on link "Tasks" at bounding box center [918, 216] width 54 height 36
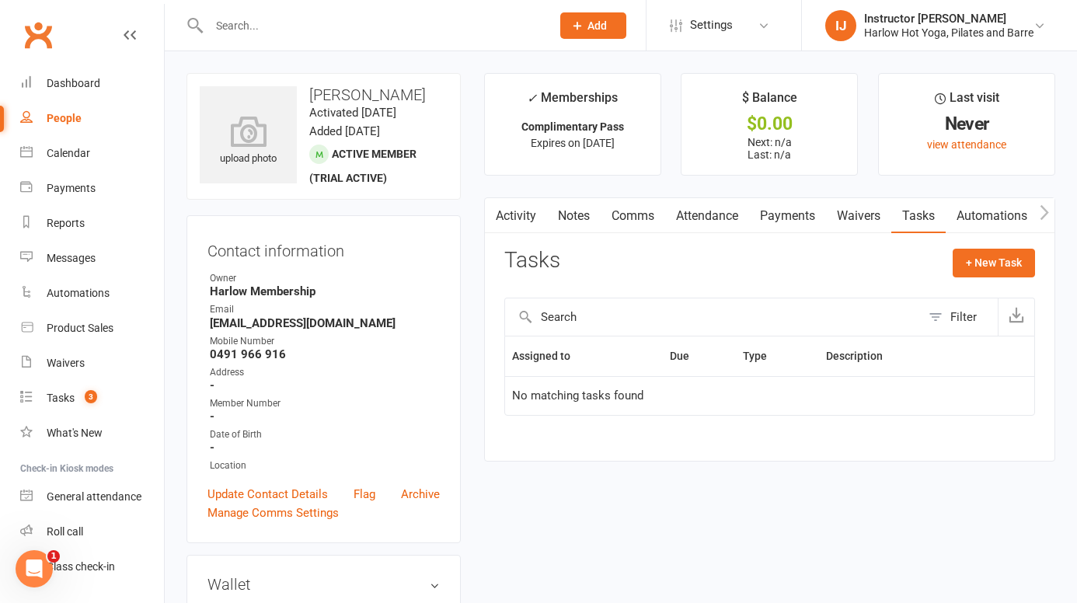
click at [1041, 212] on icon "button" at bounding box center [1043, 212] width 9 height 16
click at [965, 214] on link "Mobile App" at bounding box center [963, 216] width 84 height 36
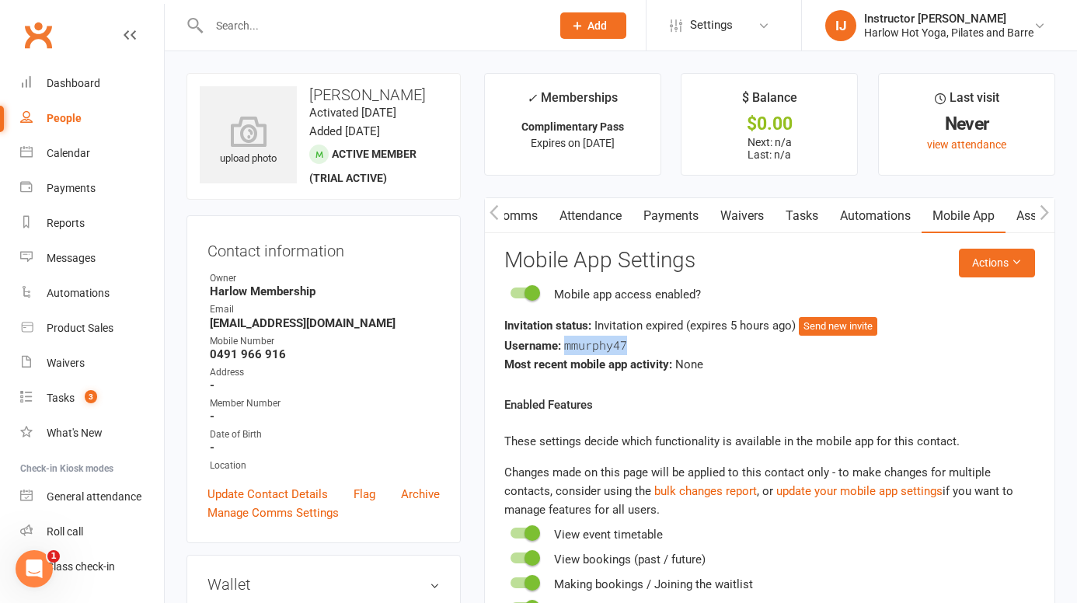
drag, startPoint x: 624, startPoint y: 345, endPoint x: 565, endPoint y: 347, distance: 58.3
click at [565, 347] on span "mmurphy47" at bounding box center [595, 345] width 63 height 16
copy span "mmurphy47"
click at [824, 329] on button "Send new invite" at bounding box center [837, 326] width 78 height 19
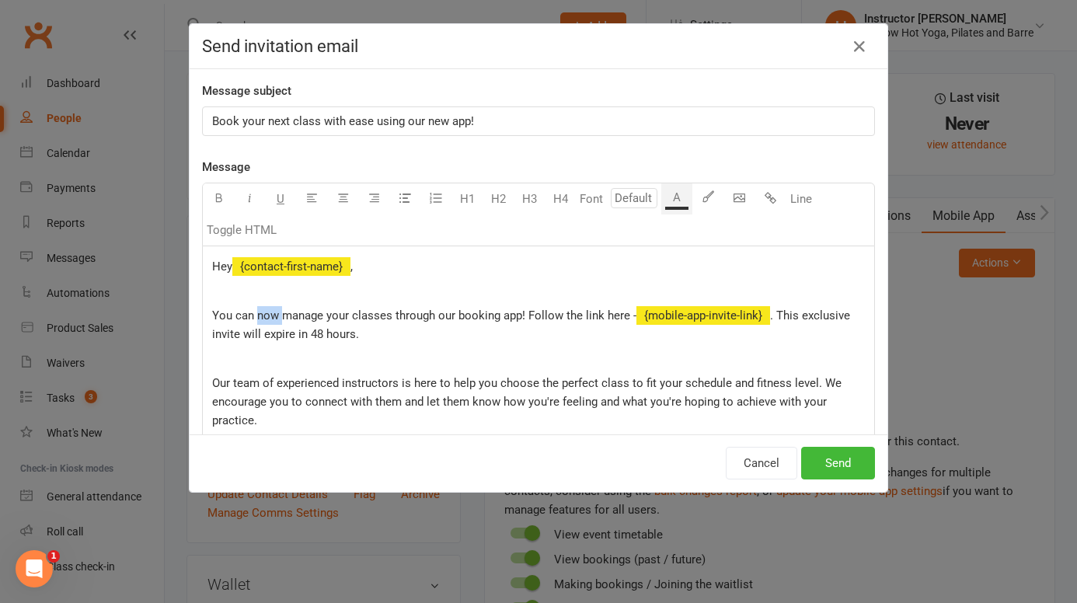
drag, startPoint x: 281, startPoint y: 317, endPoint x: 258, endPoint y: 316, distance: 23.3
click at [258, 316] on span "You can now manage your classes through our booking app! Follow the link here -" at bounding box center [424, 315] width 424 height 14
click at [501, 315] on span "You can manage your classes through our booking app! Follow the link here -" at bounding box center [411, 315] width 399 height 14
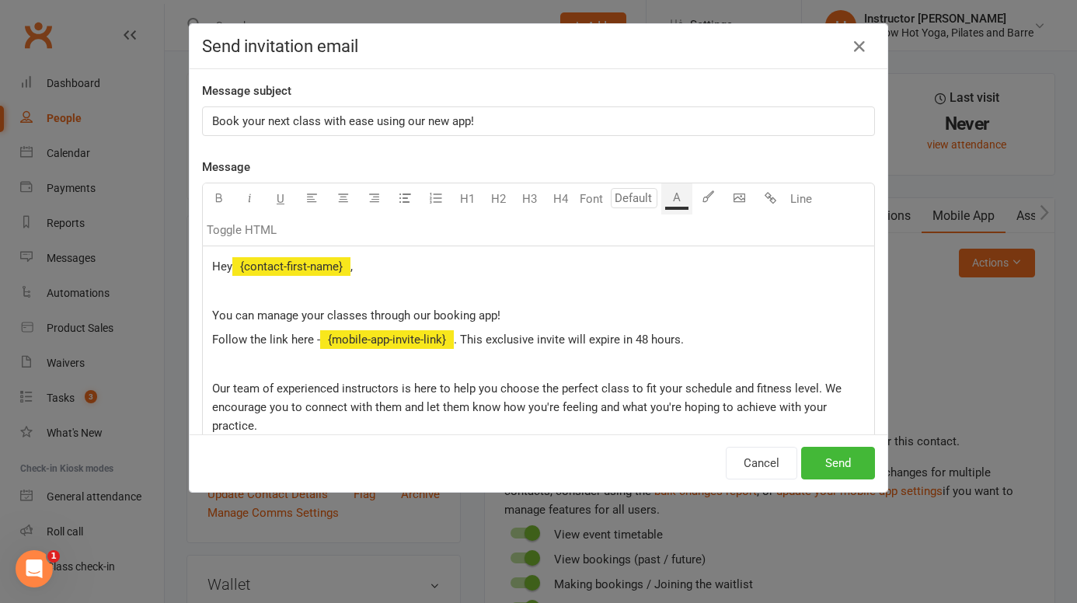
click at [529, 315] on p "You can manage your classes through our booking app!" at bounding box center [538, 315] width 652 height 19
click at [642, 368] on p at bounding box center [538, 364] width 652 height 19
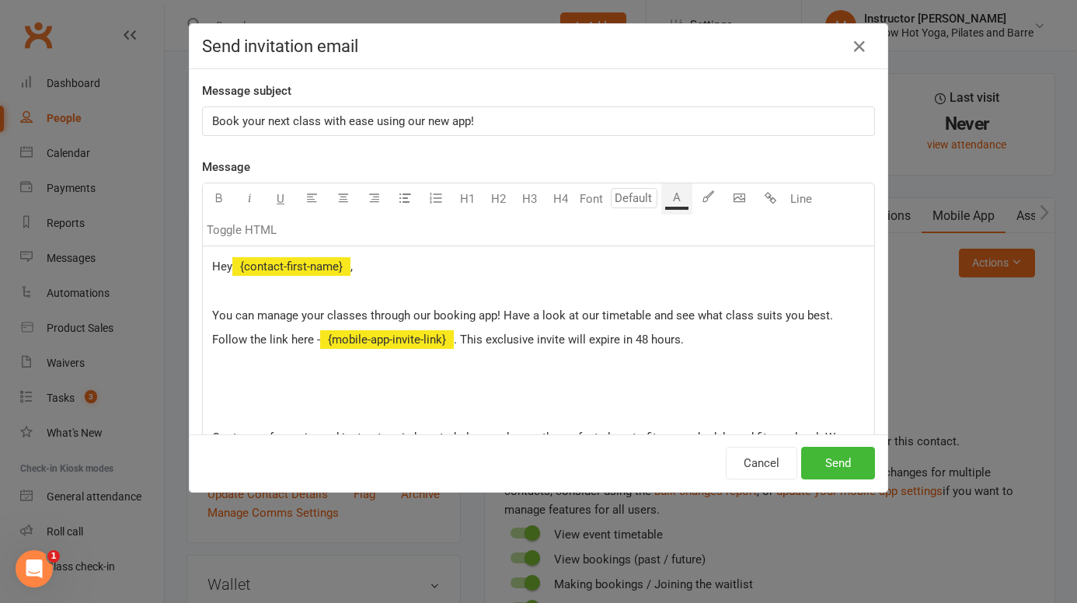
click at [225, 382] on p "﻿" at bounding box center [538, 388] width 652 height 19
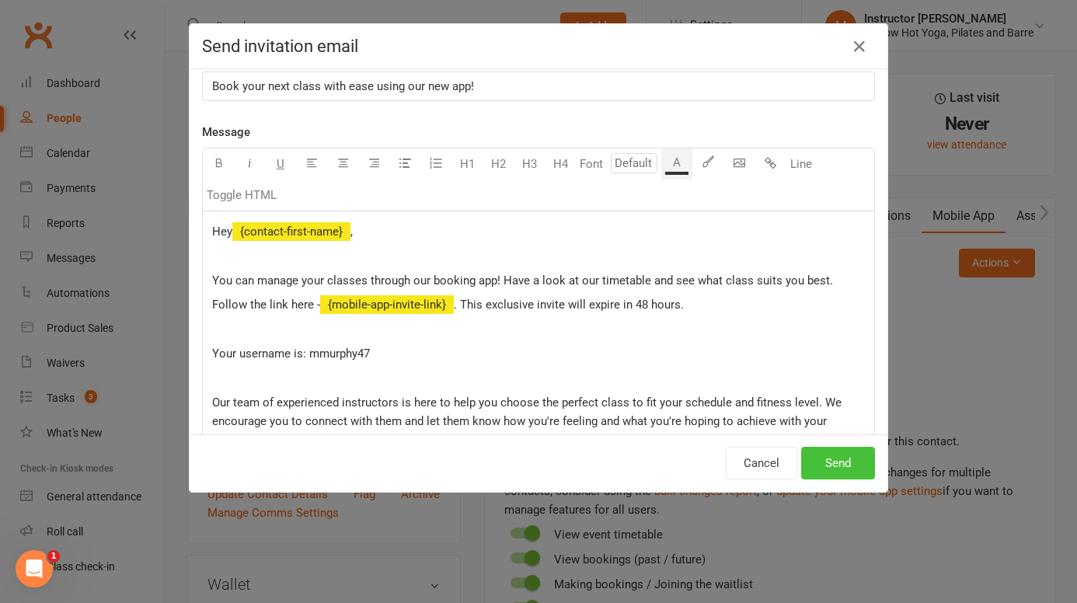
click at [852, 461] on button "Send" at bounding box center [838, 463] width 74 height 33
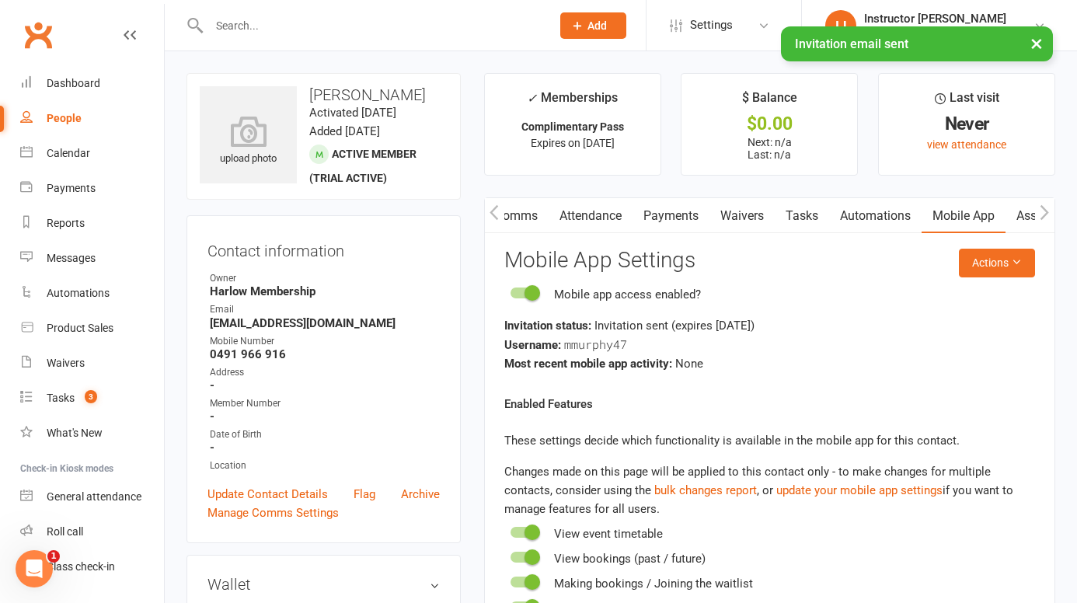
click at [1037, 43] on button "×" at bounding box center [1036, 42] width 28 height 33
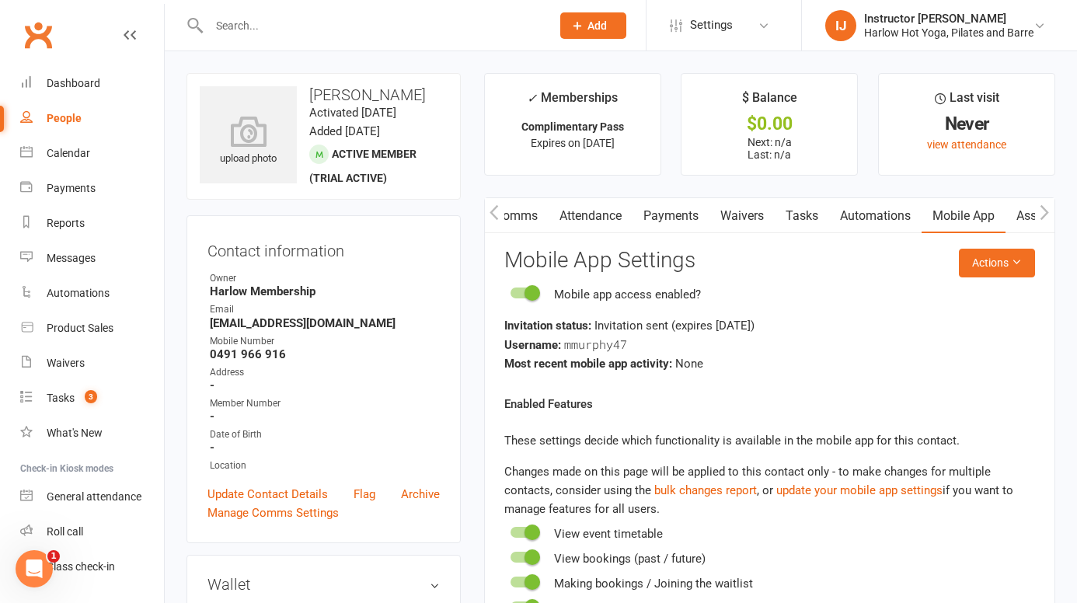
click at [263, 18] on input "text" at bounding box center [372, 26] width 336 height 22
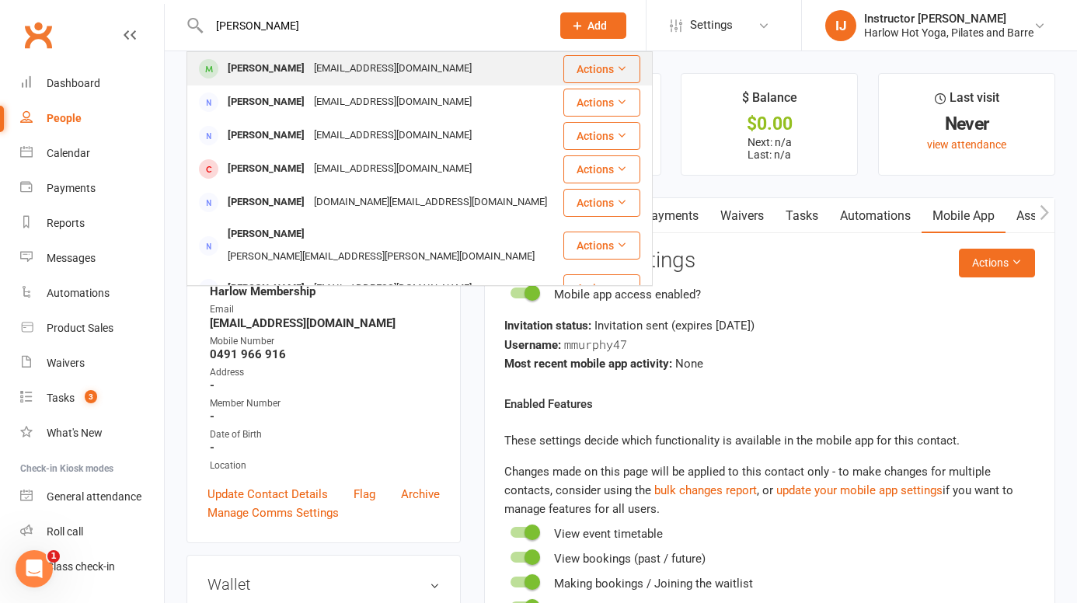
type input "grace garraway"
click at [265, 68] on div "Grace Garraway" at bounding box center [266, 68] width 86 height 23
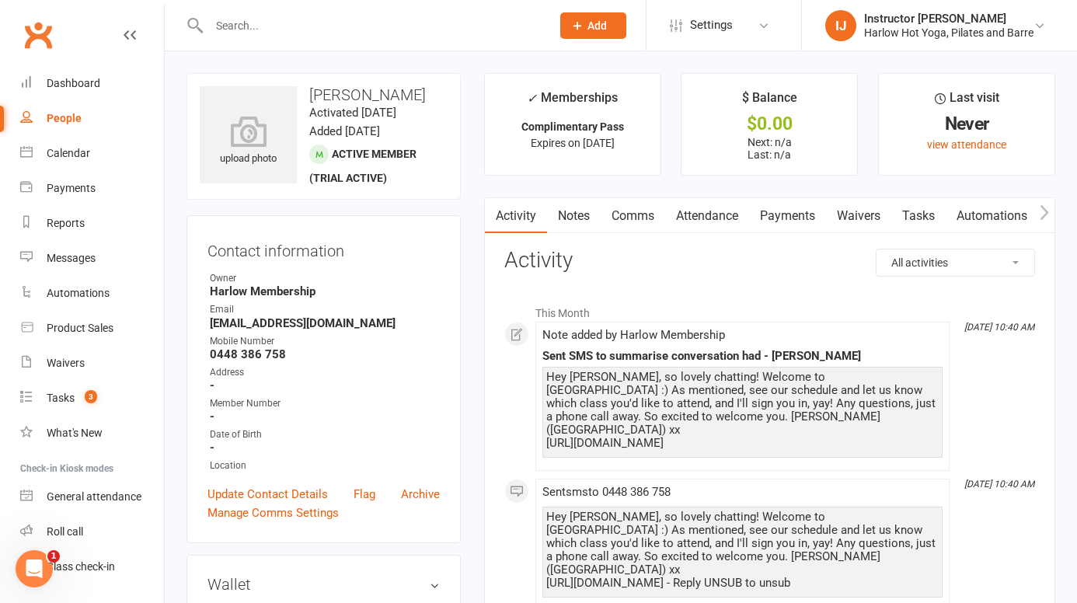
click at [917, 216] on link "Tasks" at bounding box center [918, 216] width 54 height 36
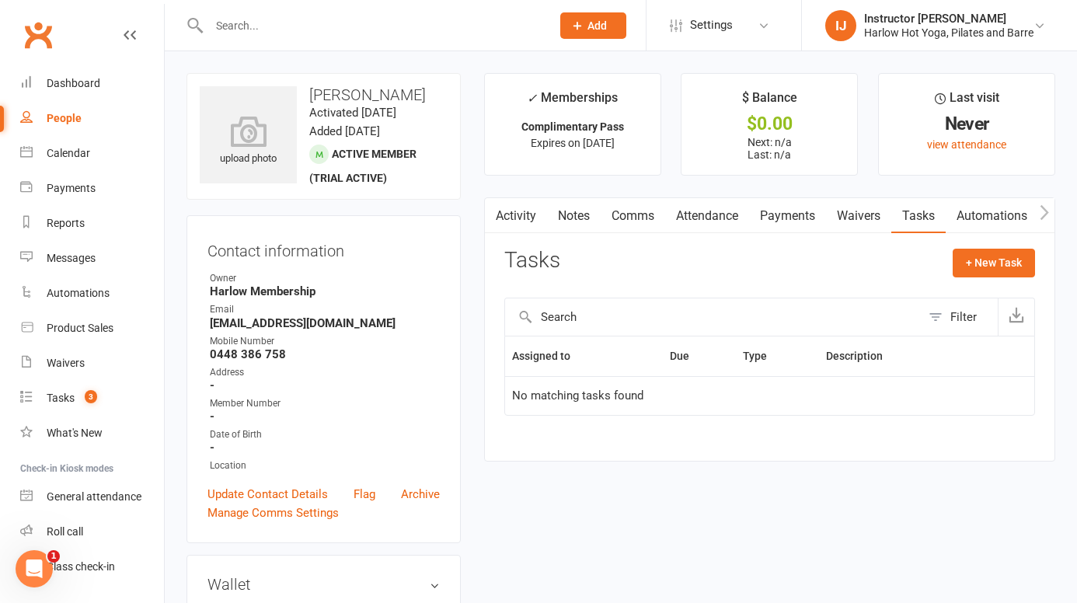
click at [1044, 217] on icon "button" at bounding box center [1044, 212] width 9 height 15
click at [964, 224] on link "Mobile App" at bounding box center [963, 216] width 84 height 36
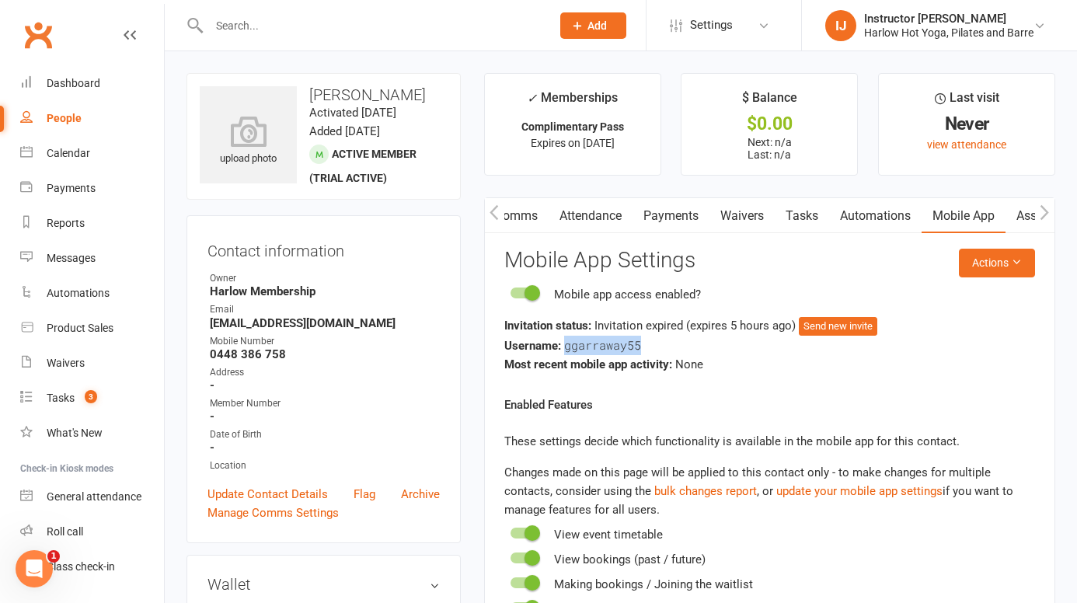
drag, startPoint x: 639, startPoint y: 344, endPoint x: 564, endPoint y: 346, distance: 75.4
click at [564, 346] on span "ggarraway55" at bounding box center [602, 345] width 77 height 16
copy span "ggarraway55"
click at [847, 331] on button "Send new invite" at bounding box center [837, 326] width 78 height 19
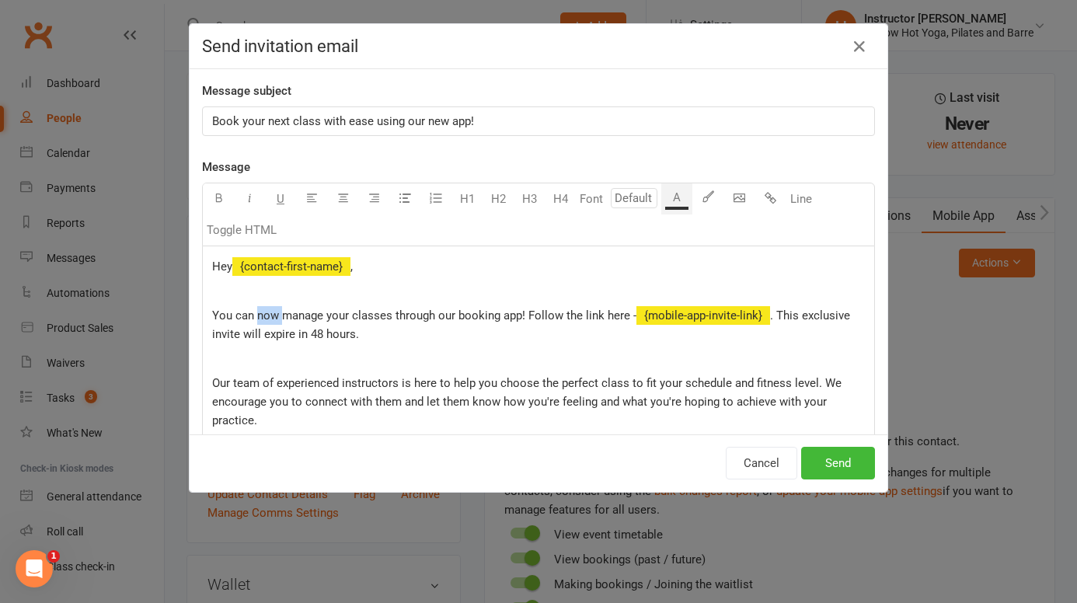
drag, startPoint x: 281, startPoint y: 315, endPoint x: 256, endPoint y: 315, distance: 25.6
click at [256, 315] on span "You can now manage your classes through our booking app! Follow the link here -" at bounding box center [424, 315] width 424 height 14
click at [503, 310] on span "You can manage your classes through our booking app! Follow the link here -" at bounding box center [411, 315] width 399 height 14
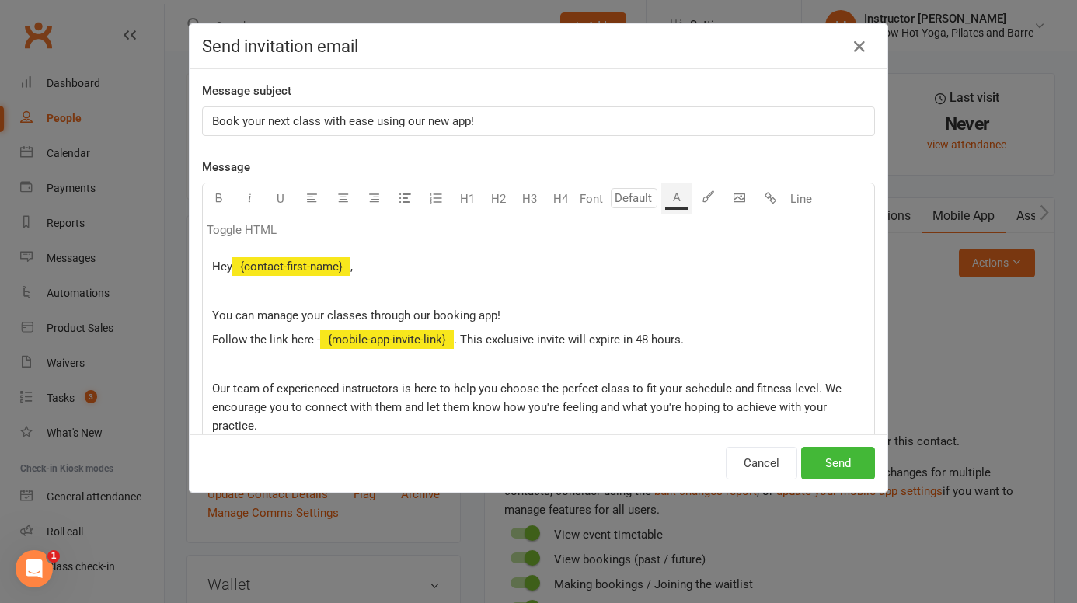
click at [536, 311] on p "You can manage your classes through our booking app!" at bounding box center [538, 315] width 652 height 19
click at [537, 367] on p at bounding box center [538, 364] width 652 height 19
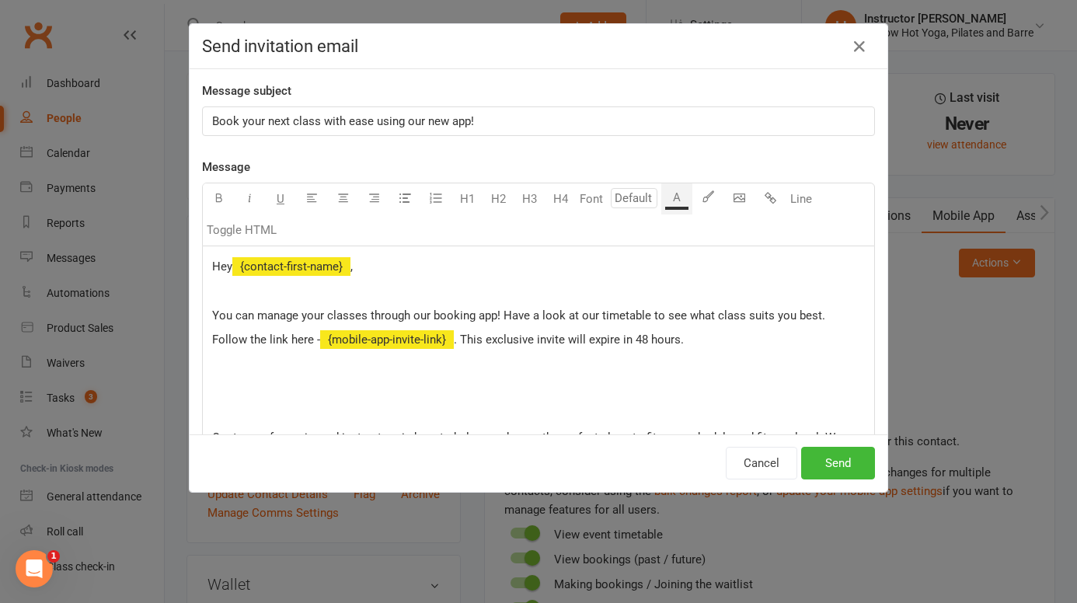
click at [240, 379] on p "﻿" at bounding box center [538, 388] width 652 height 19
click at [837, 463] on button "Send" at bounding box center [838, 463] width 74 height 33
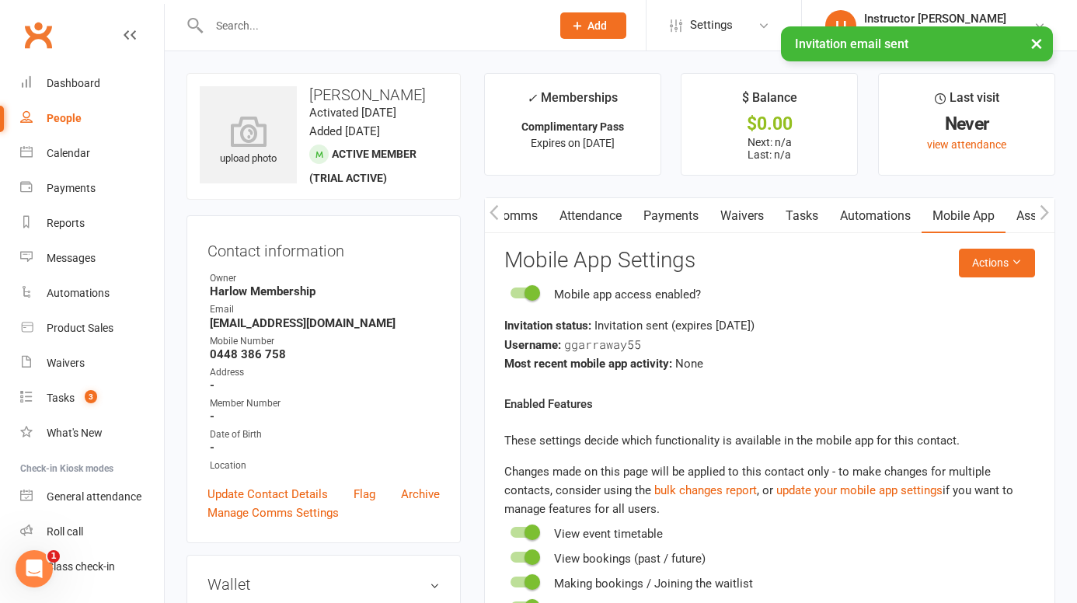
click at [1037, 49] on button "×" at bounding box center [1036, 42] width 28 height 33
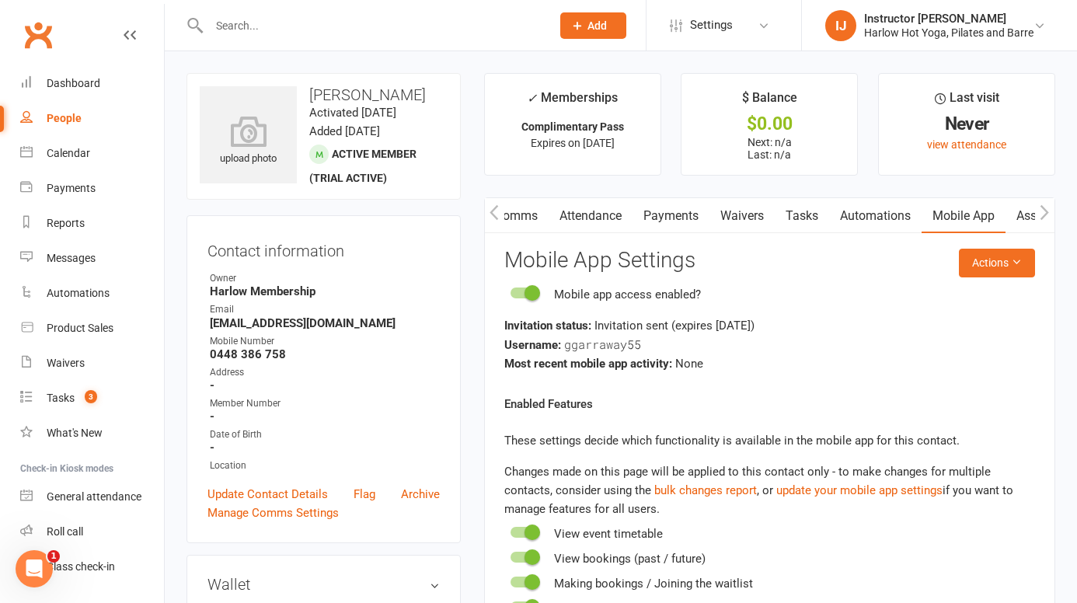
click at [284, 34] on input "text" at bounding box center [372, 26] width 336 height 22
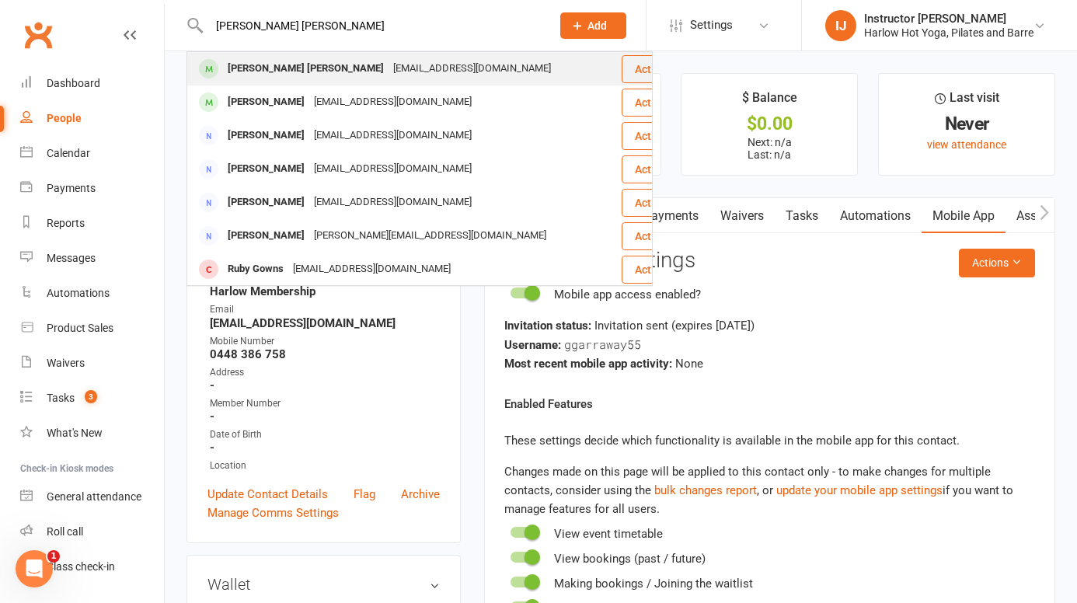
type input "sarah louise"
click at [280, 71] on div "Sarah Louise" at bounding box center [305, 68] width 165 height 23
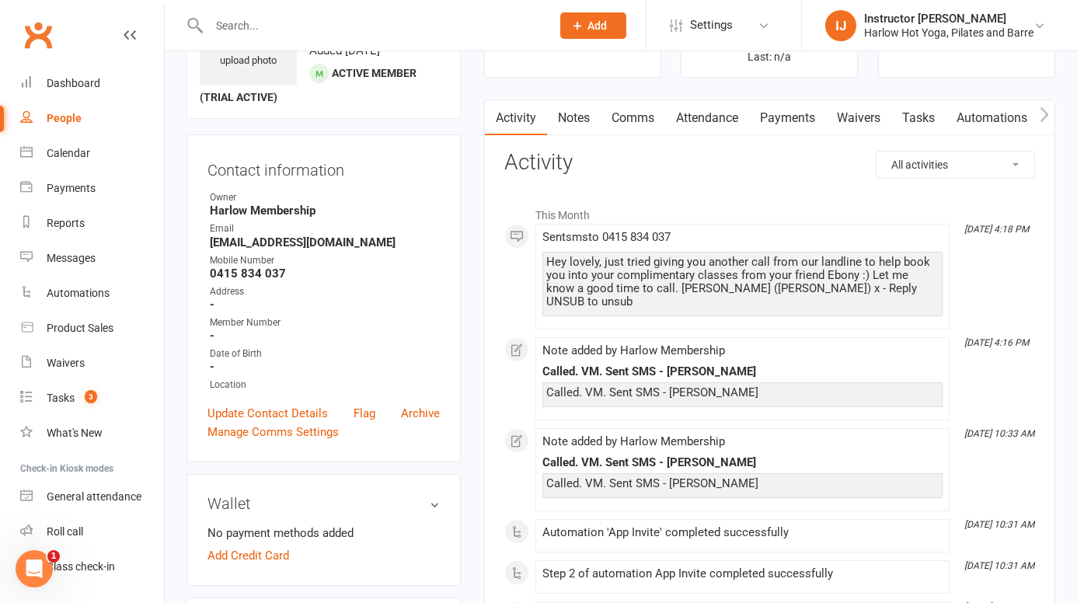
scroll to position [56, 0]
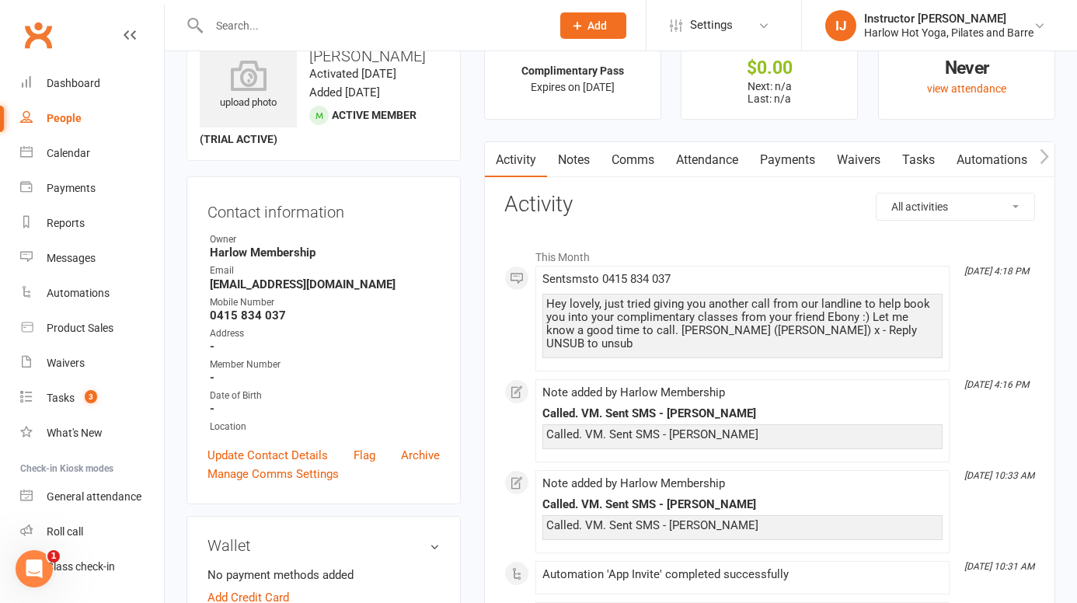
click at [1039, 155] on icon "button" at bounding box center [1043, 156] width 9 height 16
click at [948, 158] on link "Mobile App" at bounding box center [963, 160] width 84 height 36
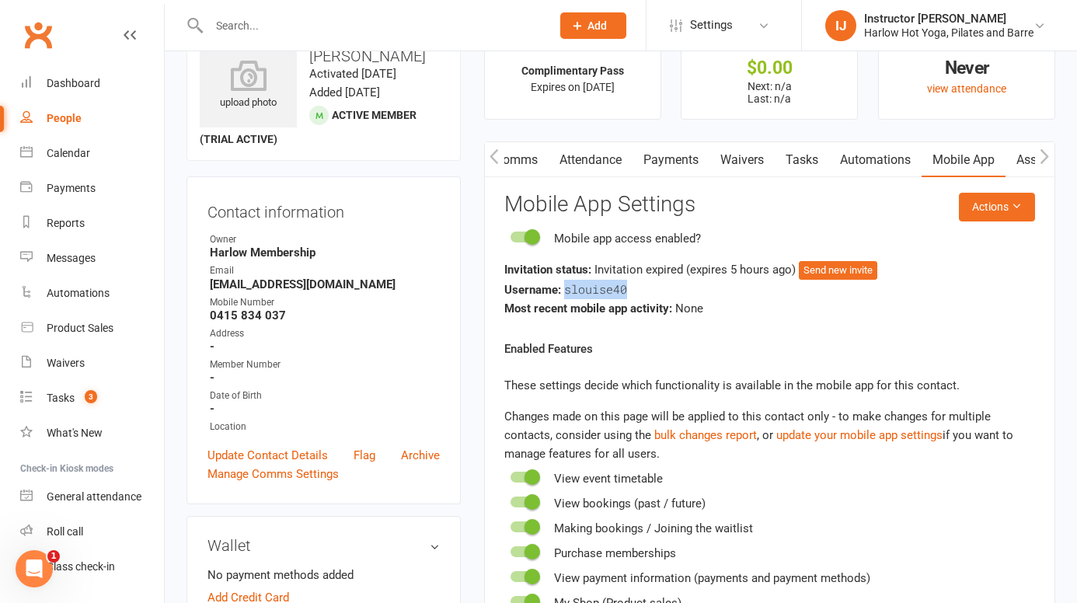
drag, startPoint x: 624, startPoint y: 288, endPoint x: 566, endPoint y: 289, distance: 58.3
click at [566, 289] on span "slouise40" at bounding box center [595, 289] width 63 height 16
copy span "slouise40"
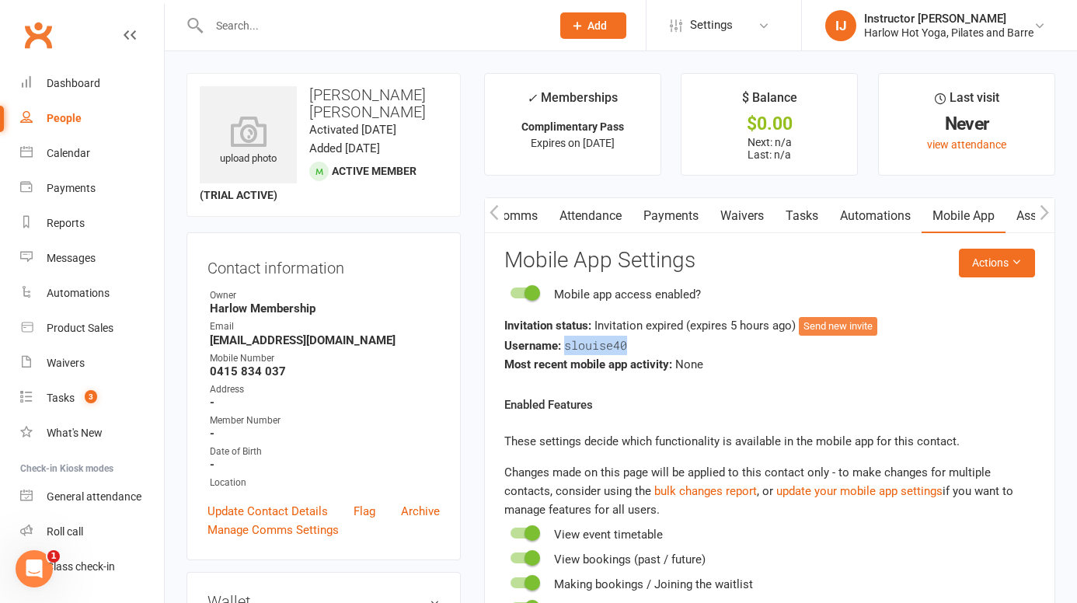
click at [819, 325] on button "Send new invite" at bounding box center [837, 326] width 78 height 19
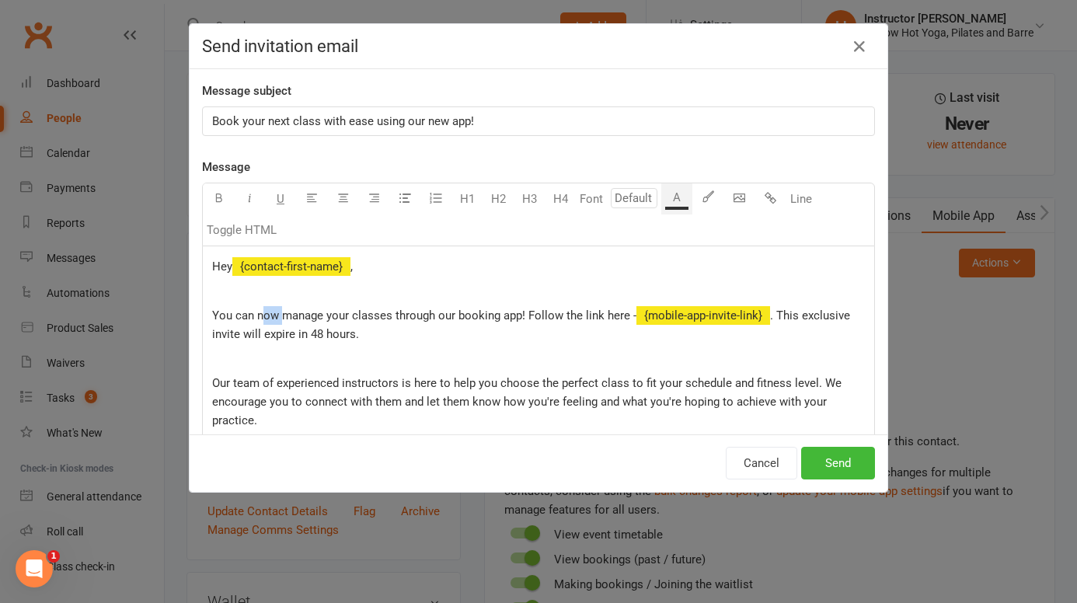
drag, startPoint x: 280, startPoint y: 315, endPoint x: 260, endPoint y: 315, distance: 19.4
click at [260, 315] on span "You can now manage your classes through our booking app! Follow the link here -" at bounding box center [424, 315] width 424 height 14
click at [502, 315] on span "You can manage your classes through our booking app! Follow the link here -" at bounding box center [411, 315] width 399 height 14
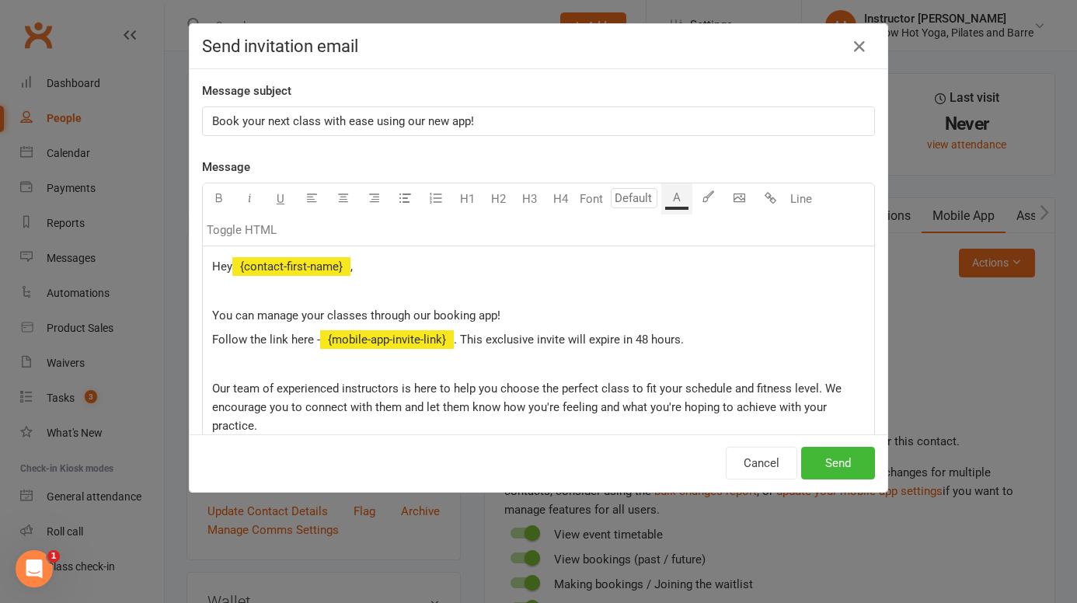
click at [549, 312] on p "You can manage your classes through our booking app!" at bounding box center [538, 315] width 652 height 19
click at [345, 362] on p at bounding box center [538, 364] width 652 height 19
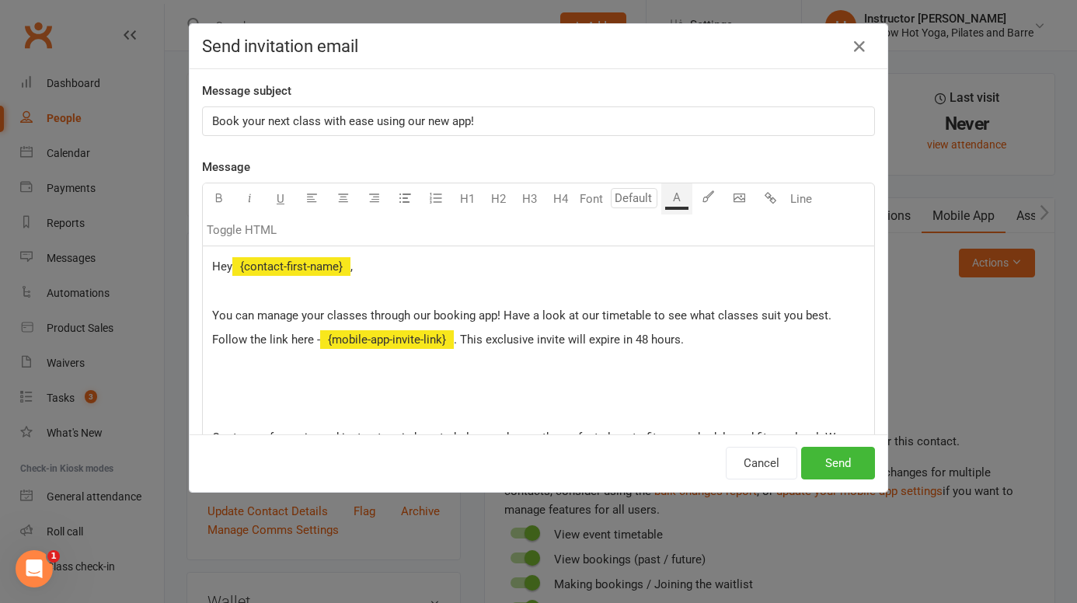
scroll to position [185, 0]
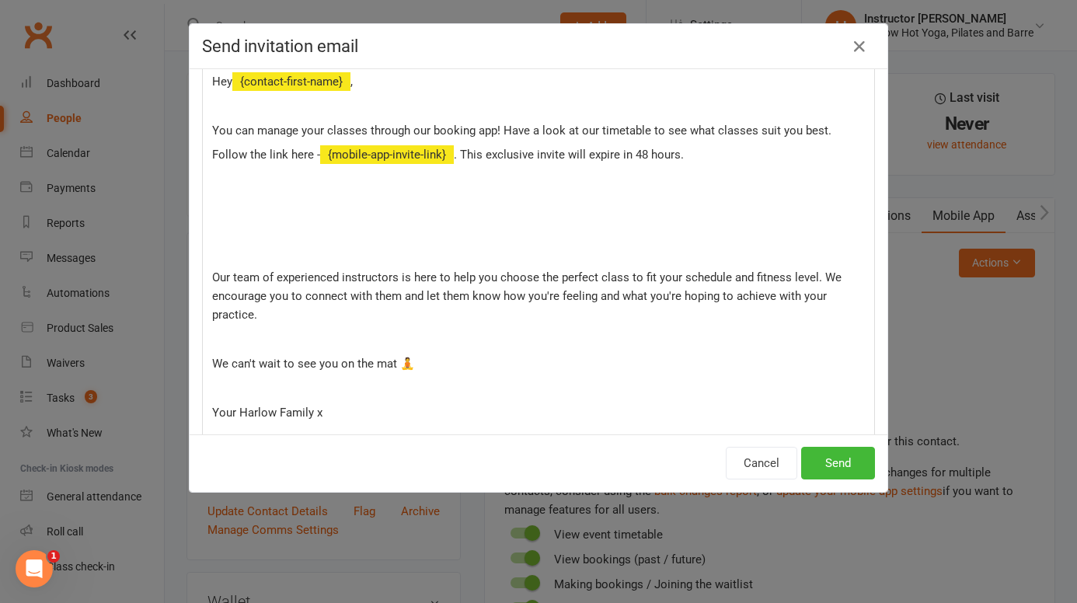
click at [218, 214] on div "Hey ﻿ {contact-first-name} , You can manage your classes through our booking ap…" at bounding box center [538, 297] width 671 height 473
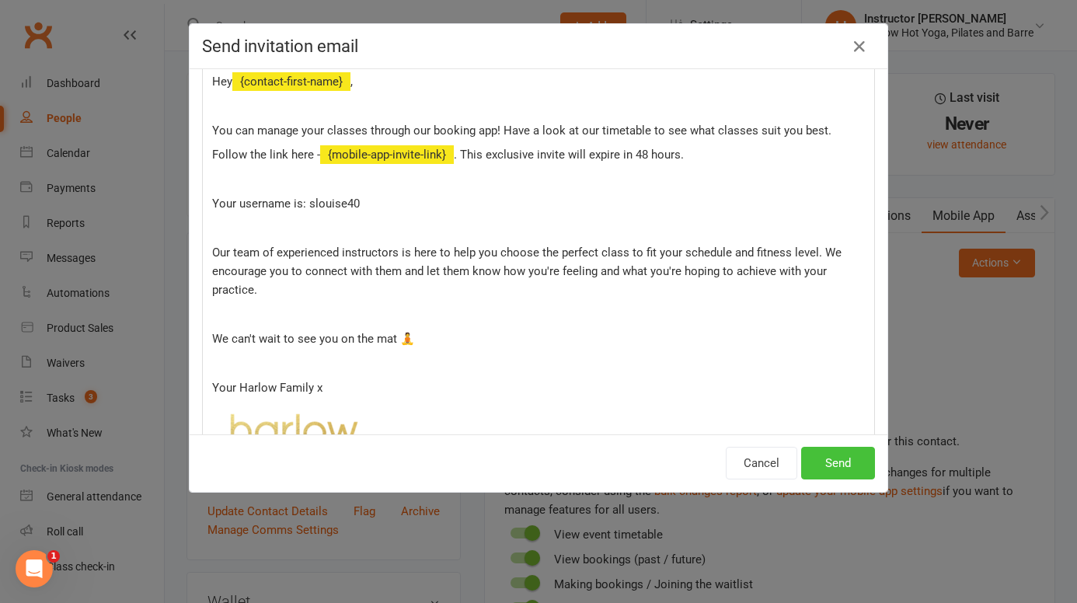
click at [830, 459] on button "Send" at bounding box center [838, 463] width 74 height 33
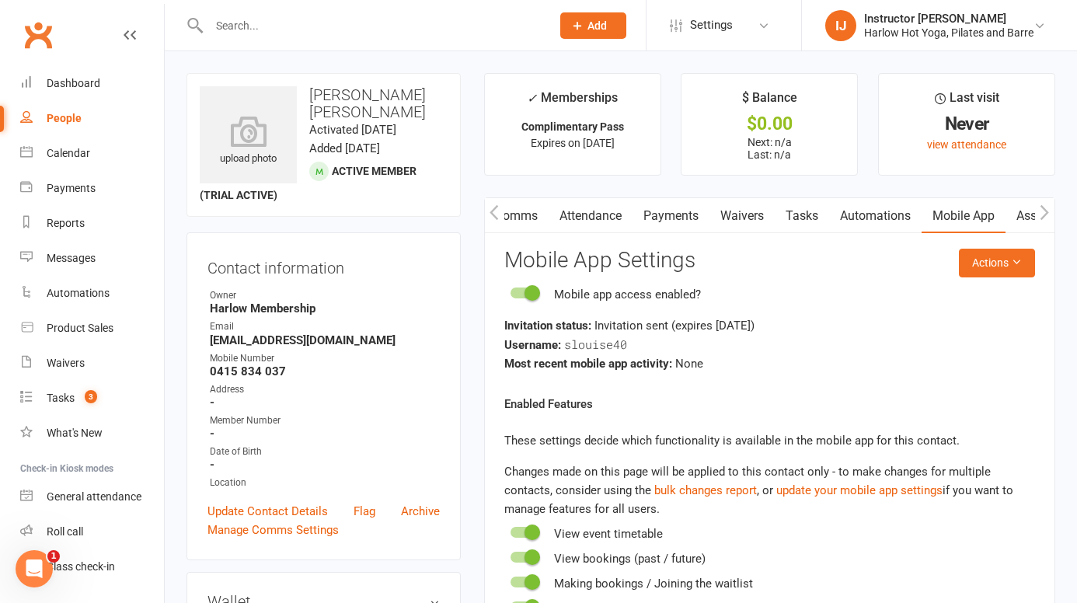
click at [256, 22] on input "text" at bounding box center [372, 26] width 336 height 22
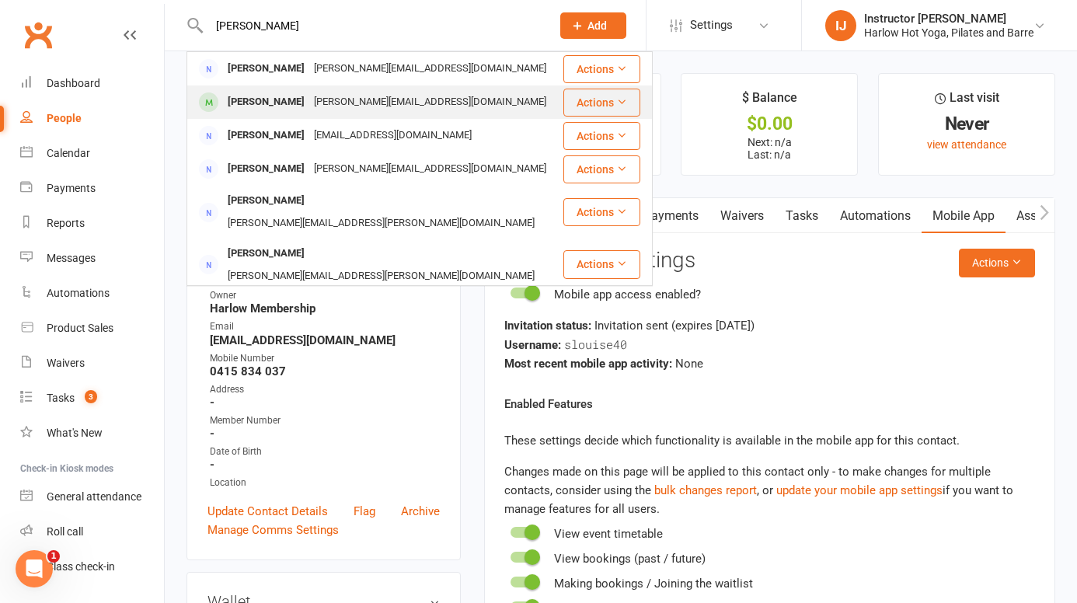
type input "karen boorer"
click at [277, 105] on div "Karen Boorer" at bounding box center [266, 102] width 86 height 23
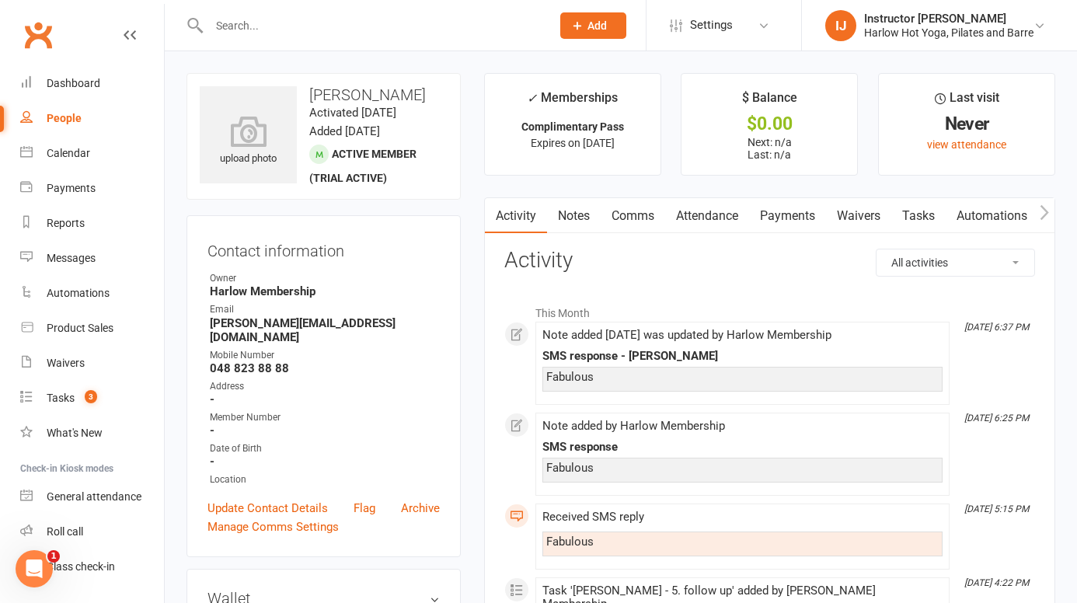
click at [311, 33] on input "text" at bounding box center [372, 26] width 336 height 22
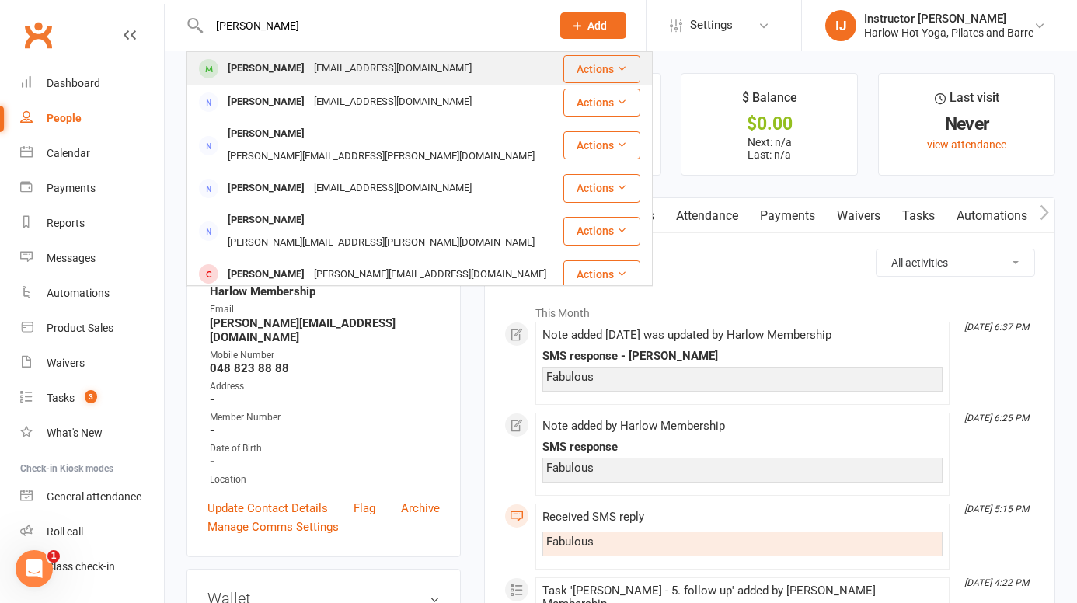
type input "shaunagh mur"
click at [256, 74] on div "Shaunagh Murphy" at bounding box center [266, 68] width 86 height 23
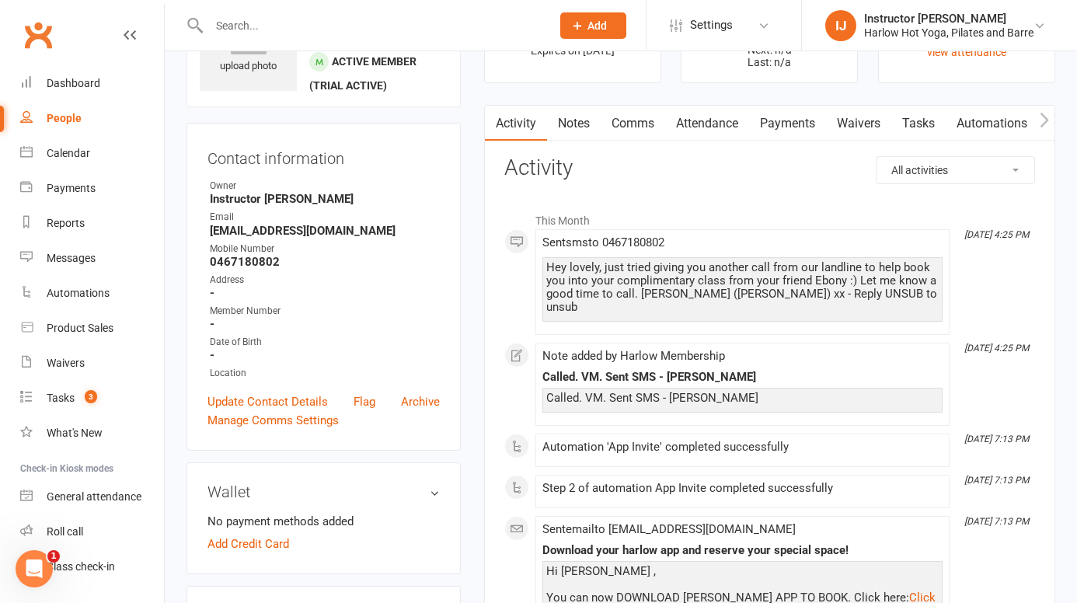
scroll to position [85, 0]
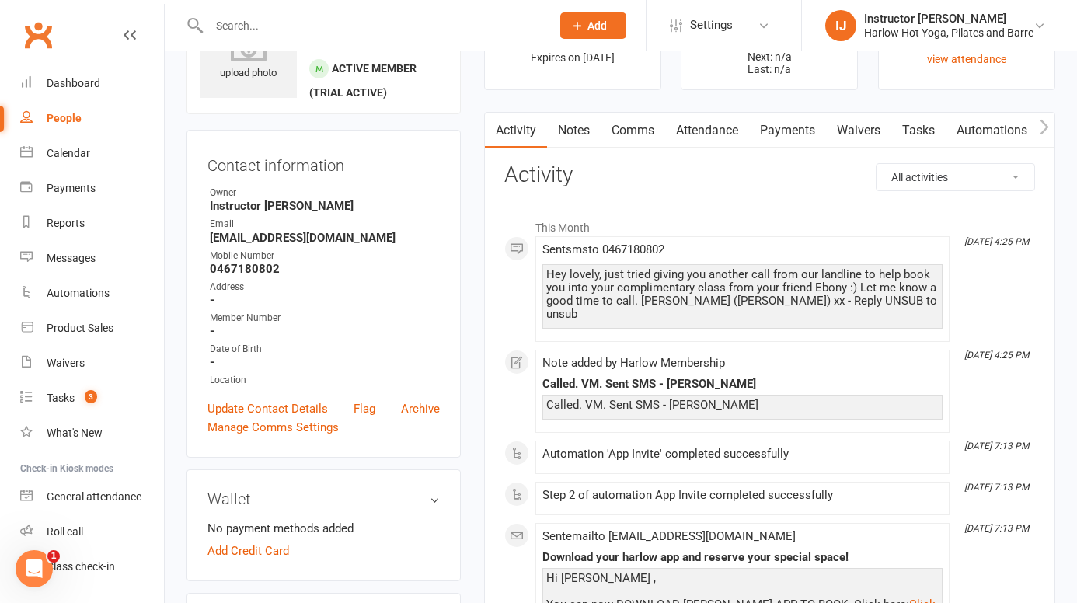
click at [1044, 127] on icon "button" at bounding box center [1043, 127] width 9 height 16
click at [971, 126] on link "Mobile App" at bounding box center [963, 131] width 84 height 36
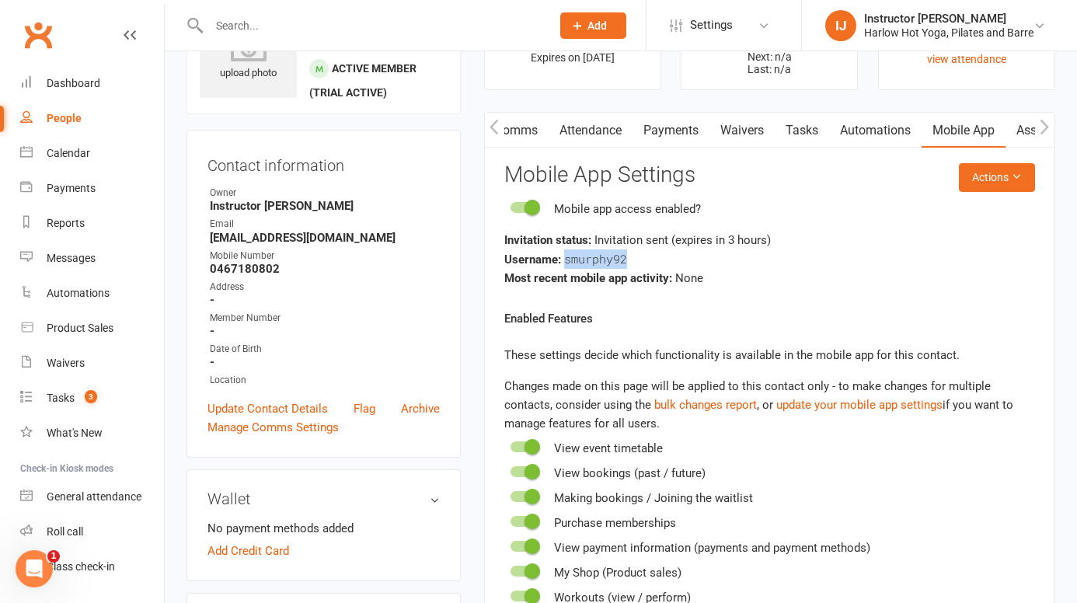
drag, startPoint x: 624, startPoint y: 259, endPoint x: 565, endPoint y: 263, distance: 58.4
click at [566, 263] on span "smurphy92" at bounding box center [595, 259] width 63 height 16
copy span "smurphy92"
click at [733, 284] on div "Most recent mobile app activity: None" at bounding box center [769, 278] width 531 height 19
click at [996, 175] on button "Actions" at bounding box center [996, 177] width 76 height 28
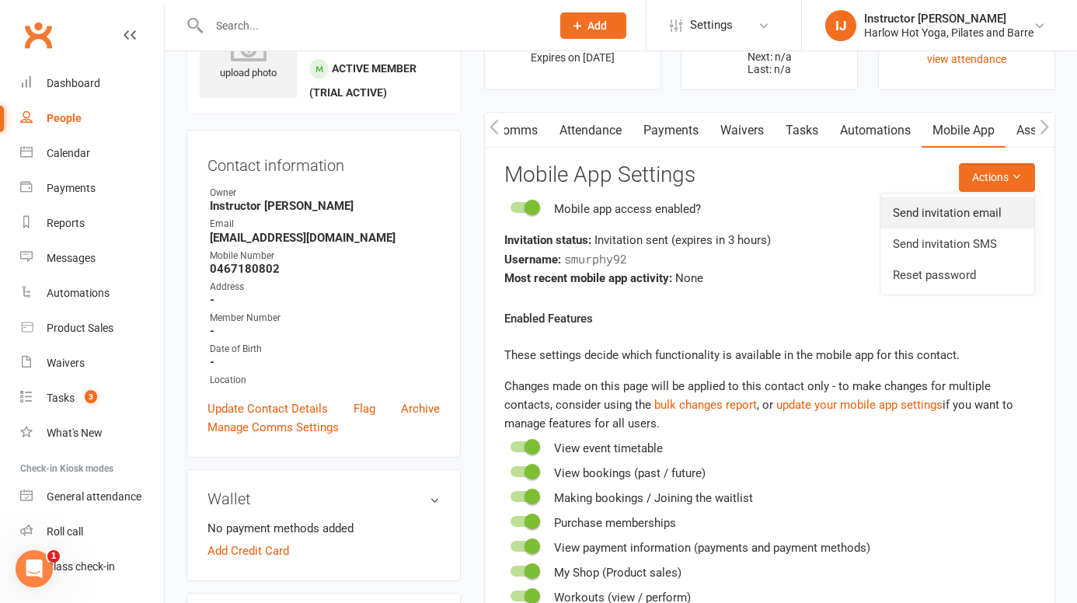
click at [958, 218] on link "Send invitation email" at bounding box center [957, 212] width 154 height 31
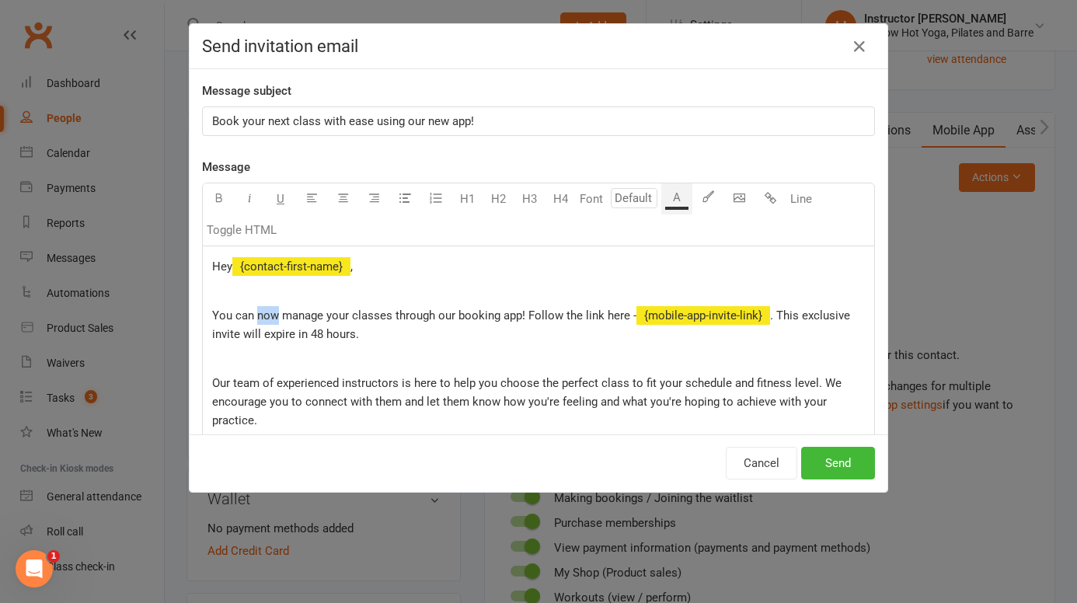
drag, startPoint x: 272, startPoint y: 316, endPoint x: 258, endPoint y: 315, distance: 14.1
click at [258, 315] on span "You can now manage your classes through our booking app! Follow the link here -" at bounding box center [424, 315] width 424 height 14
click at [503, 311] on span "You can manage your classes through our booking app! Follow the link here -" at bounding box center [411, 315] width 399 height 14
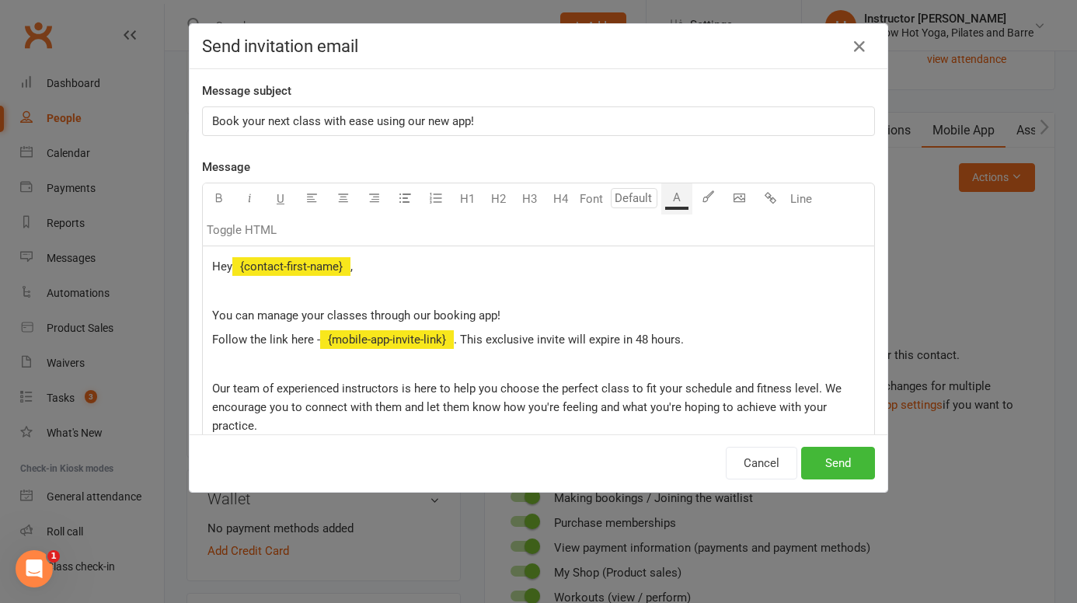
click at [528, 315] on p "You can manage your classes through our booking app!" at bounding box center [538, 315] width 652 height 19
click at [297, 359] on p at bounding box center [538, 364] width 652 height 19
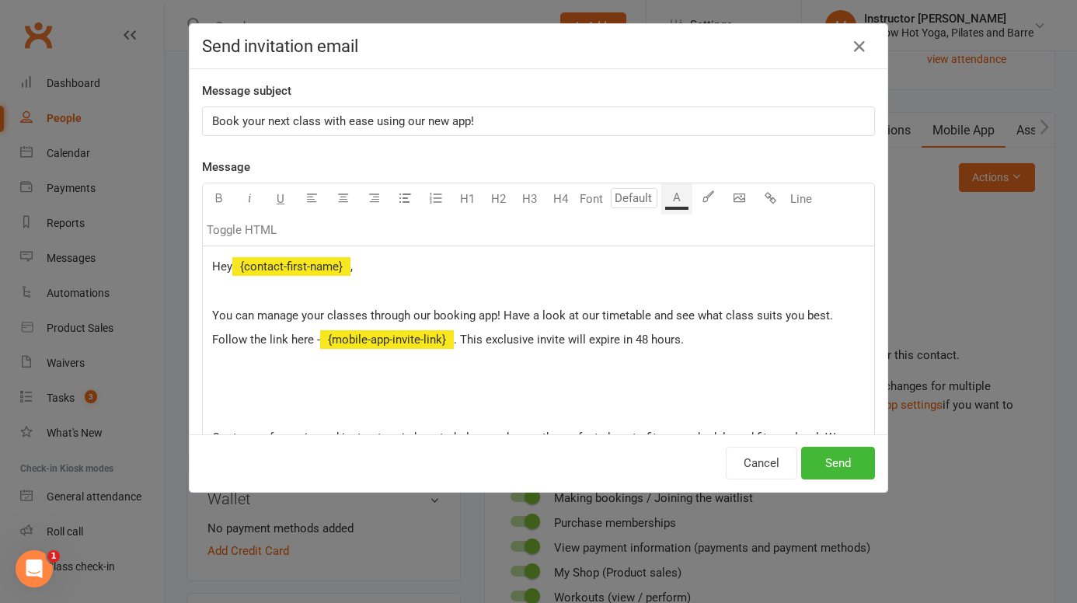
click at [238, 372] on p at bounding box center [538, 364] width 652 height 19
click at [220, 383] on p "﻿" at bounding box center [538, 388] width 652 height 19
click at [827, 459] on button "Send" at bounding box center [838, 463] width 74 height 33
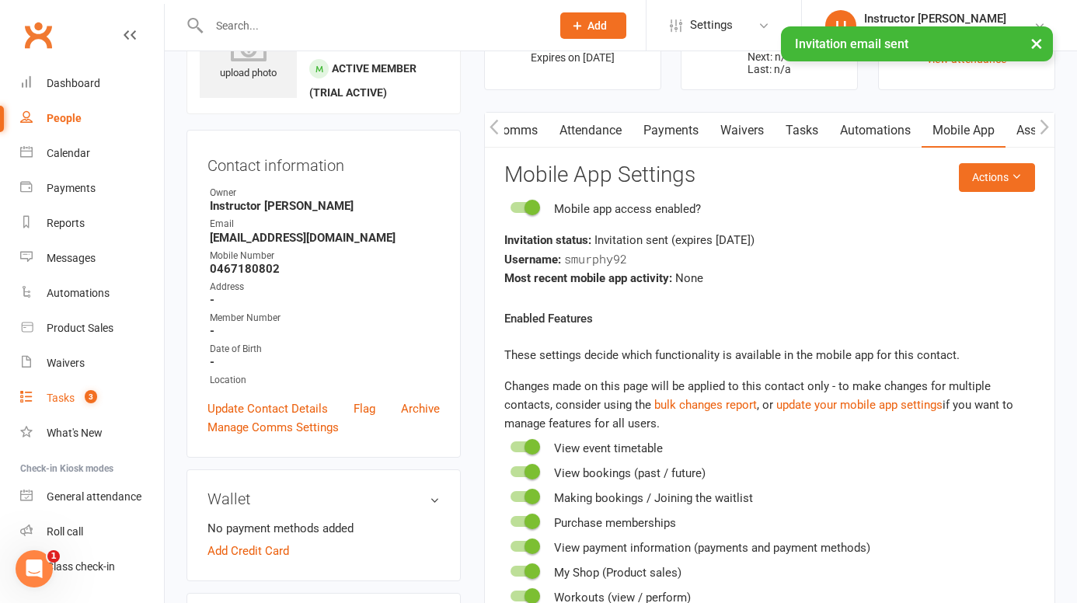
click at [61, 393] on div "Tasks" at bounding box center [61, 397] width 28 height 12
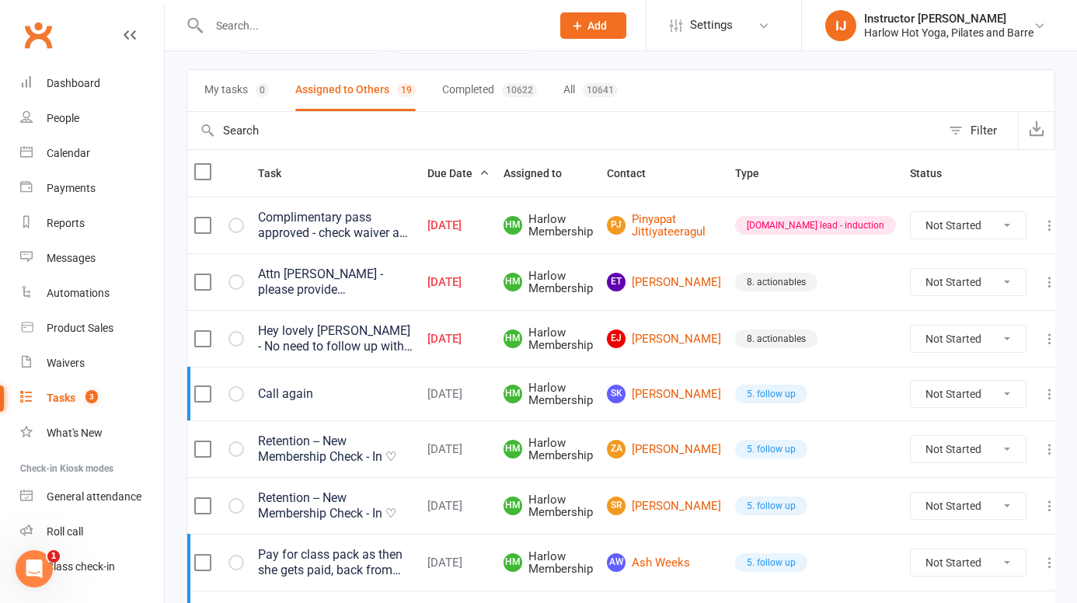
scroll to position [98, 0]
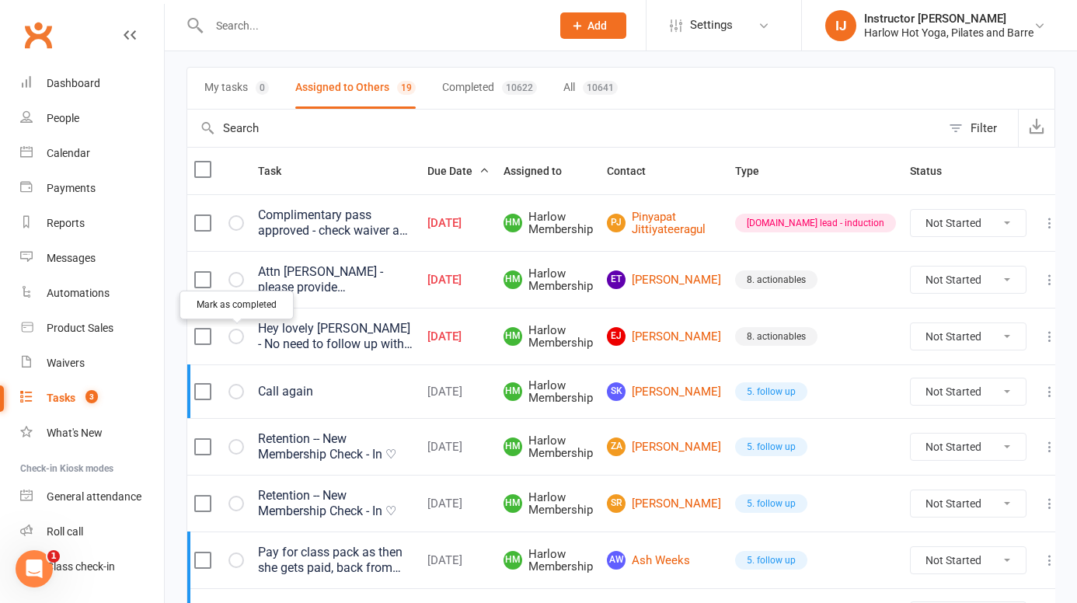
click at [0, 0] on icon "button" at bounding box center [0, 0] width 0 height 0
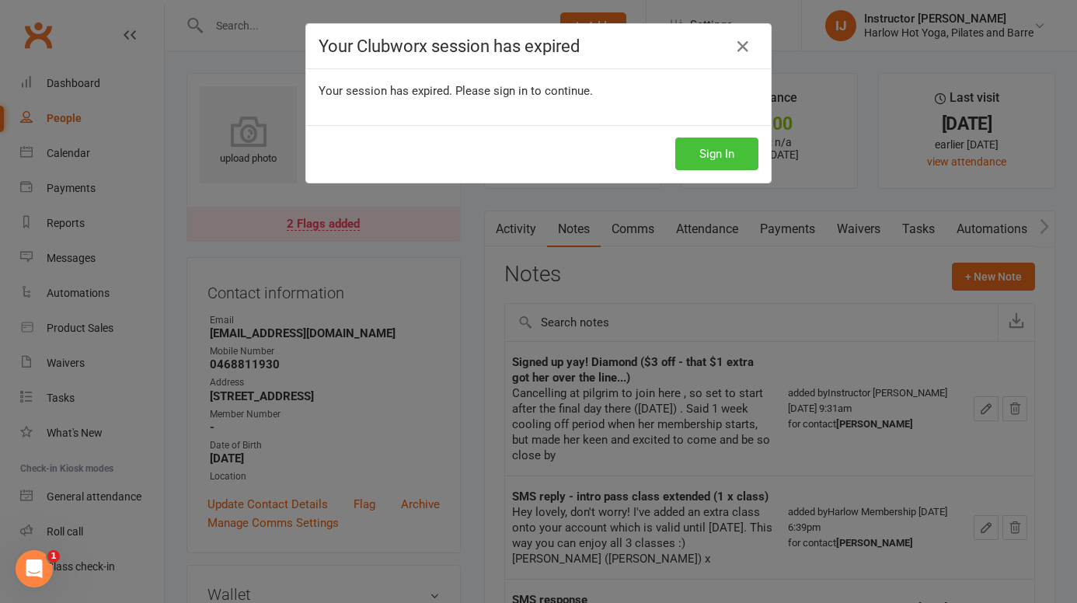
click at [722, 155] on button "Sign In" at bounding box center [716, 153] width 83 height 33
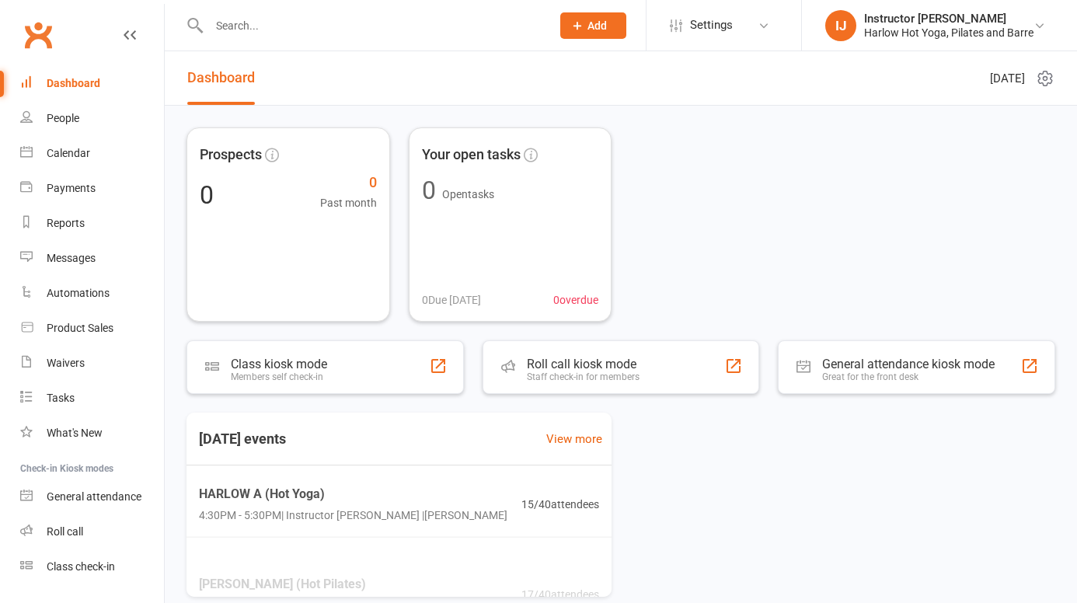
click at [262, 23] on input "text" at bounding box center [372, 26] width 336 height 22
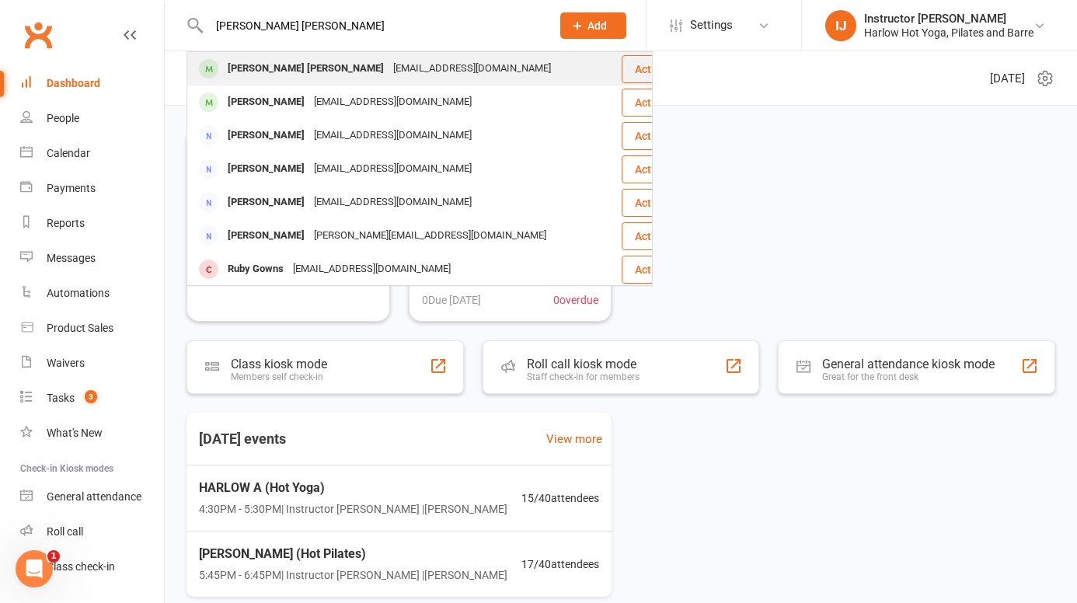
type input "[PERSON_NAME] [PERSON_NAME]"
click at [279, 70] on div "[PERSON_NAME] [PERSON_NAME]" at bounding box center [305, 68] width 165 height 23
